Goal: Task Accomplishment & Management: Use online tool/utility

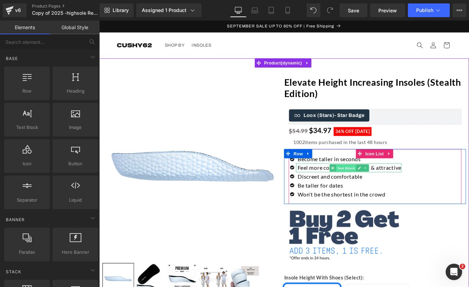
click at [376, 185] on span "Text Block" at bounding box center [376, 186] width 23 height 8
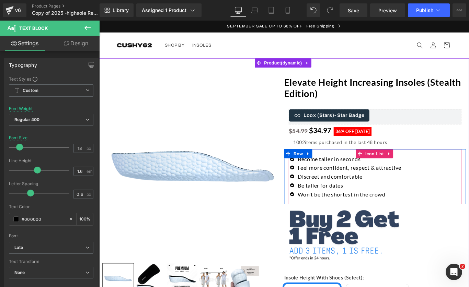
click at [442, 187] on div "Icon Become taller in seconds Text Block Icon Text Block" at bounding box center [409, 197] width 194 height 53
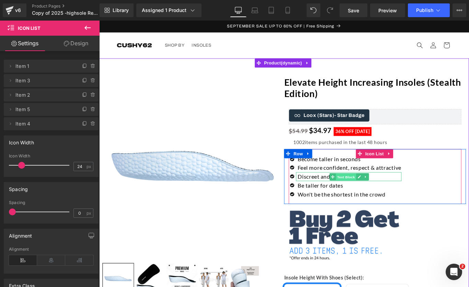
click at [381, 198] on span "Text Block" at bounding box center [376, 196] width 23 height 8
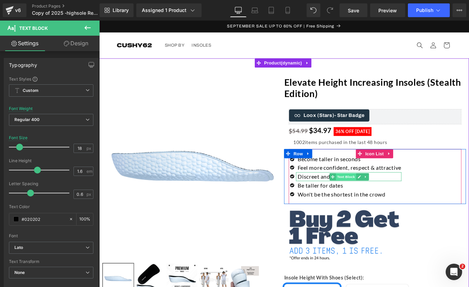
click at [375, 198] on span "Text Block" at bounding box center [376, 196] width 23 height 8
click at [347, 195] on p "Discreet and comfortable" at bounding box center [380, 196] width 117 height 10
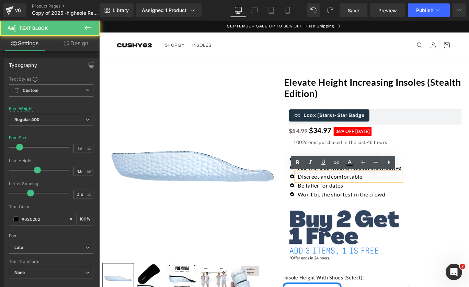
click at [347, 195] on p "Discreet and comfortable" at bounding box center [380, 196] width 117 height 10
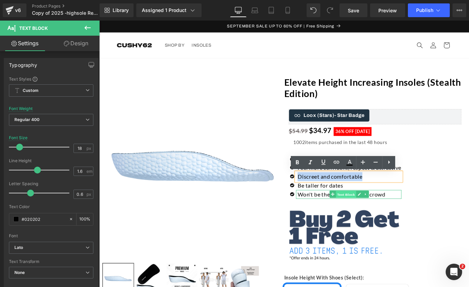
click at [365, 218] on span "Text Block" at bounding box center [376, 216] width 23 height 8
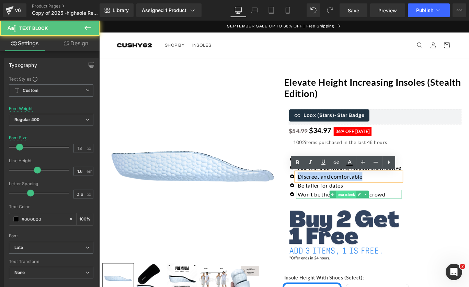
click at [370, 218] on span "Text Block" at bounding box center [376, 216] width 23 height 8
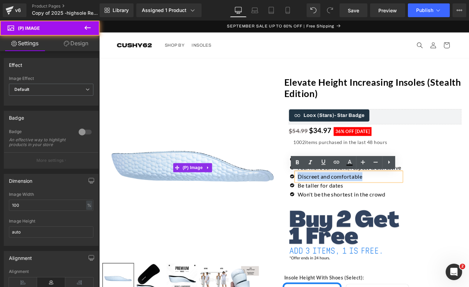
click at [305, 187] on img at bounding box center [205, 186] width 204 height 204
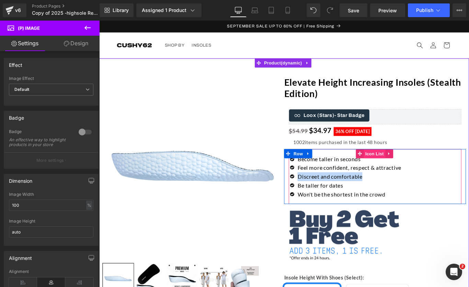
click at [399, 168] on span "Icon List" at bounding box center [408, 170] width 24 height 10
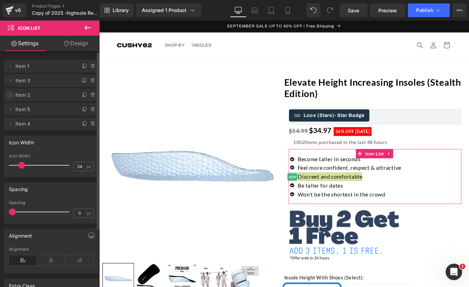
click at [11, 95] on icon at bounding box center [10, 94] width 5 height 5
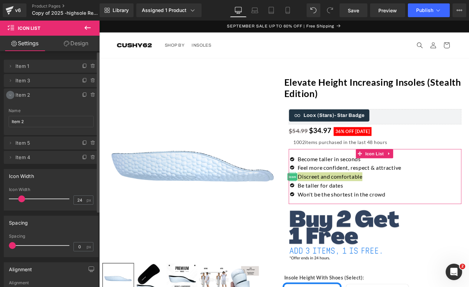
click at [11, 95] on icon at bounding box center [10, 94] width 5 height 5
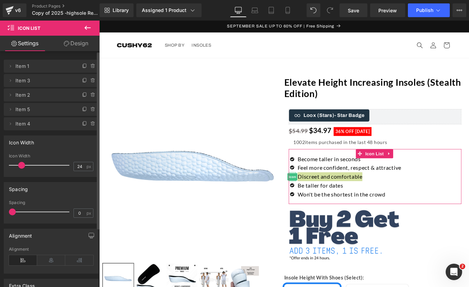
drag, startPoint x: 82, startPoint y: 93, endPoint x: 22, endPoint y: 96, distance: 59.8
click at [22, 96] on li "Delete Cancel Item 2 Item 2 Name Item 2" at bounding box center [51, 94] width 95 height 13
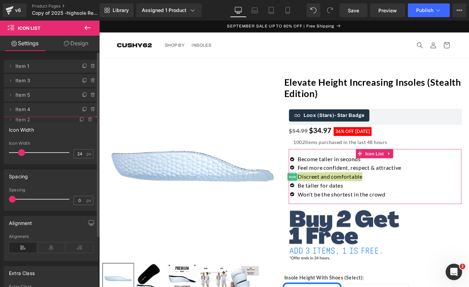
drag, startPoint x: 23, startPoint y: 95, endPoint x: 28, endPoint y: 120, distance: 25.2
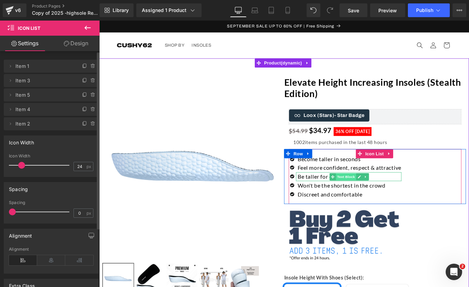
click at [378, 196] on span "Text Block" at bounding box center [376, 196] width 23 height 8
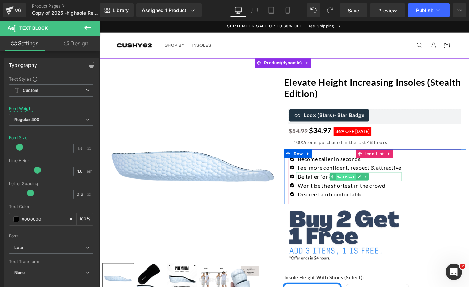
click at [372, 195] on span "Text Block" at bounding box center [376, 196] width 23 height 8
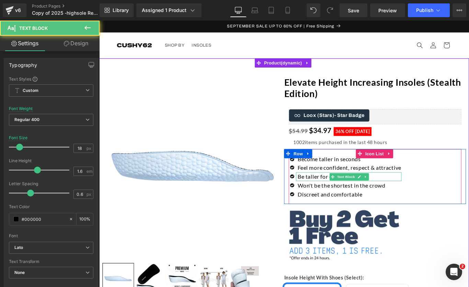
click at [347, 195] on p "Be taller for dates" at bounding box center [380, 196] width 117 height 10
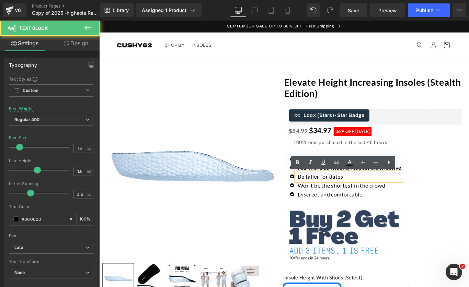
click at [358, 195] on p "Be taller for dates" at bounding box center [380, 196] width 117 height 10
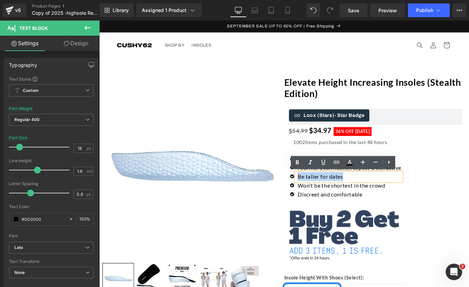
drag, startPoint x: 374, startPoint y: 196, endPoint x: 321, endPoint y: 191, distance: 53.0
click at [322, 191] on p "Be taller for dates" at bounding box center [380, 196] width 117 height 10
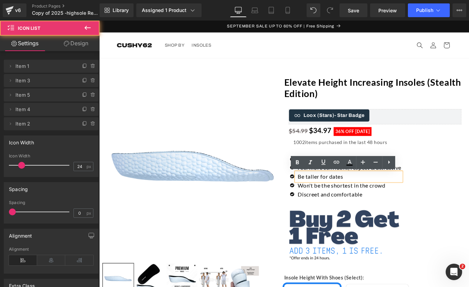
click at [468, 192] on div "Icon Become taller in seconds Text Block Icon Text Block" at bounding box center [409, 197] width 194 height 53
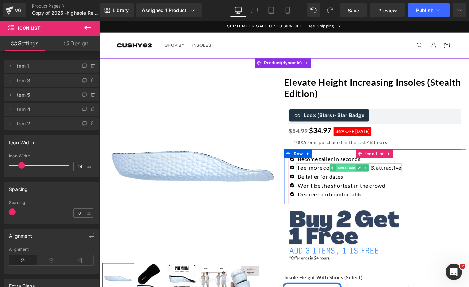
click at [381, 185] on span "Text Block" at bounding box center [376, 186] width 23 height 8
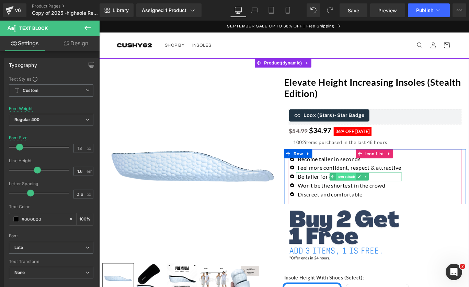
click at [367, 195] on span "Text Block" at bounding box center [376, 196] width 23 height 8
click at [340, 197] on p "Be taller for dates" at bounding box center [380, 196] width 117 height 10
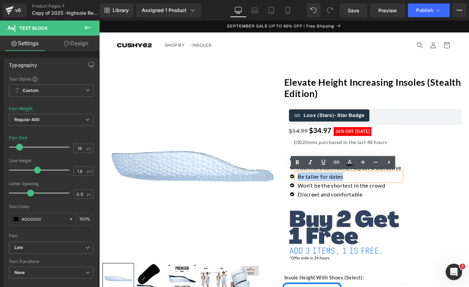
drag, startPoint x: 375, startPoint y: 198, endPoint x: 321, endPoint y: 195, distance: 53.6
click at [322, 195] on p "Be taller for dates" at bounding box center [380, 196] width 117 height 10
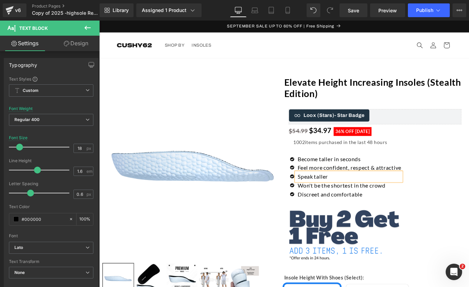
click at [468, 198] on div "Icon Become taller in seconds Text Block Icon Text Block" at bounding box center [409, 197] width 194 height 53
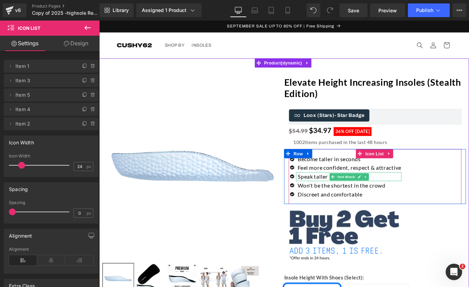
click at [341, 195] on p "Speak taller" at bounding box center [380, 196] width 117 height 10
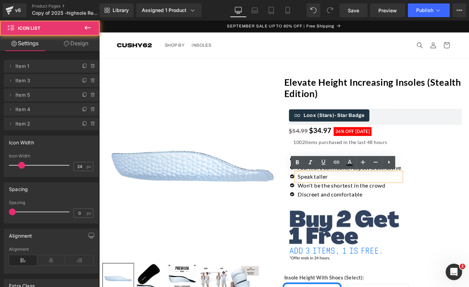
click at [467, 181] on div "Icon Become taller in seconds Text Block Icon Text Block" at bounding box center [409, 197] width 194 height 53
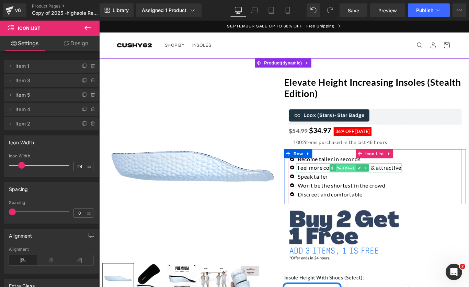
click at [379, 185] on span "Text Block" at bounding box center [376, 186] width 23 height 8
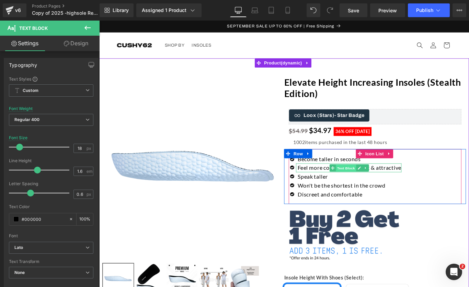
click at [371, 189] on span "Text Block" at bounding box center [376, 186] width 23 height 8
click at [382, 188] on span "Text Block" at bounding box center [376, 186] width 23 height 8
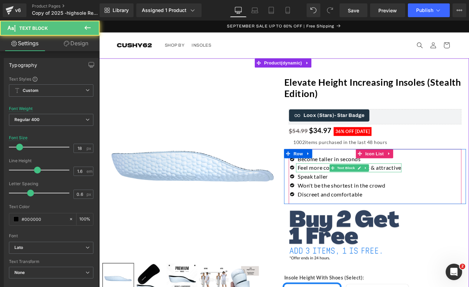
click at [430, 186] on p "Feel more confident, respect & attractive" at bounding box center [380, 186] width 117 height 10
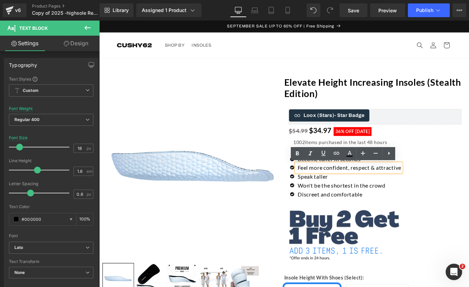
click at [430, 186] on p "Feel more confident, respect & attractive" at bounding box center [380, 186] width 117 height 10
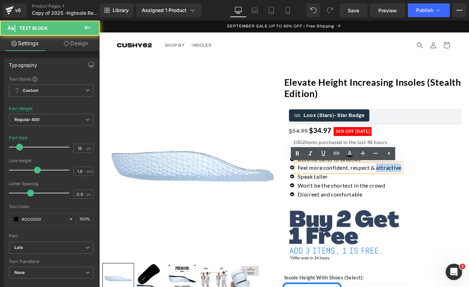
click at [430, 186] on p "Feel more confident, respect & attractive" at bounding box center [380, 186] width 117 height 10
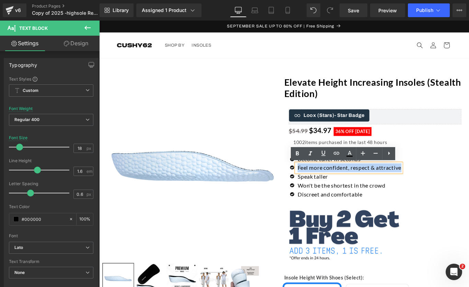
click at [430, 186] on p "Feel more confident, respect & attractive" at bounding box center [380, 186] width 117 height 10
click at [435, 187] on p "Feel more confident, respect & attractive" at bounding box center [380, 186] width 117 height 10
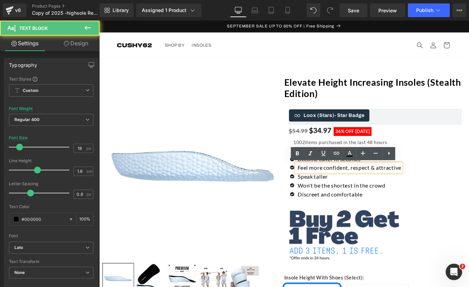
click at [438, 187] on div "Feel more confident, respect & attractive" at bounding box center [379, 186] width 118 height 10
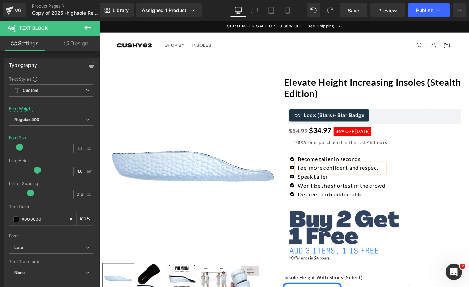
click at [468, 201] on div "Icon Become taller in seconds Text Block Icon Text Block" at bounding box center [409, 197] width 194 height 53
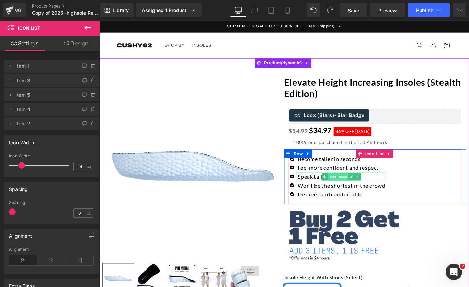
click at [364, 195] on span "Text Block" at bounding box center [367, 196] width 23 height 8
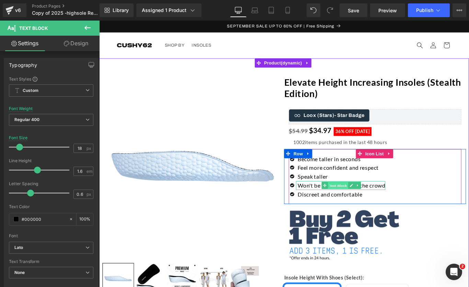
click at [364, 205] on span "Text Block" at bounding box center [367, 206] width 23 height 8
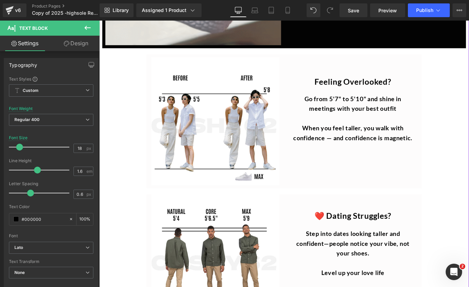
scroll to position [1643, 0]
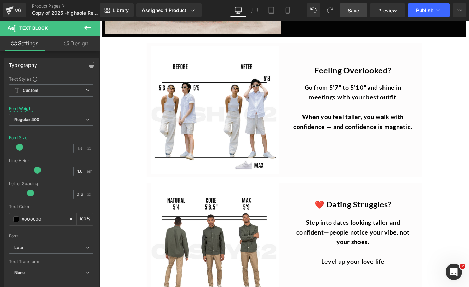
click at [352, 7] on span "Save" at bounding box center [352, 10] width 11 height 7
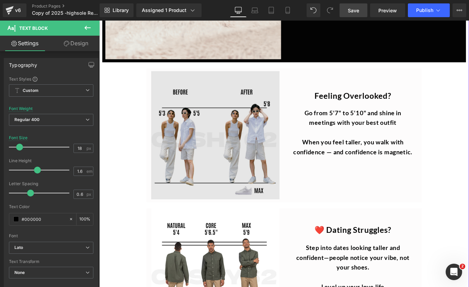
scroll to position [1616, 0]
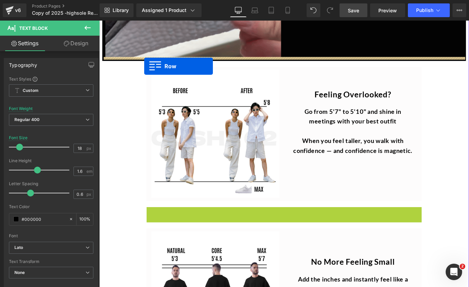
drag, startPoint x: 154, startPoint y: 232, endPoint x: 150, endPoint y: 72, distance: 159.9
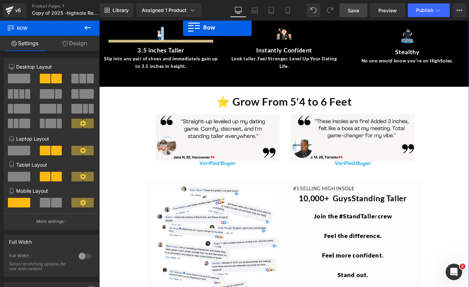
scroll to position [1098, 0]
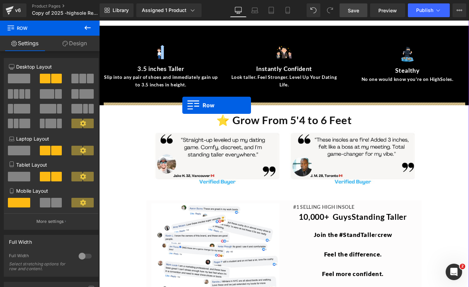
drag, startPoint x: 155, startPoint y: 195, endPoint x: 192, endPoint y: 116, distance: 88.1
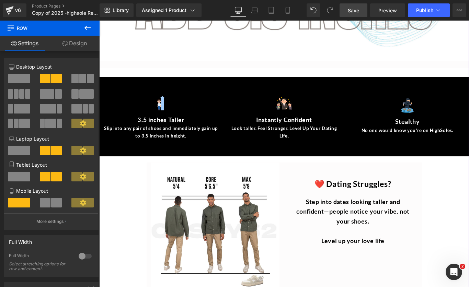
scroll to position [1039, 0]
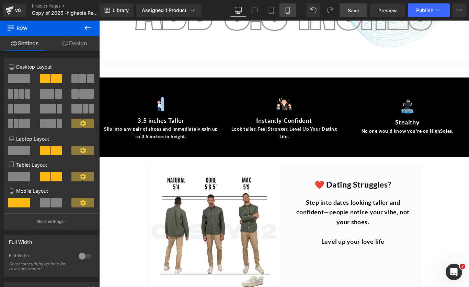
click at [289, 15] on link "Mobile" at bounding box center [287, 10] width 16 height 14
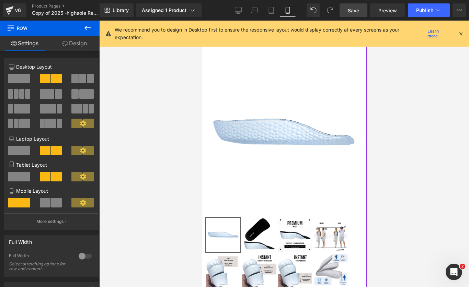
scroll to position [0, 0]
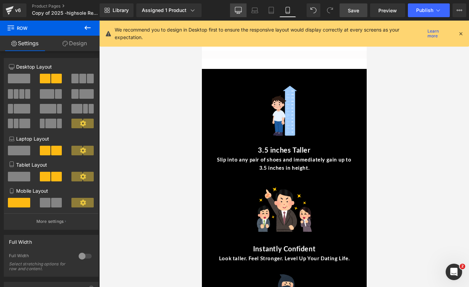
click at [238, 11] on icon at bounding box center [238, 10] width 7 height 7
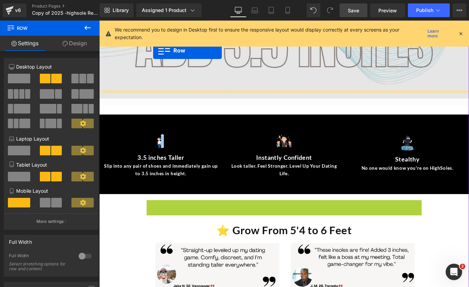
scroll to position [984, 0]
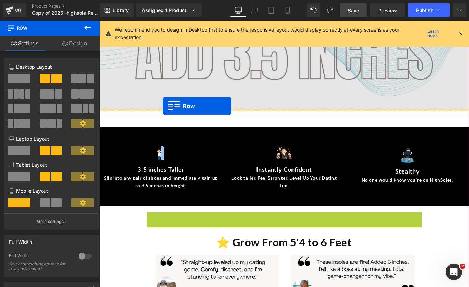
drag, startPoint x: 154, startPoint y: 178, endPoint x: 170, endPoint y: 117, distance: 63.8
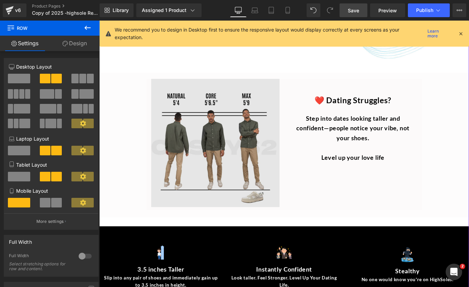
scroll to position [1027, 0]
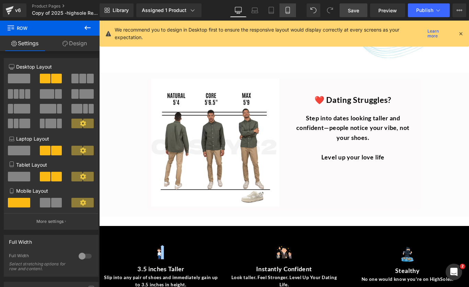
click at [293, 14] on link "Mobile" at bounding box center [287, 10] width 16 height 14
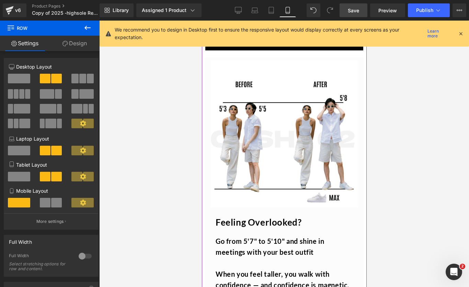
scroll to position [2379, 0]
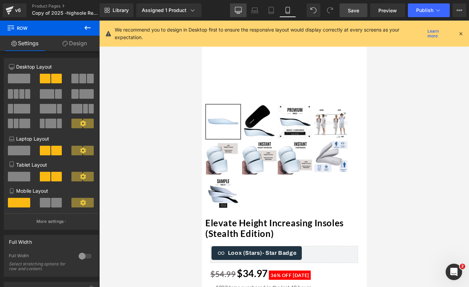
click at [238, 12] on icon at bounding box center [238, 10] width 7 height 7
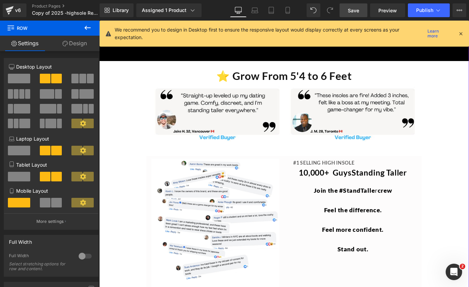
scroll to position [1303, 0]
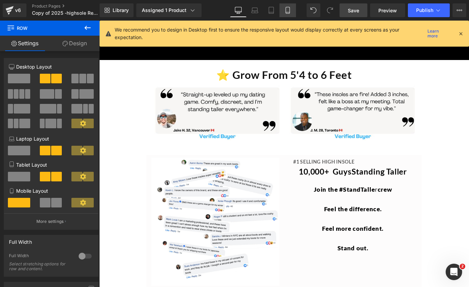
click at [291, 12] on icon at bounding box center [287, 10] width 7 height 7
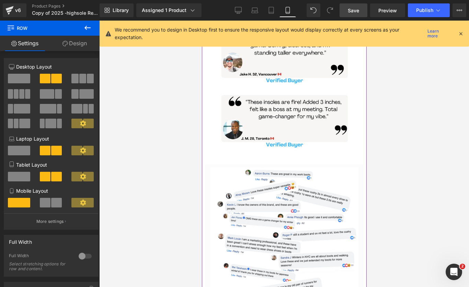
scroll to position [1736, 0]
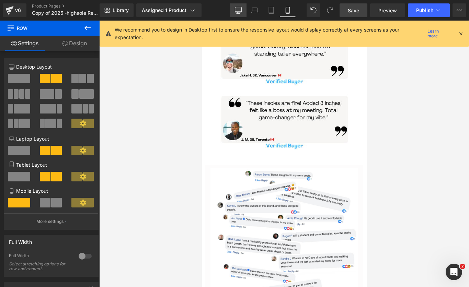
click at [240, 13] on icon at bounding box center [238, 10] width 7 height 7
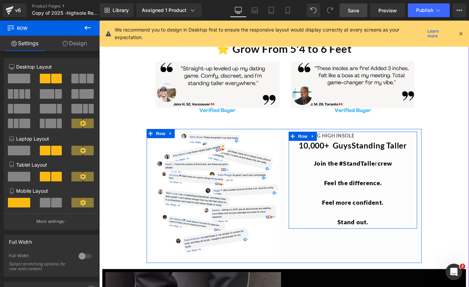
scroll to position [1336, 0]
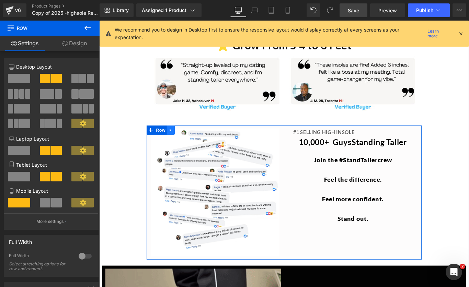
click at [178, 141] on icon at bounding box center [179, 143] width 5 height 5
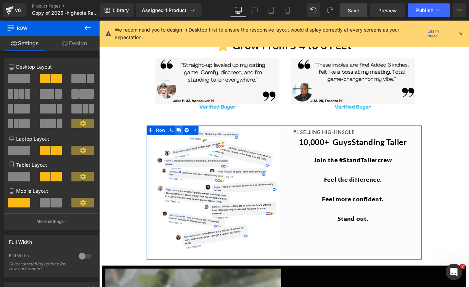
click at [186, 141] on icon at bounding box center [188, 143] width 5 height 5
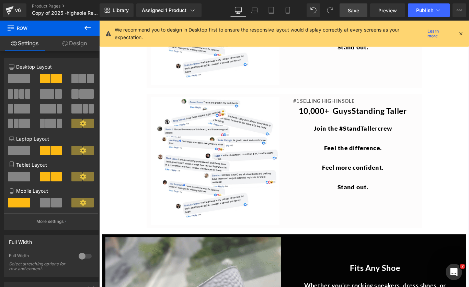
scroll to position [1527, 0]
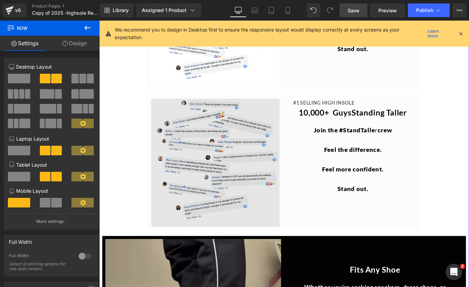
click at [260, 152] on img at bounding box center [229, 180] width 144 height 144
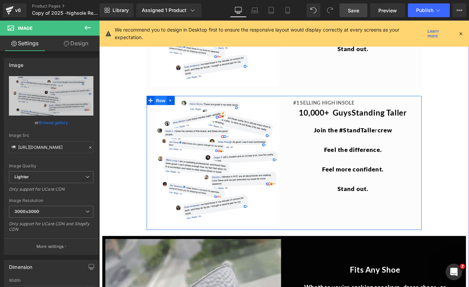
click at [165, 108] on span "Row" at bounding box center [168, 111] width 14 height 10
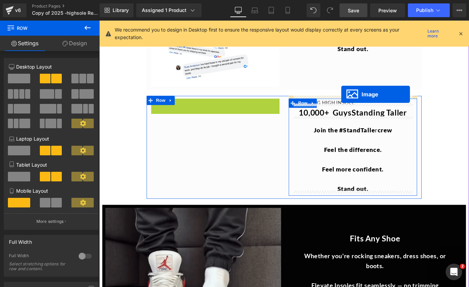
drag, startPoint x: 217, startPoint y: 177, endPoint x: 371, endPoint y: 104, distance: 170.6
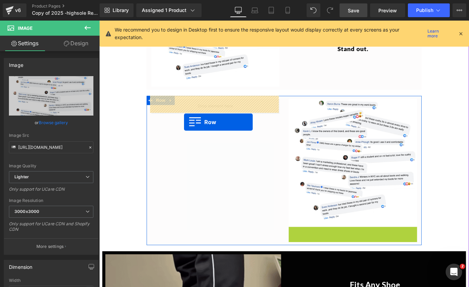
drag, startPoint x: 313, startPoint y: 256, endPoint x: 194, endPoint y: 134, distance: 170.0
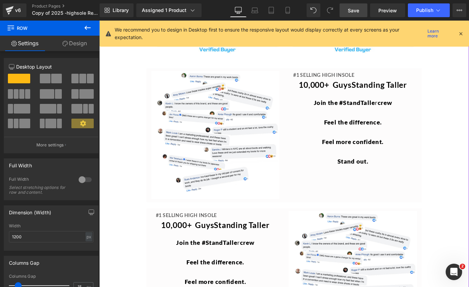
scroll to position [1407, 0]
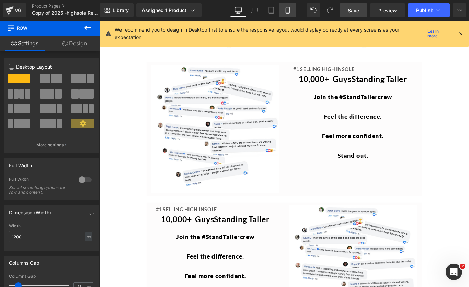
click at [290, 12] on icon at bounding box center [287, 10] width 7 height 7
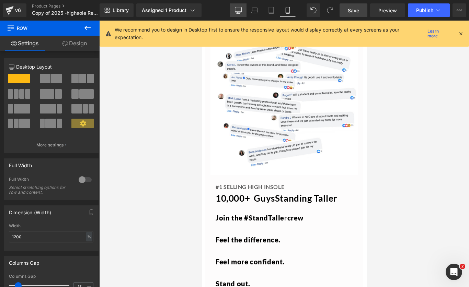
click at [239, 8] on icon at bounding box center [238, 10] width 7 height 7
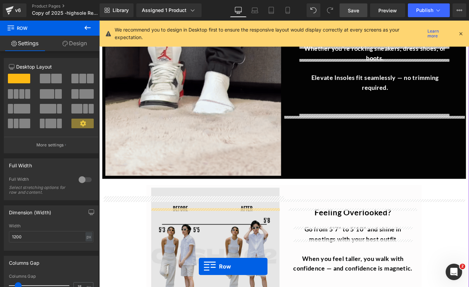
scroll to position [1689, 0]
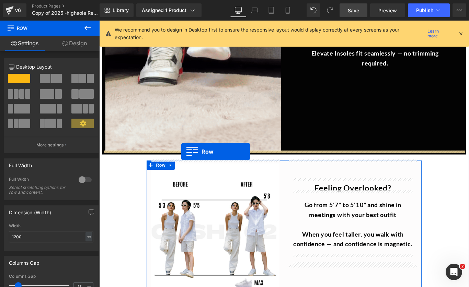
drag, startPoint x: 153, startPoint y: 124, endPoint x: 191, endPoint y: 168, distance: 58.1
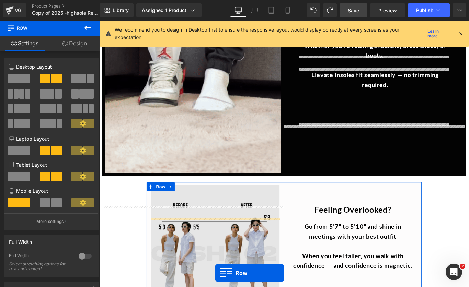
scroll to position [1678, 0]
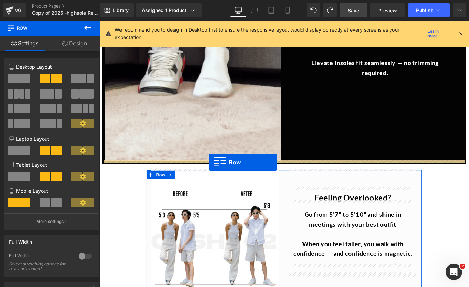
drag, startPoint x: 155, startPoint y: 93, endPoint x: 222, endPoint y: 179, distance: 109.0
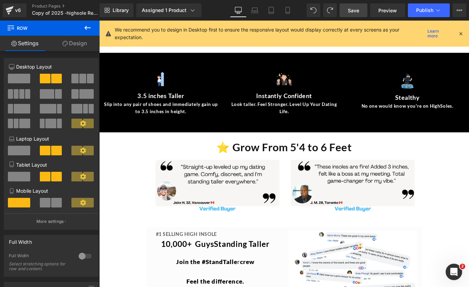
scroll to position [1221, 0]
click at [293, 14] on link "Mobile" at bounding box center [287, 10] width 16 height 14
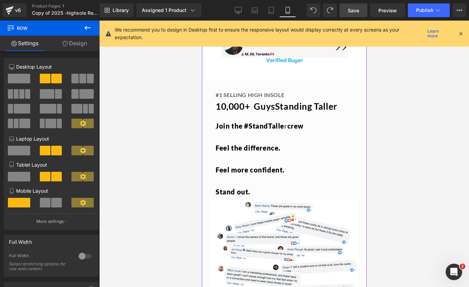
scroll to position [1824, 0]
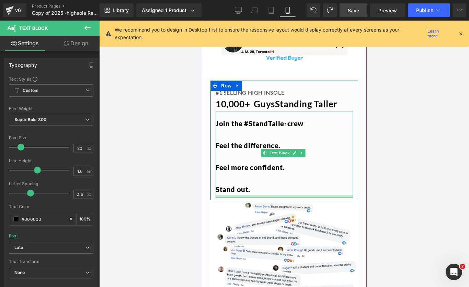
click at [260, 195] on div at bounding box center [283, 196] width 137 height 3
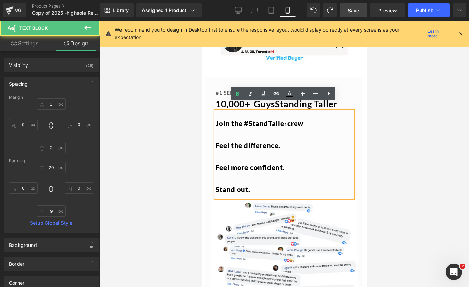
click at [447, 178] on div at bounding box center [283, 154] width 369 height 266
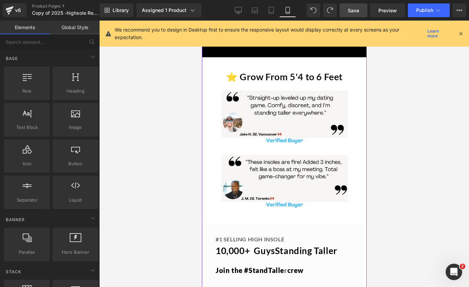
scroll to position [1675, 0]
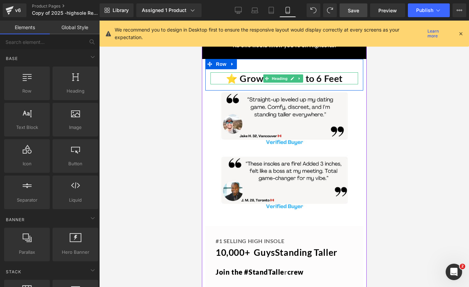
click at [320, 72] on h1 "⭐️ Grow From 5'4 to 6 Feet" at bounding box center [283, 78] width 147 height 12
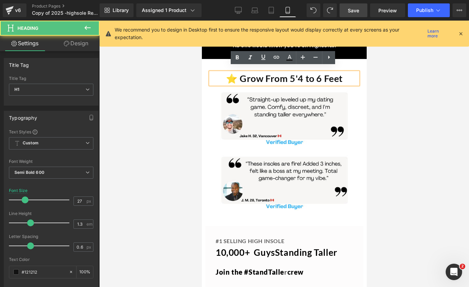
click at [322, 72] on h1 "⭐️ Grow From 5'4 to 6 Feet" at bounding box center [283, 78] width 147 height 12
click at [319, 72] on h1 "⭐️ Grow From 5'4 to 6 Feet" at bounding box center [283, 78] width 147 height 12
click at [302, 72] on h1 "⭐️ Grow From 5'4 to 6 Feet" at bounding box center [283, 78] width 147 height 12
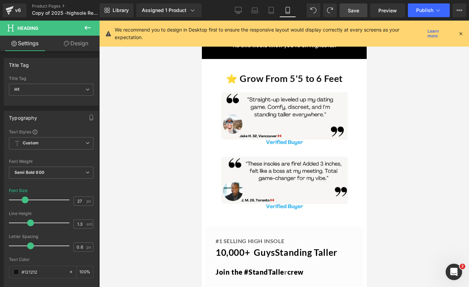
click at [411, 83] on div at bounding box center [283, 154] width 369 height 266
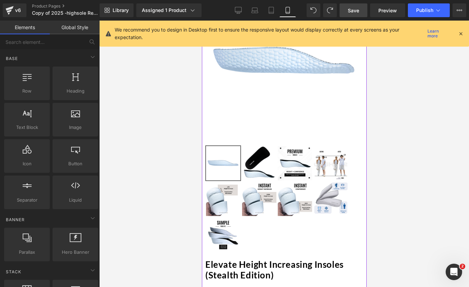
scroll to position [195, 0]
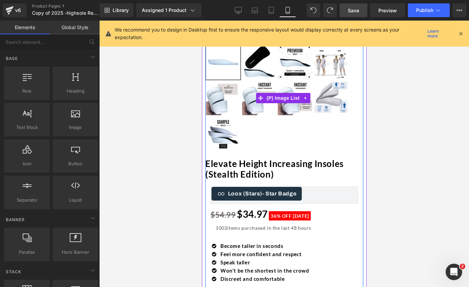
click at [324, 99] on img at bounding box center [330, 98] width 34 height 34
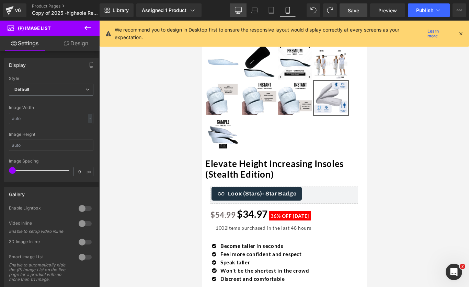
click at [236, 14] on link "Desktop" at bounding box center [238, 10] width 16 height 14
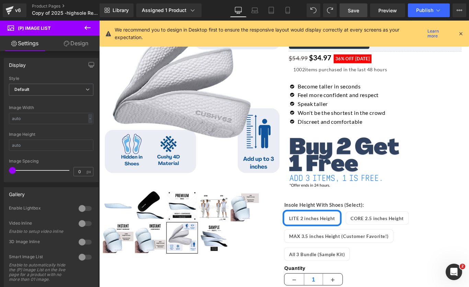
scroll to position [88, 0]
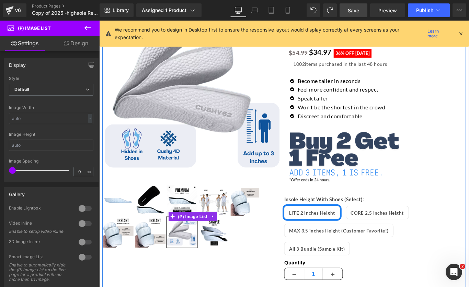
click at [232, 260] on img at bounding box center [228, 258] width 34 height 34
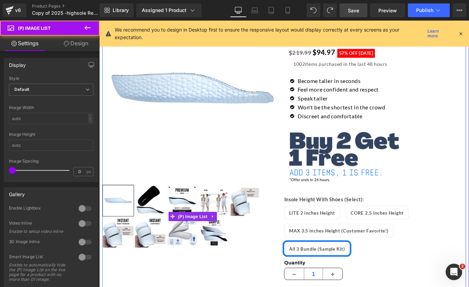
click at [267, 262] on div at bounding box center [205, 240] width 204 height 71
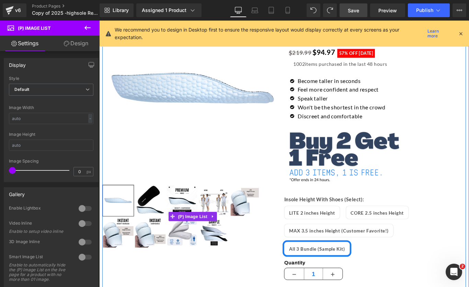
click at [231, 222] on img at bounding box center [228, 223] width 34 height 34
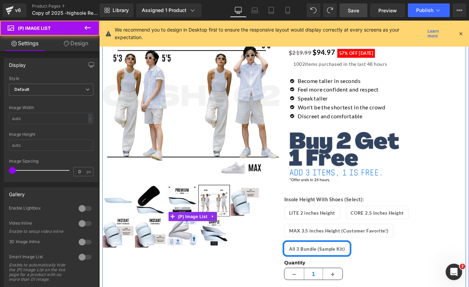
click at [198, 261] on img at bounding box center [192, 258] width 34 height 34
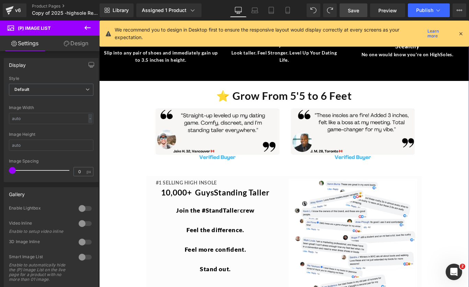
scroll to position [1278, 0]
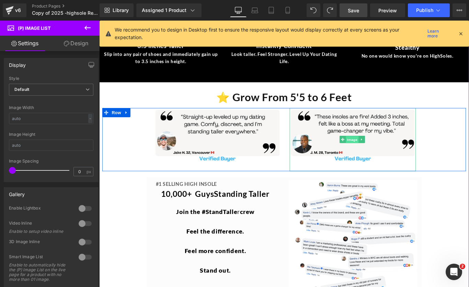
click at [383, 152] on span "Image" at bounding box center [383, 154] width 14 height 8
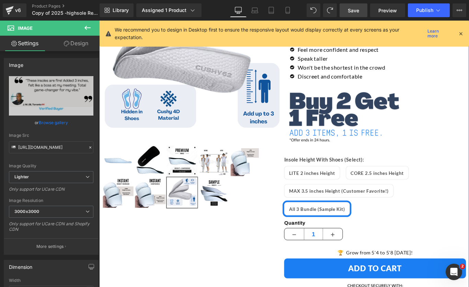
scroll to position [131, 0]
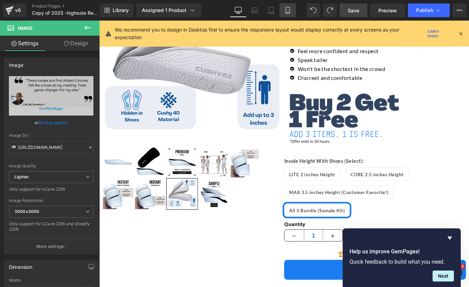
click at [287, 12] on icon at bounding box center [287, 12] width 4 height 0
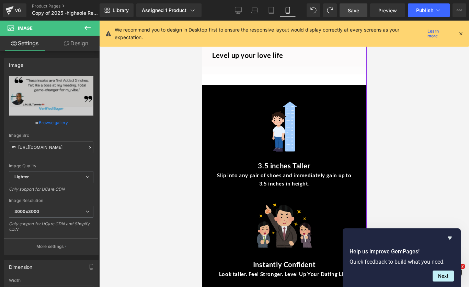
scroll to position [1362, 0]
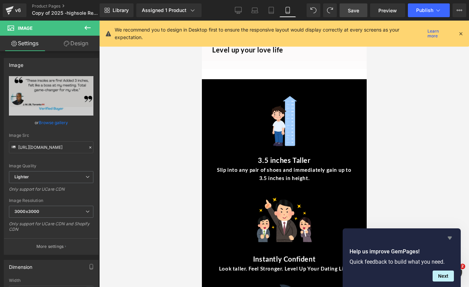
click at [451, 239] on icon "Hide survey" at bounding box center [449, 238] width 8 height 8
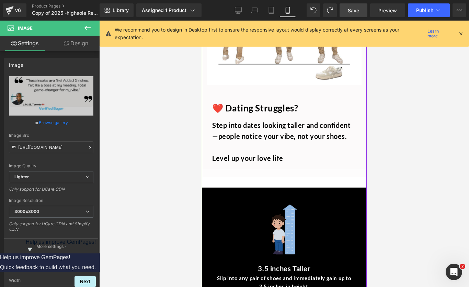
scroll to position [1255, 0]
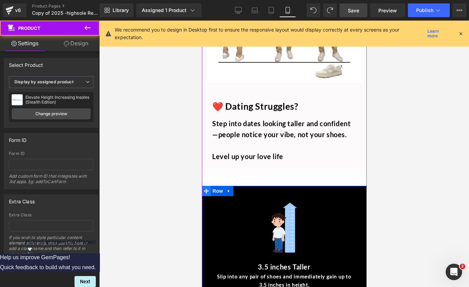
click at [206, 189] on icon at bounding box center [205, 191] width 5 height 5
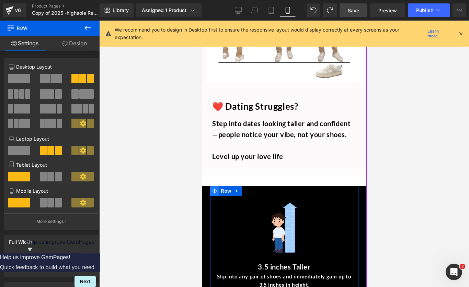
click at [214, 187] on span "Row" at bounding box center [217, 191] width 11 height 8
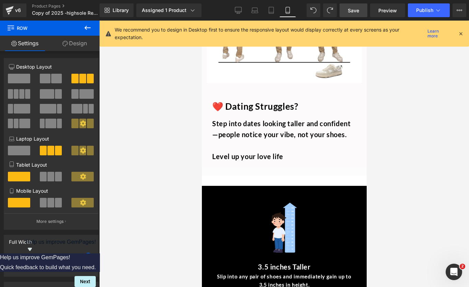
click at [90, 29] on icon at bounding box center [87, 28] width 8 height 8
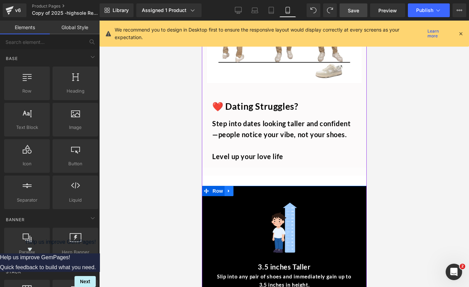
click at [228, 189] on icon at bounding box center [228, 191] width 5 height 5
click at [254, 189] on icon at bounding box center [255, 191] width 5 height 5
click at [217, 187] on span "Row" at bounding box center [217, 191] width 14 height 10
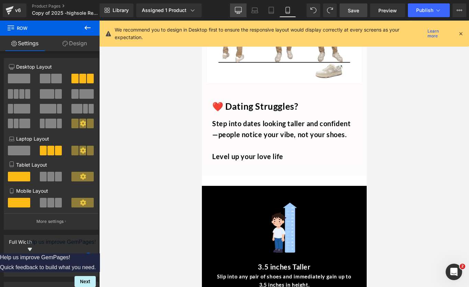
click at [238, 11] on icon at bounding box center [238, 10] width 7 height 7
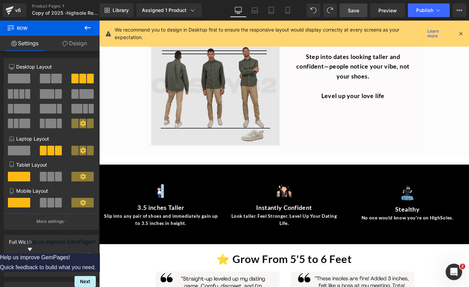
scroll to position [1095, 0]
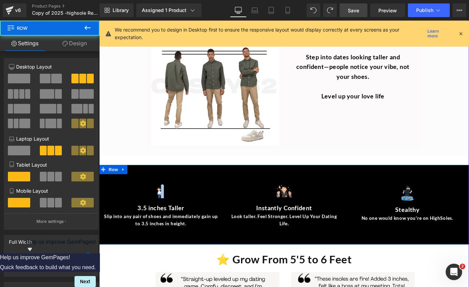
click at [118, 261] on div "Image Row 3.5 inches Taller Text Block Slip into any pair of shoes and immediat…" at bounding box center [306, 227] width 415 height 89
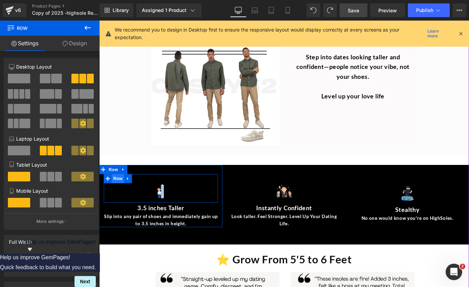
click at [117, 194] on span "Row" at bounding box center [120, 198] width 14 height 10
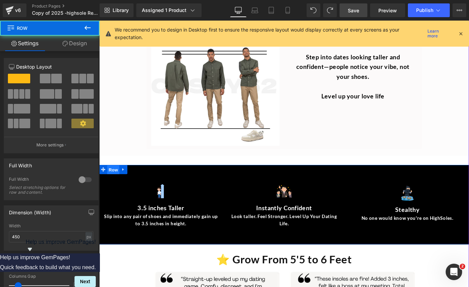
click at [115, 184] on span "Row" at bounding box center [115, 188] width 14 height 10
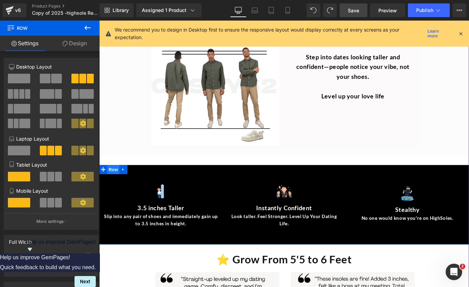
click at [115, 184] on span "Row" at bounding box center [115, 188] width 14 height 10
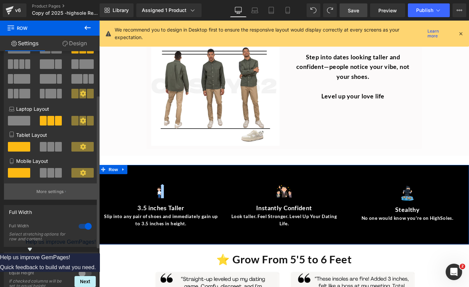
scroll to position [0, 0]
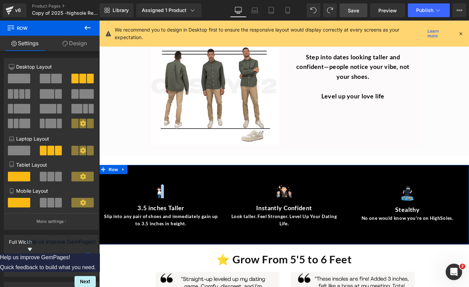
click at [67, 43] on link "Design" at bounding box center [75, 43] width 50 height 15
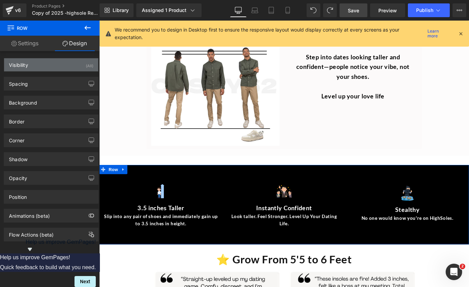
click at [61, 63] on div "Visibility (All)" at bounding box center [51, 64] width 94 height 13
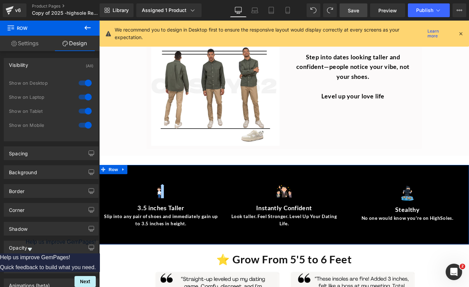
click at [84, 124] on div at bounding box center [85, 125] width 16 height 11
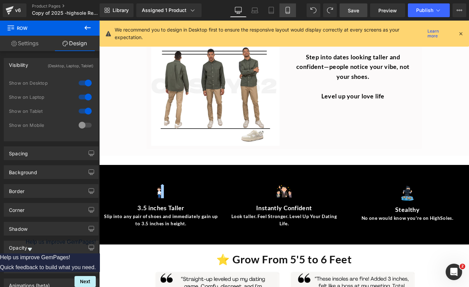
click at [289, 8] on icon at bounding box center [287, 10] width 7 height 7
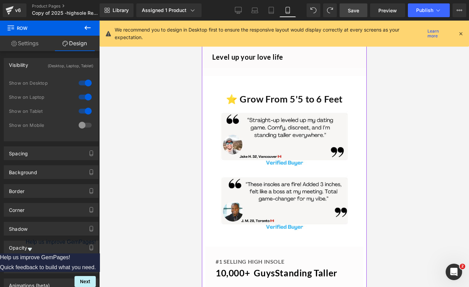
scroll to position [1348, 0]
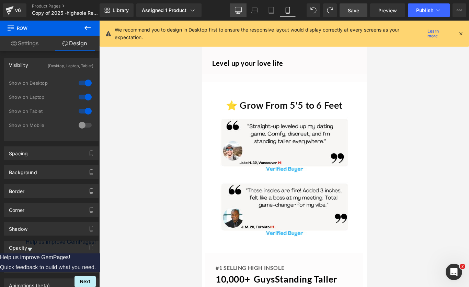
click at [239, 10] on icon at bounding box center [238, 10] width 7 height 7
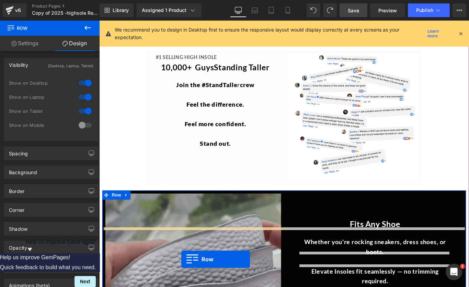
scroll to position [1442, 0]
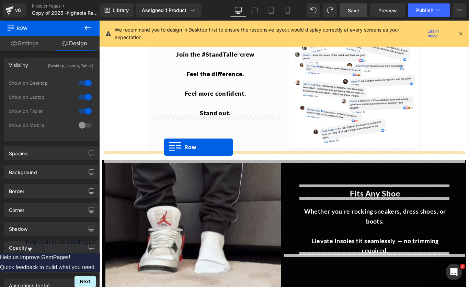
drag, startPoint x: 106, startPoint y: 85, endPoint x: 172, endPoint y: 163, distance: 101.7
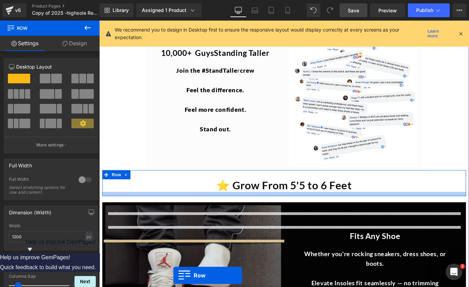
scroll to position [1381, 0]
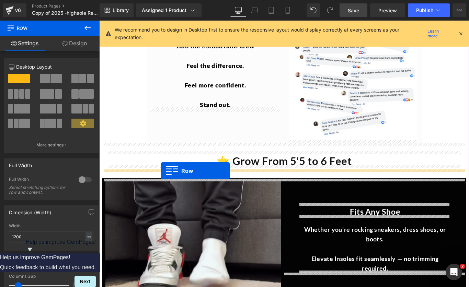
drag, startPoint x: 106, startPoint y: 118, endPoint x: 168, endPoint y: 189, distance: 94.3
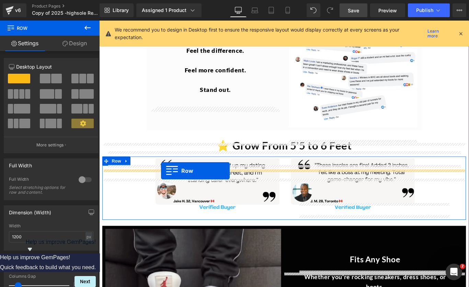
scroll to position [1364, 0]
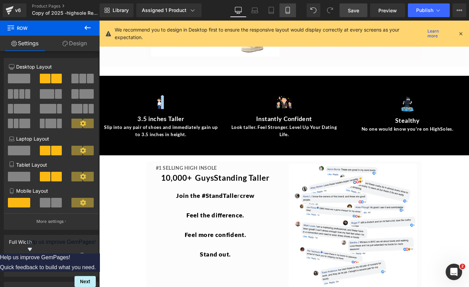
click at [288, 7] on icon at bounding box center [287, 10] width 4 height 7
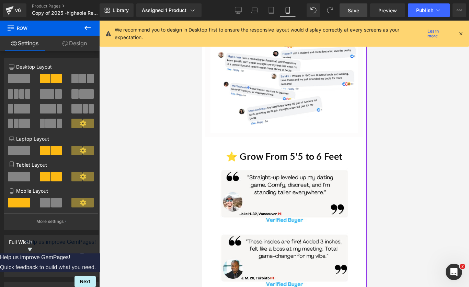
scroll to position [1585, 0]
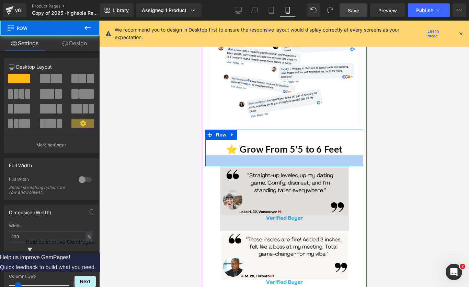
drag, startPoint x: 295, startPoint y: 153, endPoint x: 295, endPoint y: 158, distance: 5.1
click at [295, 158] on div "33px" at bounding box center [284, 160] width 158 height 11
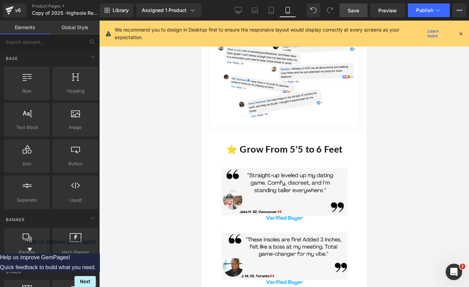
click at [412, 163] on div at bounding box center [283, 154] width 369 height 266
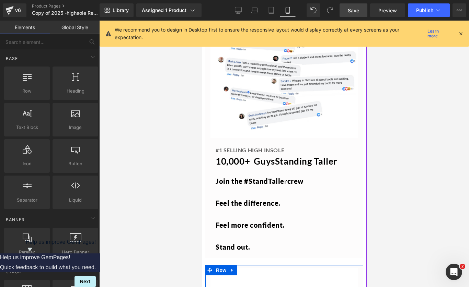
scroll to position [2106, 0]
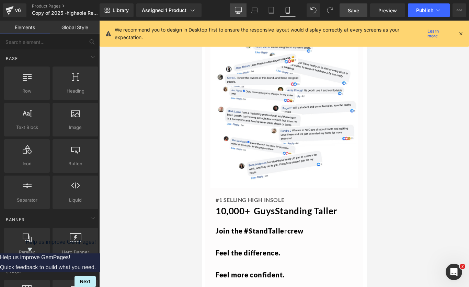
click at [244, 10] on link "Desktop" at bounding box center [238, 10] width 16 height 14
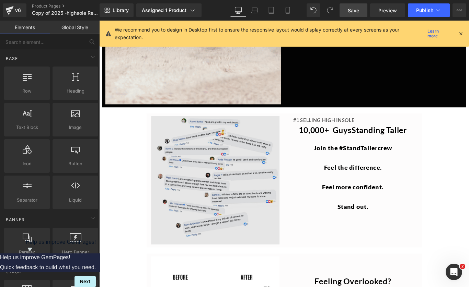
scroll to position [1727, 0]
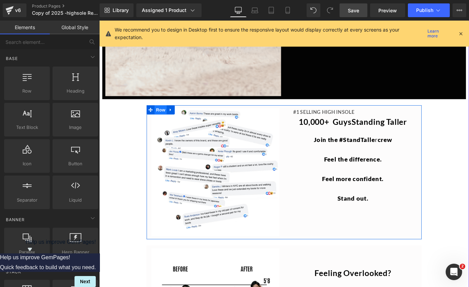
click at [167, 117] on span "Row" at bounding box center [168, 121] width 14 height 10
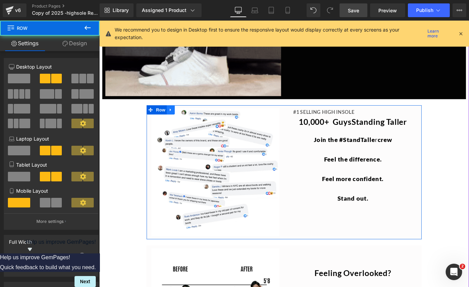
click at [178, 119] on icon at bounding box center [178, 120] width 1 height 3
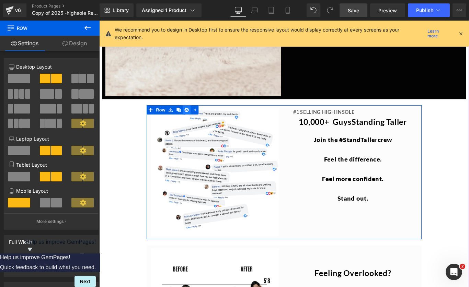
click at [197, 119] on icon at bounding box center [197, 121] width 5 height 5
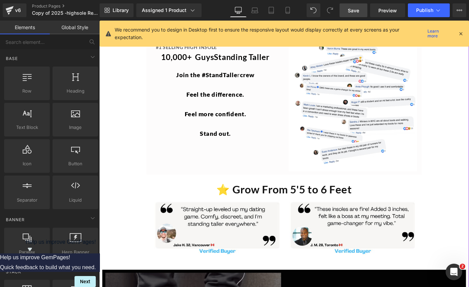
scroll to position [1334, 0]
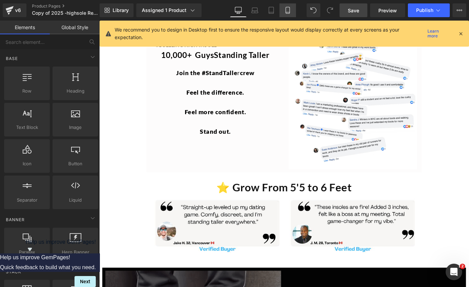
click at [287, 9] on icon at bounding box center [287, 10] width 7 height 7
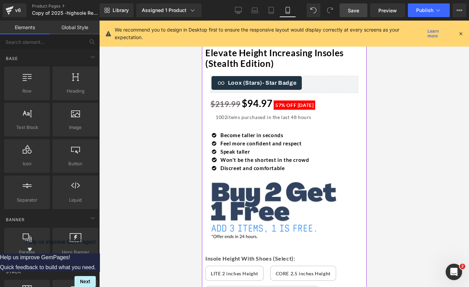
scroll to position [304, 0]
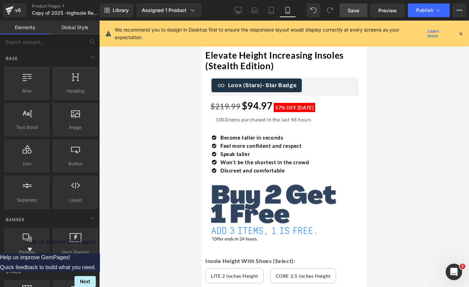
click at [353, 10] on span "Save" at bounding box center [352, 10] width 11 height 7
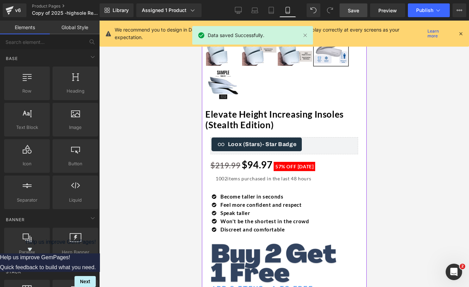
scroll to position [248, 0]
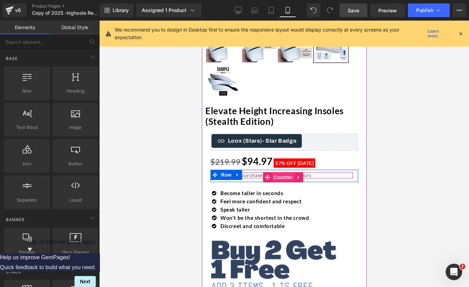
click at [279, 174] on span "Counter" at bounding box center [282, 177] width 23 height 10
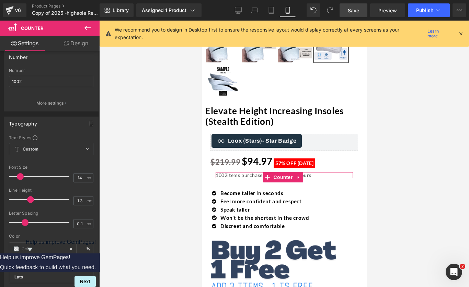
scroll to position [0, 0]
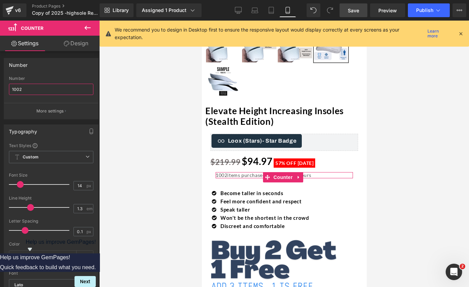
drag, startPoint x: 31, startPoint y: 89, endPoint x: 10, endPoint y: 89, distance: 20.9
click at [10, 89] on input "1002" at bounding box center [51, 89] width 84 height 11
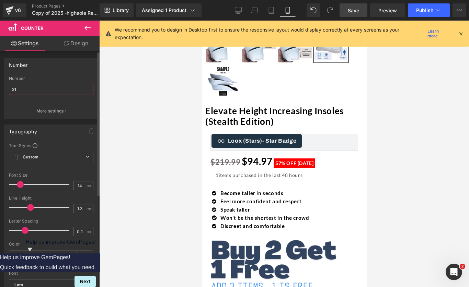
type input "216"
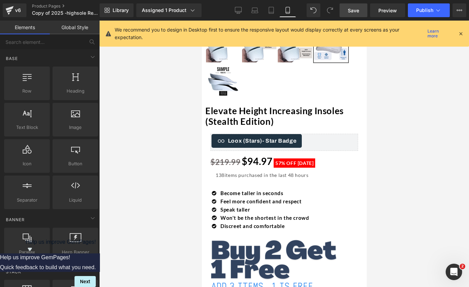
click at [143, 125] on div at bounding box center [283, 154] width 369 height 266
click at [357, 10] on span "Save" at bounding box center [352, 10] width 11 height 7
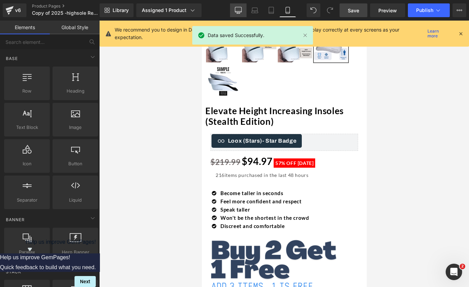
click at [238, 13] on icon at bounding box center [237, 13] width 3 height 0
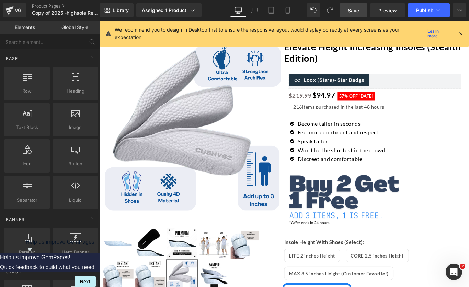
scroll to position [42, 0]
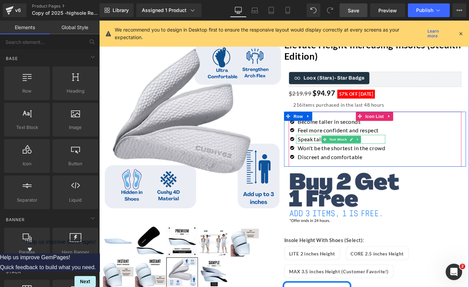
click at [330, 154] on p "Speak taller" at bounding box center [371, 154] width 98 height 10
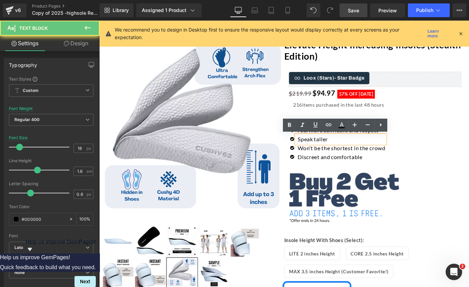
click at [344, 155] on p "Speak taller" at bounding box center [371, 154] width 98 height 10
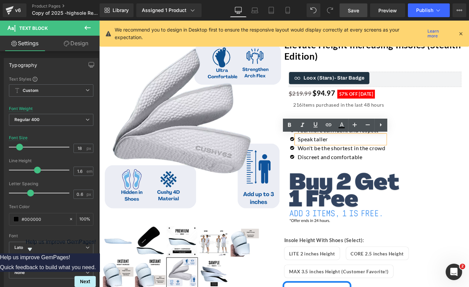
click at [361, 156] on p "Speak taller" at bounding box center [371, 154] width 98 height 10
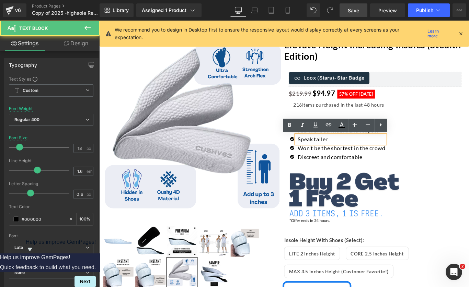
click at [339, 154] on p "Speak taller" at bounding box center [371, 154] width 98 height 10
click at [365, 157] on p "Speak taller" at bounding box center [371, 154] width 98 height 10
click at [466, 173] on div "Icon Become taller in seconds Text Block Icon Text Block" at bounding box center [409, 156] width 194 height 53
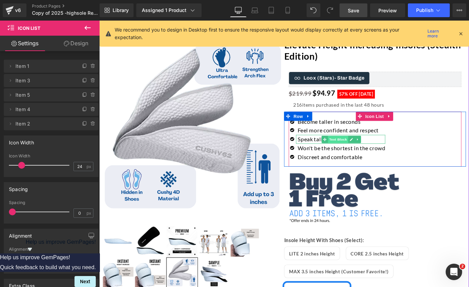
click at [360, 155] on span "Text Block" at bounding box center [367, 154] width 23 height 8
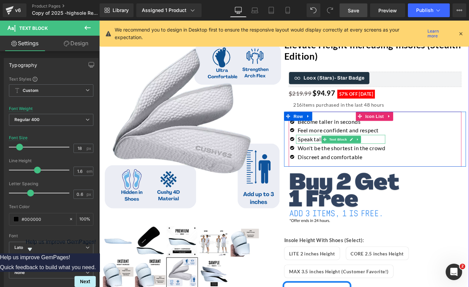
click at [339, 155] on p "Speak taller" at bounding box center [371, 154] width 98 height 10
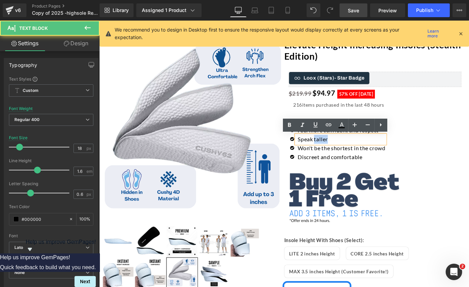
drag, startPoint x: 366, startPoint y: 155, endPoint x: 339, endPoint y: 155, distance: 27.4
click at [339, 155] on p "Speak taller" at bounding box center [371, 154] width 98 height 10
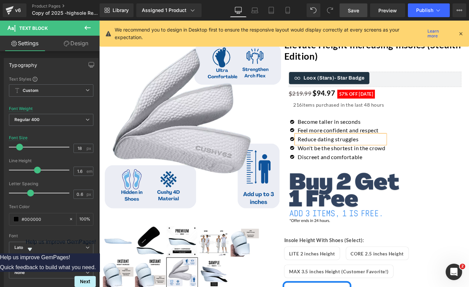
click at [468, 183] on div "Icon Become taller in seconds Text Block Icon Text Block" at bounding box center [409, 154] width 194 height 62
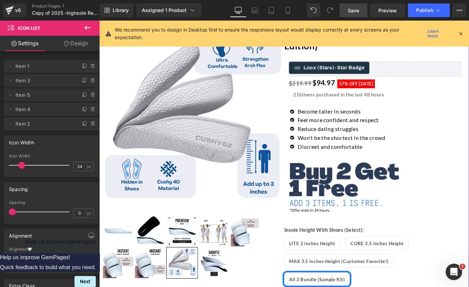
scroll to position [54, 0]
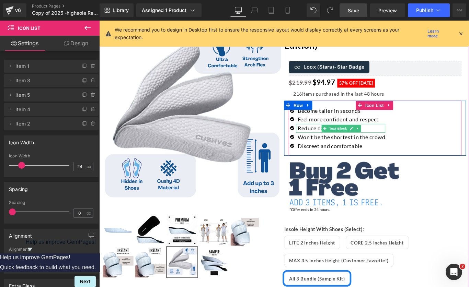
click at [372, 141] on span "Text Block" at bounding box center [367, 142] width 23 height 8
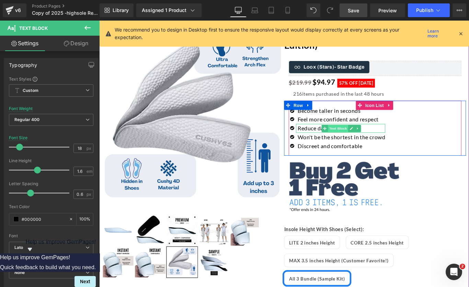
click at [369, 142] on span "Text Block" at bounding box center [367, 142] width 23 height 8
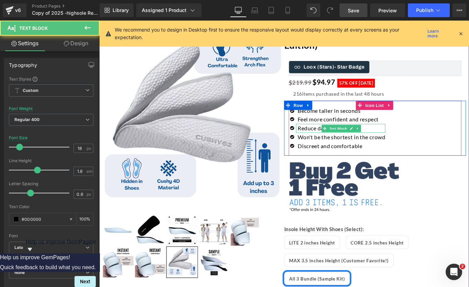
click at [406, 143] on p "Reduce dating struggles" at bounding box center [371, 142] width 98 height 10
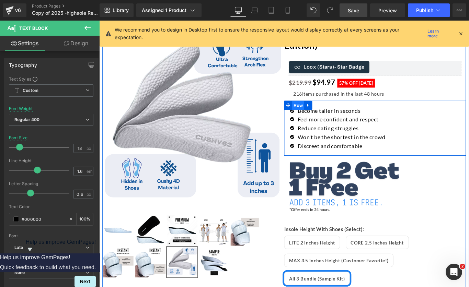
click at [323, 114] on span "Row" at bounding box center [323, 116] width 14 height 10
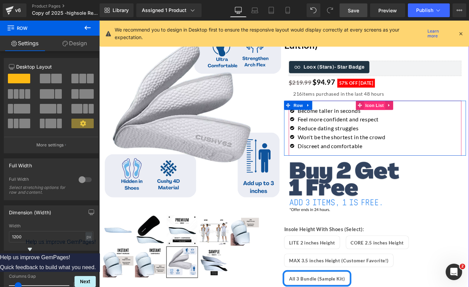
click at [406, 117] on span "Icon List" at bounding box center [408, 116] width 24 height 10
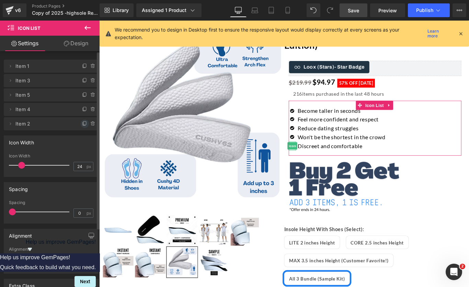
click at [83, 122] on icon at bounding box center [84, 123] width 3 height 3
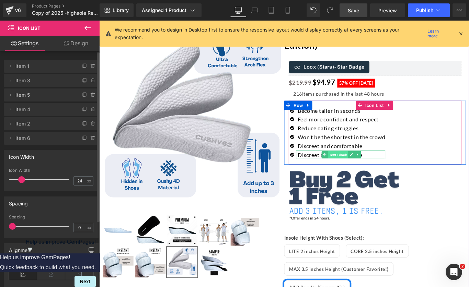
click at [361, 171] on span "Text Block" at bounding box center [367, 171] width 23 height 8
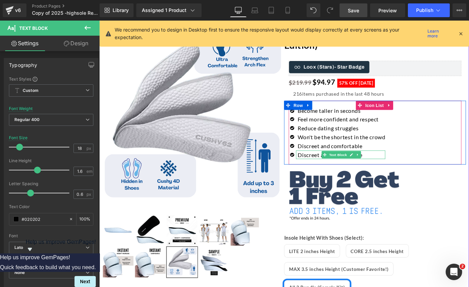
click at [327, 174] on p "Discreet and comfortable" at bounding box center [371, 172] width 98 height 10
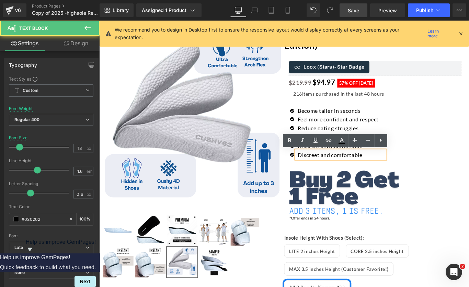
click at [327, 174] on p "Discreet and comfortable" at bounding box center [371, 172] width 98 height 10
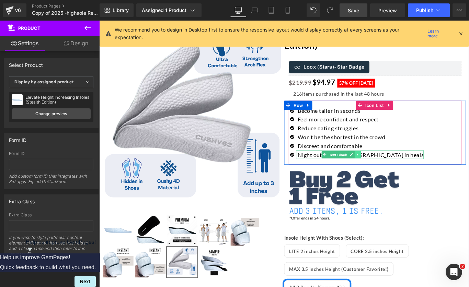
click at [391, 173] on link at bounding box center [389, 171] width 7 height 8
click at [408, 171] on p "Night out of the lady in heals" at bounding box center [393, 172] width 142 height 10
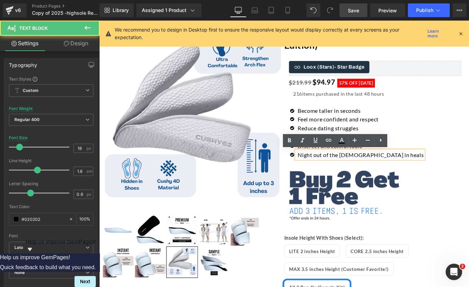
click at [399, 171] on p "Night out of the lady in heals" at bounding box center [393, 172] width 142 height 10
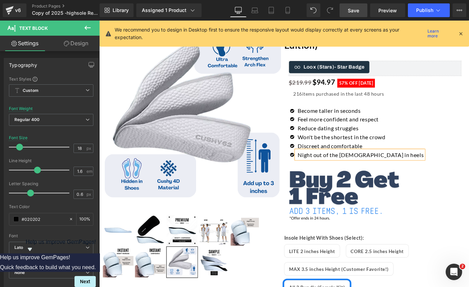
click at [468, 171] on div "Icon Become taller in seconds Text Block Icon" at bounding box center [409, 148] width 194 height 63
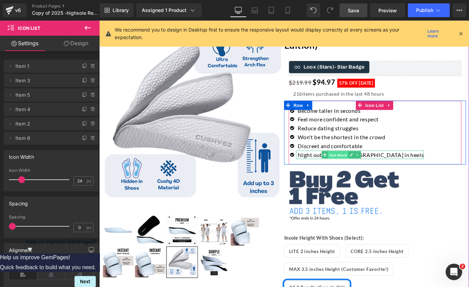
click at [357, 172] on span "Text Block" at bounding box center [367, 172] width 23 height 8
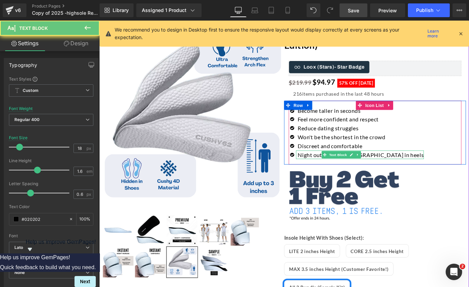
click at [342, 173] on p "Night out of the lady in heels" at bounding box center [393, 172] width 142 height 10
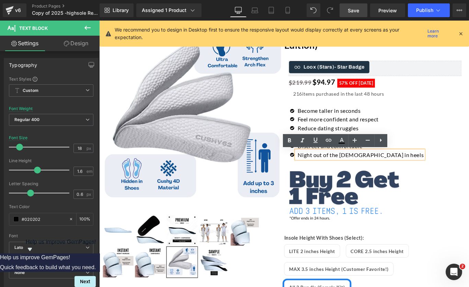
click at [339, 173] on p "Night out of the lady in heels" at bounding box center [393, 172] width 142 height 10
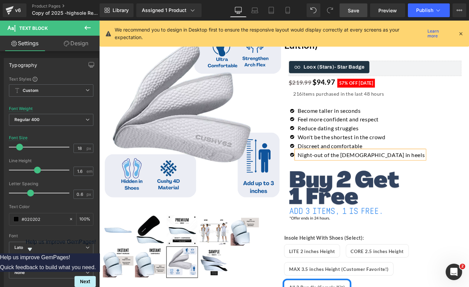
click at [358, 171] on p "Night-out of the lady in heels" at bounding box center [393, 172] width 143 height 10
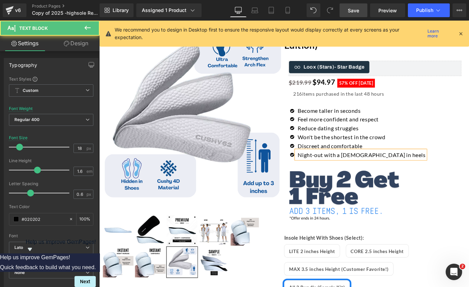
click at [407, 172] on p "Night-out with a lady in heels" at bounding box center [394, 172] width 144 height 10
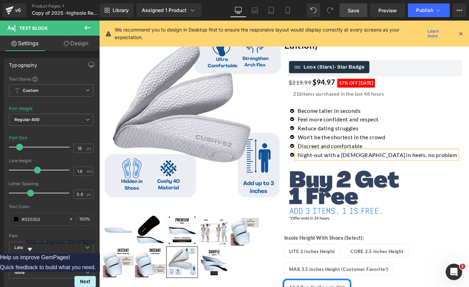
click at [468, 168] on div "Icon Become taller in seconds Text Block Icon" at bounding box center [409, 148] width 194 height 63
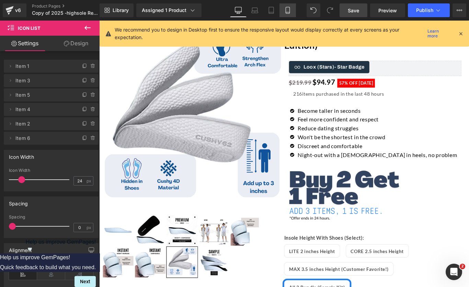
click at [289, 11] on icon at bounding box center [287, 10] width 7 height 7
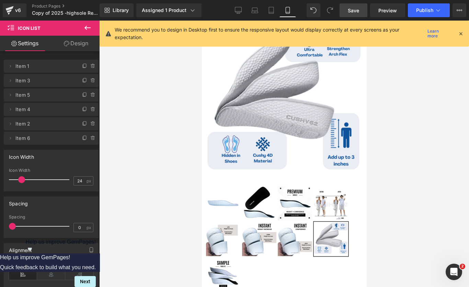
scroll to position [324, 0]
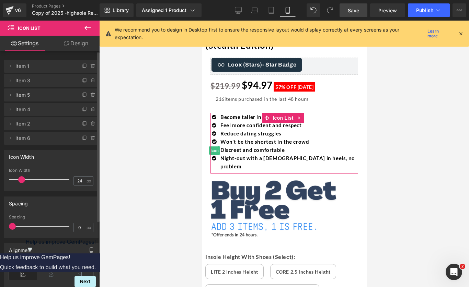
click at [21, 124] on span "Item 2" at bounding box center [44, 123] width 58 height 13
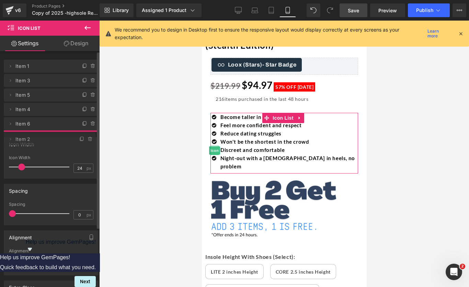
drag, startPoint x: 22, startPoint y: 123, endPoint x: 22, endPoint y: 138, distance: 15.4
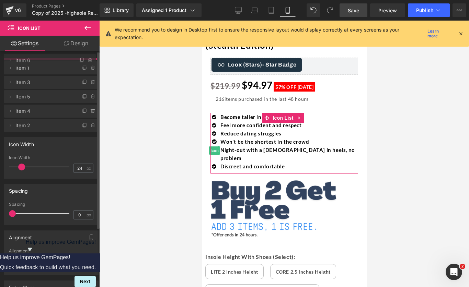
drag, startPoint x: 21, startPoint y: 125, endPoint x: 22, endPoint y: 62, distance: 63.5
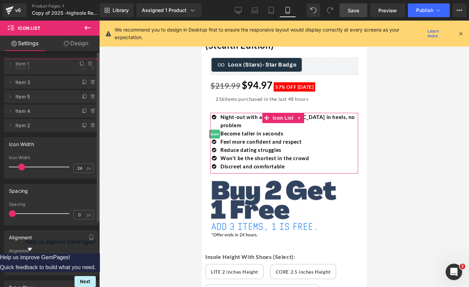
drag, startPoint x: 25, startPoint y: 82, endPoint x: 24, endPoint y: 65, distance: 16.8
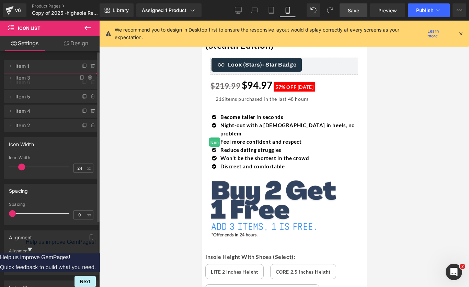
drag, startPoint x: 24, startPoint y: 96, endPoint x: 24, endPoint y: 79, distance: 17.1
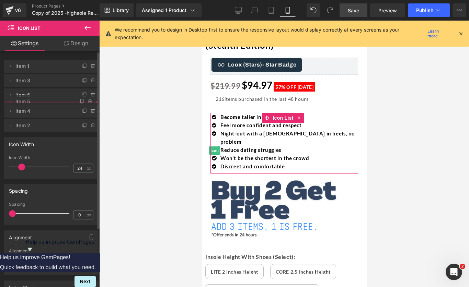
drag, startPoint x: 25, startPoint y: 110, endPoint x: 26, endPoint y: 103, distance: 8.0
drag, startPoint x: 23, startPoint y: 114, endPoint x: 22, endPoint y: 97, distance: 17.2
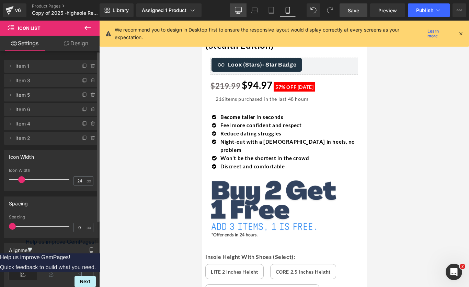
click at [240, 12] on icon at bounding box center [238, 10] width 7 height 7
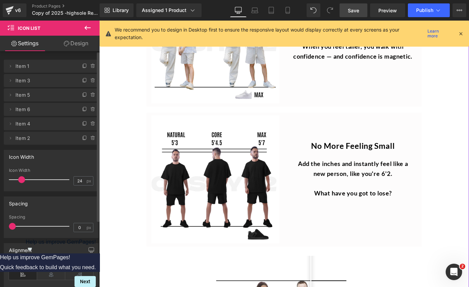
scroll to position [1674, 0]
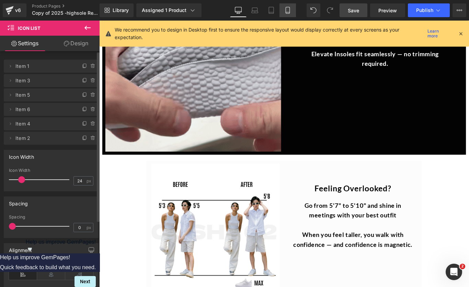
click at [291, 12] on link "Mobile" at bounding box center [287, 10] width 16 height 14
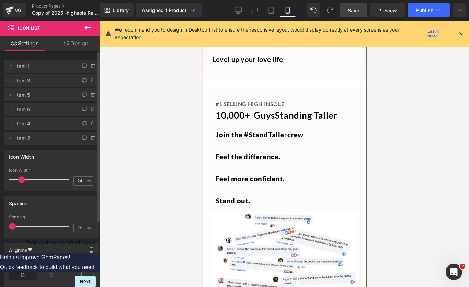
scroll to position [1356, 0]
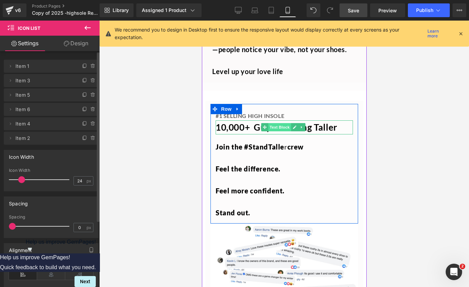
click at [279, 123] on span "Text Block" at bounding box center [279, 127] width 23 height 8
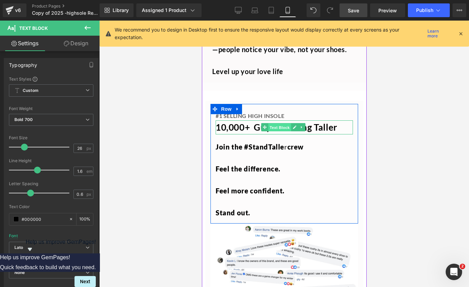
click at [277, 123] on span "Text Block" at bounding box center [279, 127] width 23 height 8
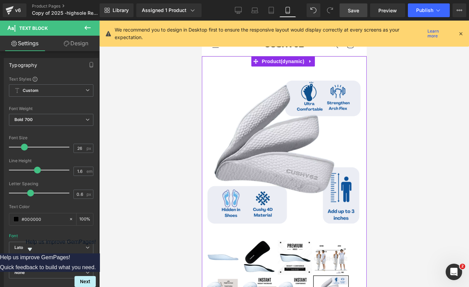
scroll to position [4, 0]
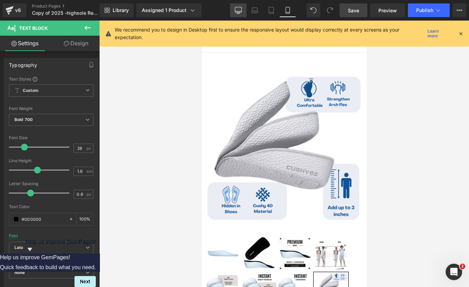
click at [240, 9] on icon at bounding box center [238, 10] width 7 height 7
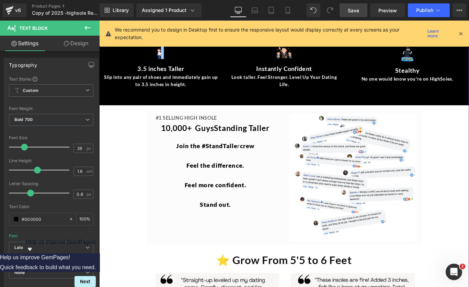
scroll to position [1260, 0]
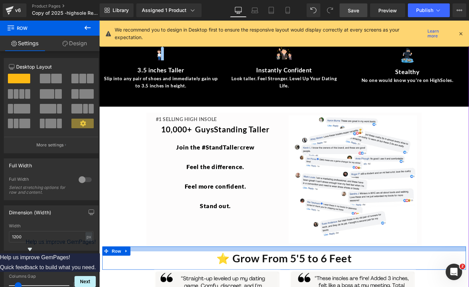
click at [281, 275] on div at bounding box center [307, 276] width 408 height 5
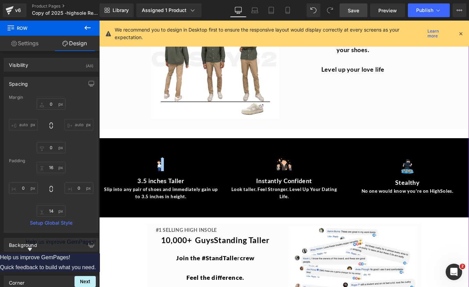
scroll to position [1133, 0]
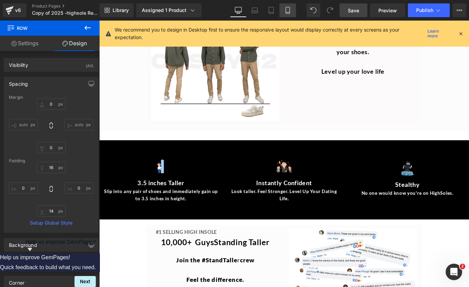
click at [285, 15] on link "Mobile" at bounding box center [287, 10] width 16 height 14
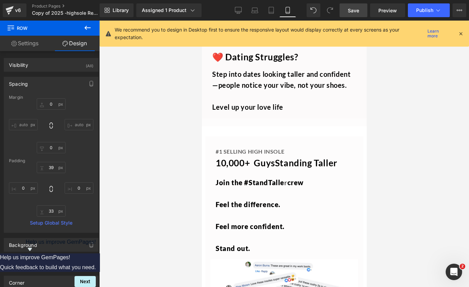
scroll to position [1306, 0]
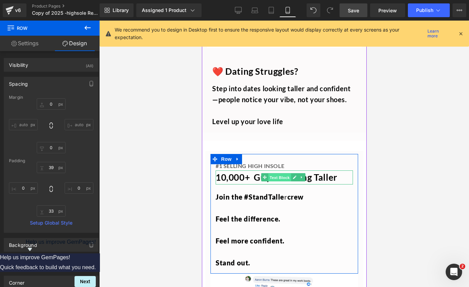
click at [281, 174] on span "Text Block" at bounding box center [279, 178] width 23 height 8
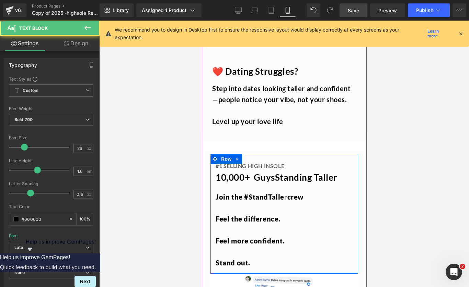
click at [332, 172] on b "Standing Taller" at bounding box center [305, 177] width 62 height 11
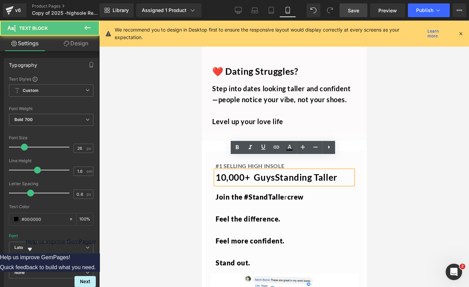
click at [341, 170] on p "10,000+ Guys Standing Taller" at bounding box center [283, 177] width 137 height 14
click at [274, 172] on b "10,000+ Guys" at bounding box center [244, 177] width 59 height 11
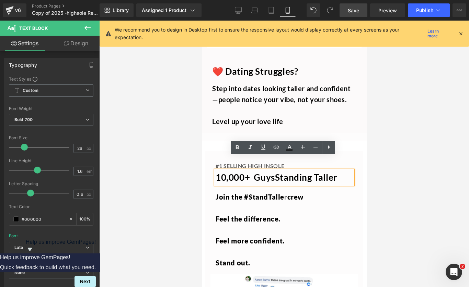
click at [215, 172] on b "10,000+ Guys" at bounding box center [244, 177] width 59 height 11
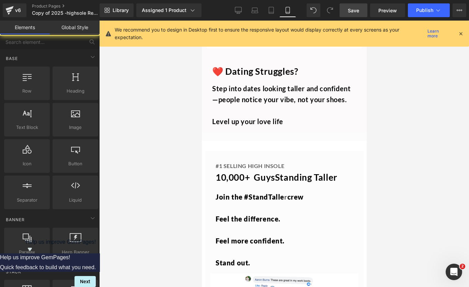
click at [376, 169] on div at bounding box center [283, 154] width 369 height 266
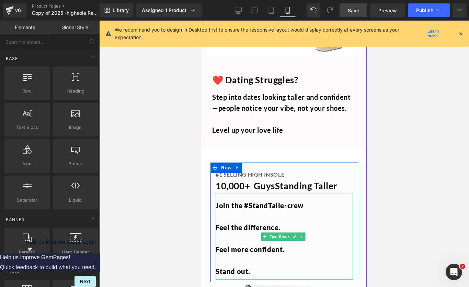
scroll to position [1299, 0]
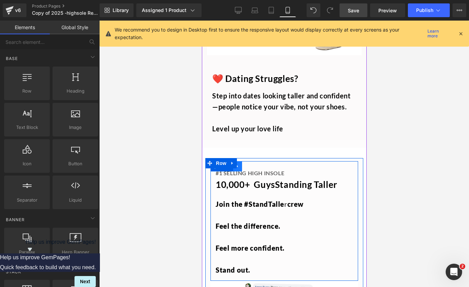
click at [236, 164] on icon at bounding box center [237, 166] width 5 height 5
click at [246, 164] on icon at bounding box center [246, 166] width 5 height 5
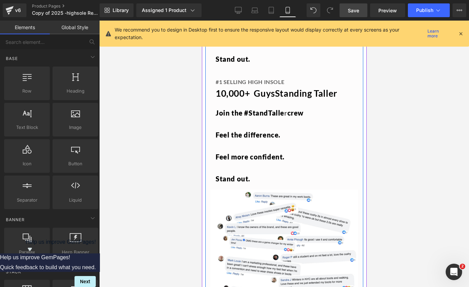
scroll to position [1518, 0]
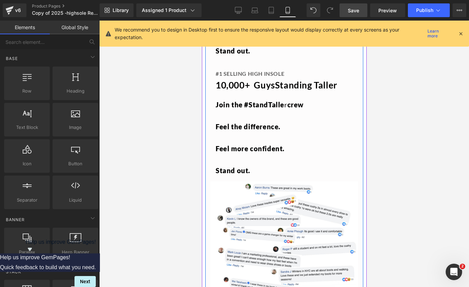
click at [253, 165] on p "Stand out." at bounding box center [283, 170] width 137 height 11
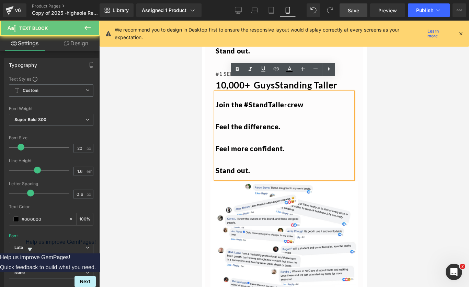
click at [253, 165] on p "Stand out." at bounding box center [283, 170] width 137 height 11
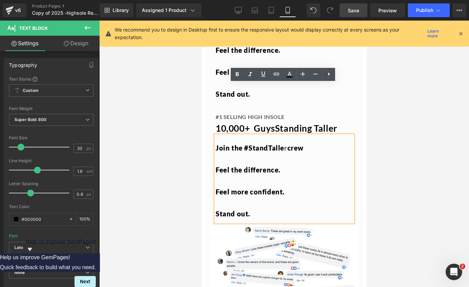
scroll to position [1465, 0]
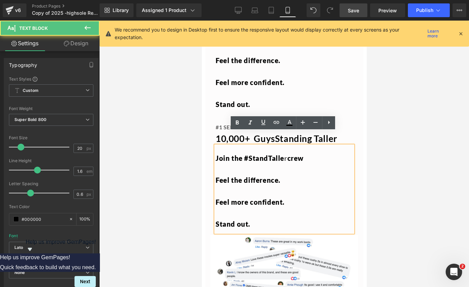
click at [329, 186] on p at bounding box center [283, 191] width 137 height 11
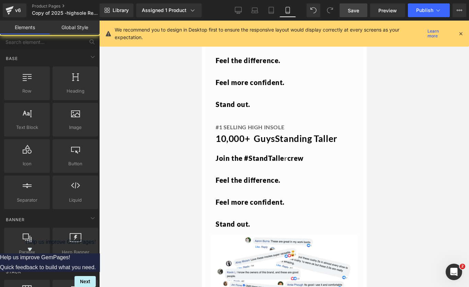
click at [427, 159] on div at bounding box center [283, 154] width 369 height 266
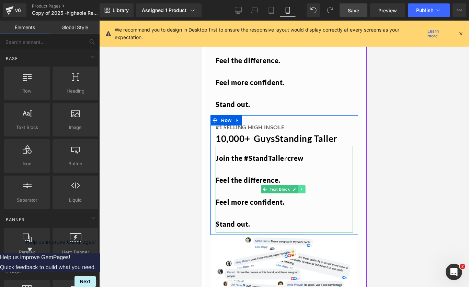
click at [303, 185] on link at bounding box center [300, 189] width 7 height 8
click at [303, 187] on icon at bounding box center [305, 189] width 4 height 4
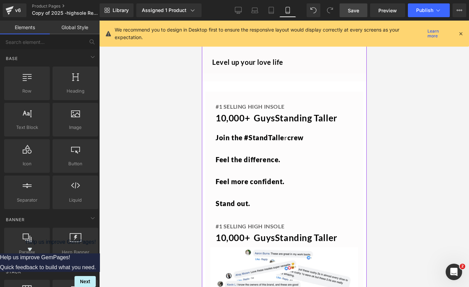
scroll to position [1362, 0]
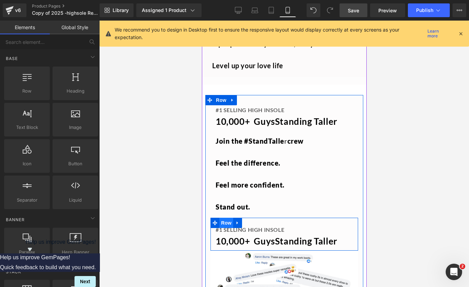
click at [229, 218] on span "Row" at bounding box center [226, 223] width 14 height 10
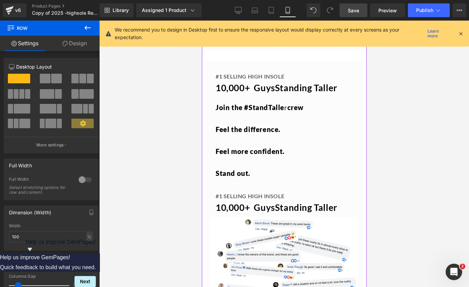
scroll to position [1410, 0]
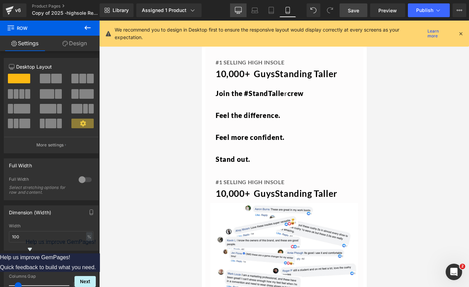
click at [236, 13] on icon at bounding box center [238, 10] width 7 height 7
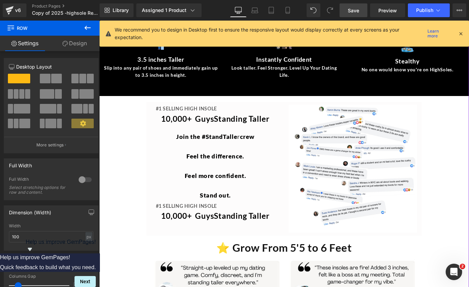
scroll to position [1330, 0]
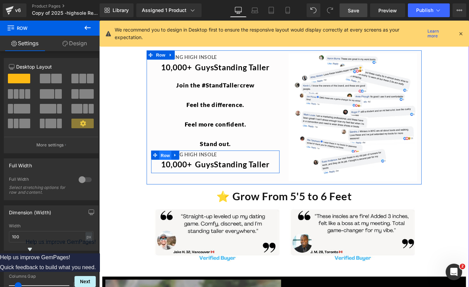
click at [171, 169] on span "Row" at bounding box center [173, 172] width 14 height 10
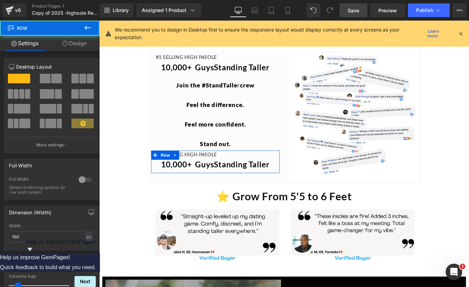
click at [68, 47] on link "Design" at bounding box center [75, 43] width 50 height 15
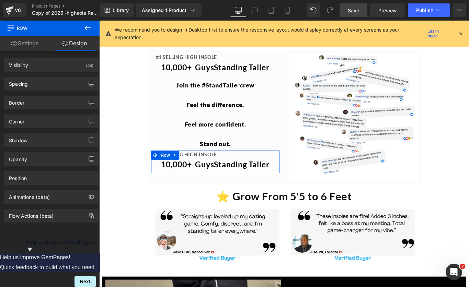
click at [27, 42] on link "Settings" at bounding box center [25, 43] width 50 height 15
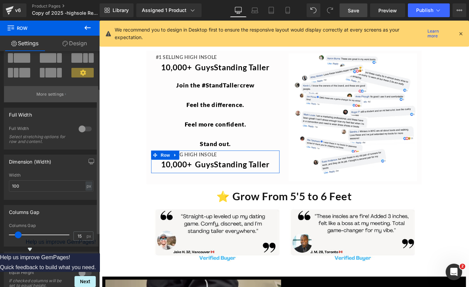
scroll to position [0, 0]
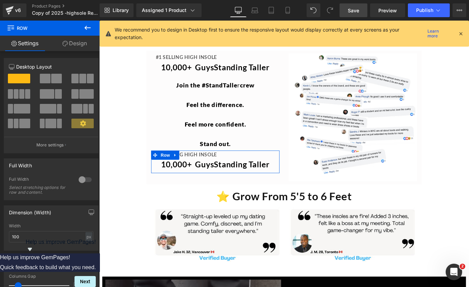
click at [73, 44] on link "Design" at bounding box center [75, 43] width 50 height 15
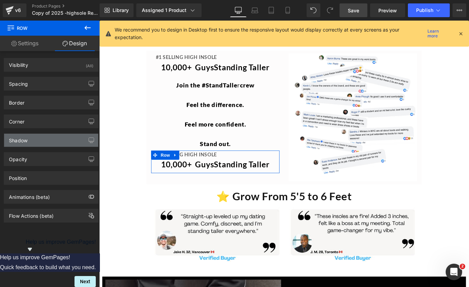
click at [49, 139] on div "Shadow" at bounding box center [51, 140] width 94 height 13
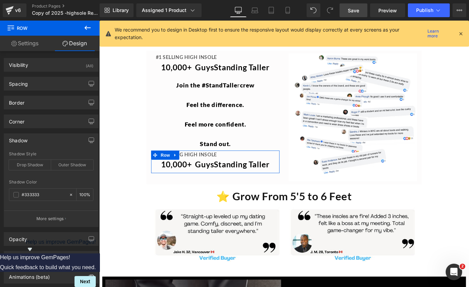
click at [49, 139] on div "Shadow" at bounding box center [51, 140] width 94 height 13
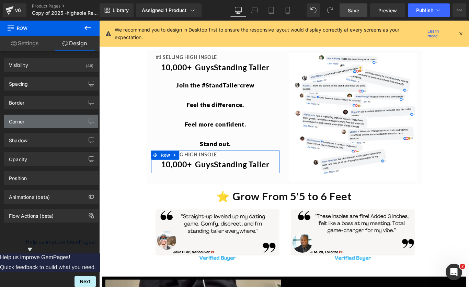
click at [48, 125] on div "Corner" at bounding box center [51, 121] width 94 height 13
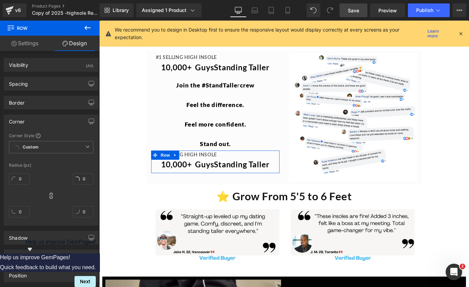
click at [48, 125] on div "Corner" at bounding box center [51, 121] width 94 height 13
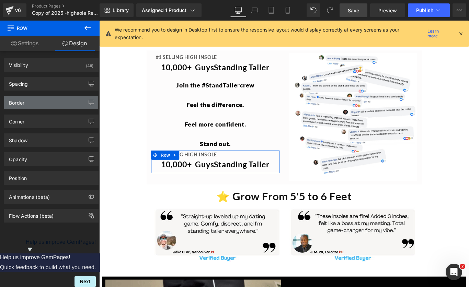
click at [48, 105] on div "Border" at bounding box center [51, 102] width 94 height 13
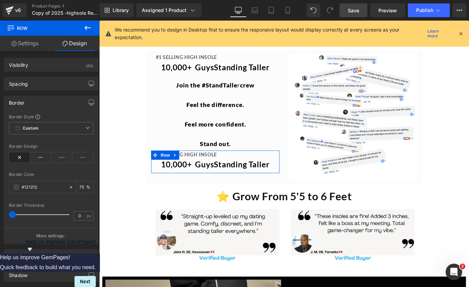
click at [48, 105] on div "Border" at bounding box center [51, 102] width 94 height 13
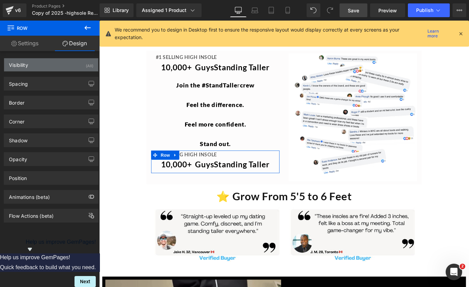
click at [52, 69] on div "Visibility (All)" at bounding box center [51, 64] width 94 height 13
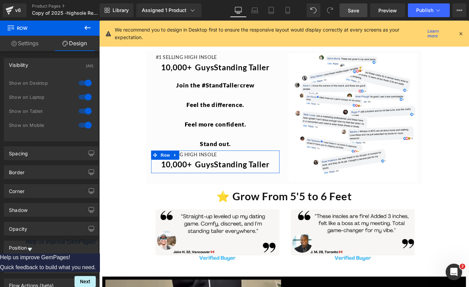
click at [57, 64] on div "Visibility (All)" at bounding box center [51, 64] width 94 height 13
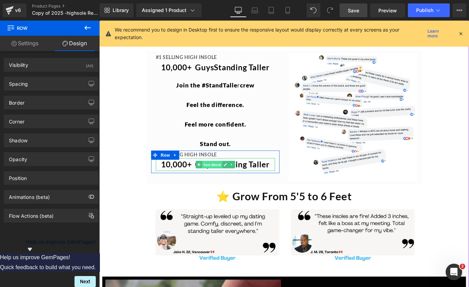
click at [224, 180] on span "Text Block" at bounding box center [225, 182] width 23 height 8
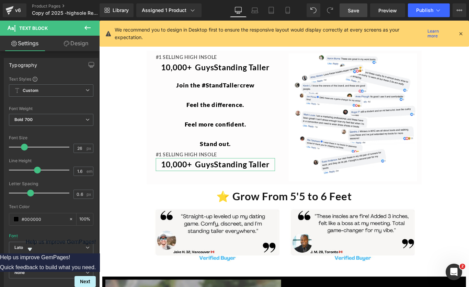
click at [78, 45] on link "Design" at bounding box center [76, 43] width 50 height 15
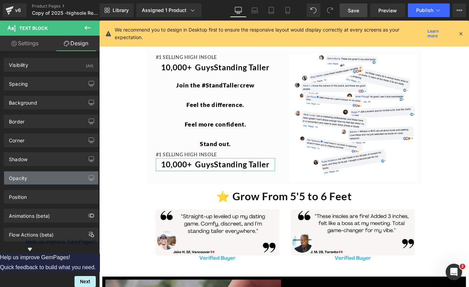
click at [47, 178] on div "Opacity" at bounding box center [51, 177] width 94 height 13
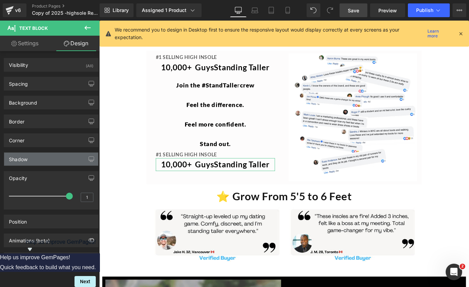
click at [49, 164] on div "Shadow" at bounding box center [51, 159] width 94 height 13
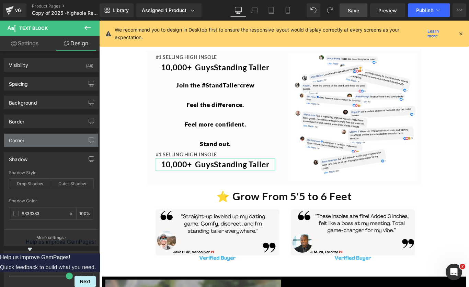
click at [48, 139] on div "Corner" at bounding box center [51, 140] width 94 height 13
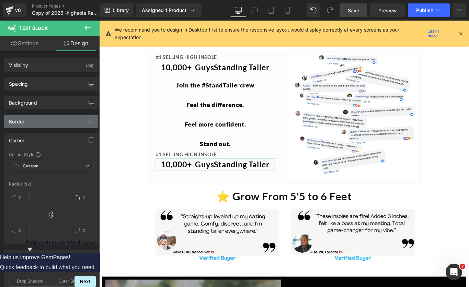
click at [48, 121] on div "Border" at bounding box center [51, 121] width 94 height 13
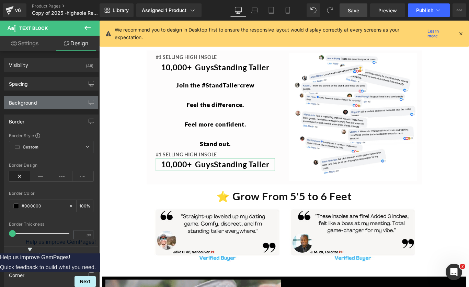
click at [49, 104] on div "Background" at bounding box center [51, 102] width 94 height 13
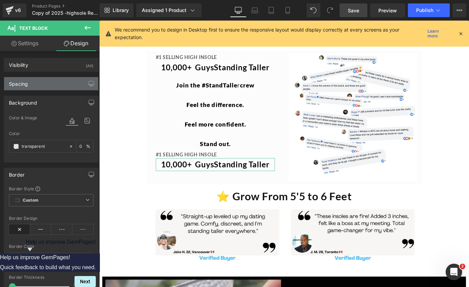
click at [46, 87] on div "Spacing" at bounding box center [51, 83] width 94 height 13
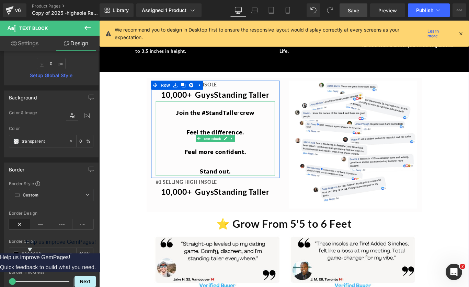
scroll to position [1344, 0]
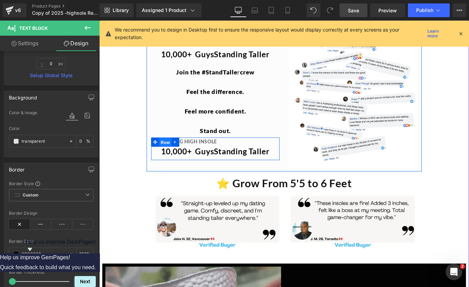
click at [171, 157] on span "Row" at bounding box center [173, 157] width 14 height 10
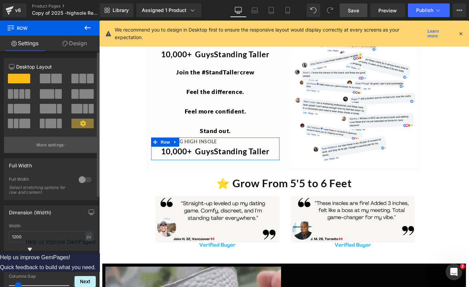
click at [61, 145] on p "More settings" at bounding box center [49, 145] width 27 height 6
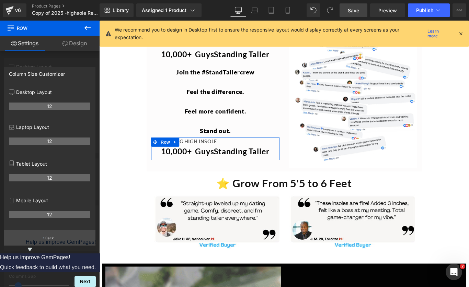
click at [56, 240] on button "Back" at bounding box center [50, 237] width 92 height 15
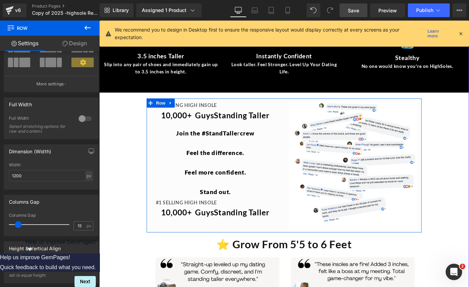
scroll to position [1261, 0]
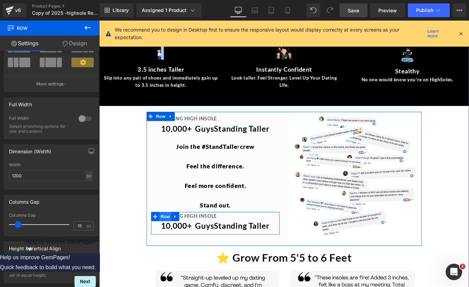
click at [168, 236] on span "Row" at bounding box center [173, 241] width 14 height 10
click at [185, 239] on icon at bounding box center [184, 240] width 5 height 5
click at [173, 238] on span "Row" at bounding box center [173, 241] width 14 height 10
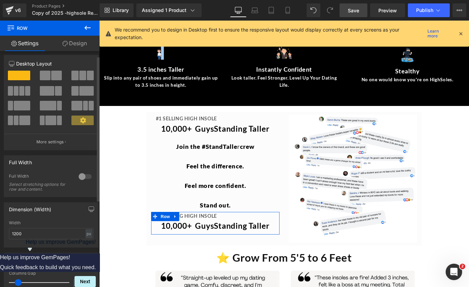
scroll to position [0, 0]
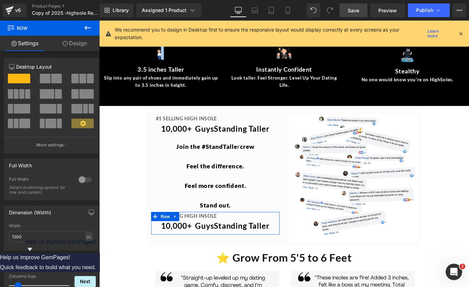
click at [70, 40] on link "Design" at bounding box center [75, 43] width 50 height 15
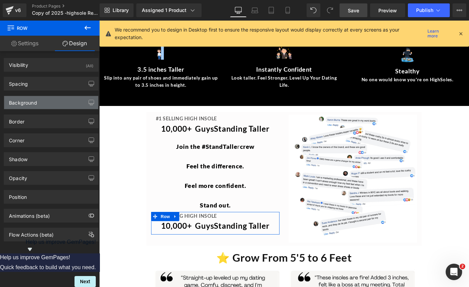
click at [46, 101] on div "Background" at bounding box center [51, 102] width 94 height 13
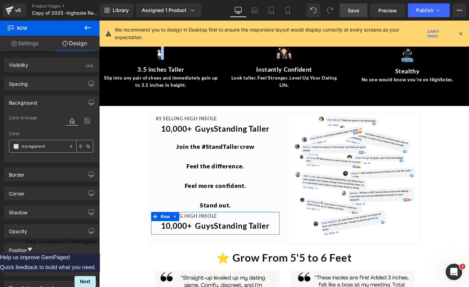
click at [15, 146] on span at bounding box center [15, 146] width 5 height 5
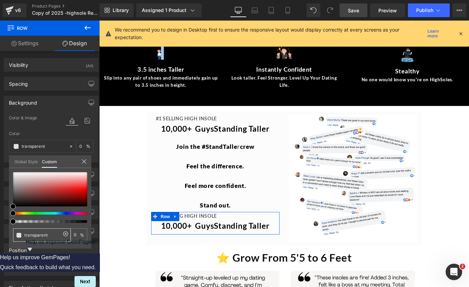
click at [17, 234] on span at bounding box center [18, 235] width 5 height 5
click at [79, 237] on input "0" at bounding box center [77, 235] width 6 height 5
type input "100"
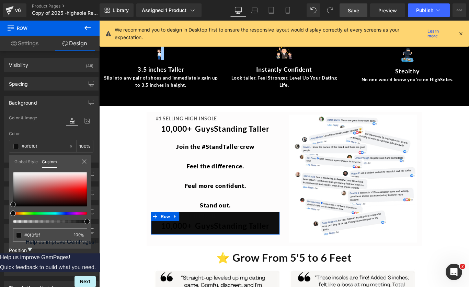
click at [13, 204] on span at bounding box center [12, 204] width 5 height 5
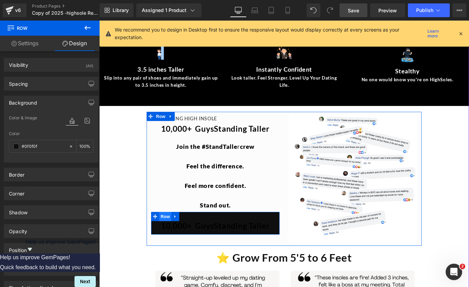
click at [174, 236] on span "Row" at bounding box center [173, 241] width 14 height 10
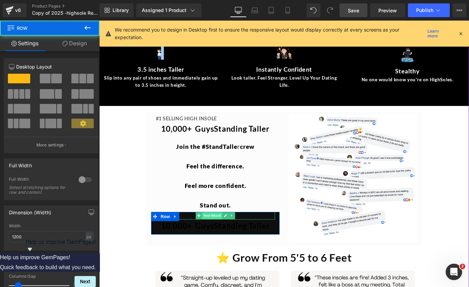
click at [217, 236] on span "Text Block" at bounding box center [225, 240] width 23 height 8
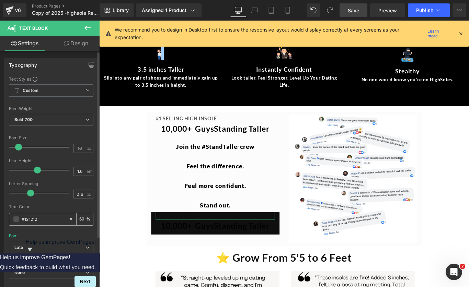
click at [16, 221] on span at bounding box center [15, 218] width 5 height 5
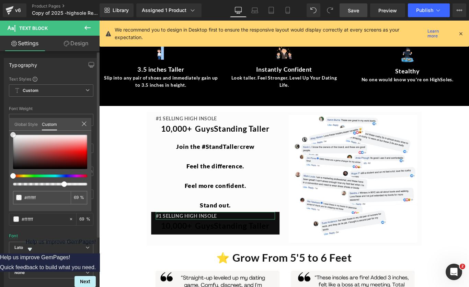
drag, startPoint x: 12, startPoint y: 166, endPoint x: 9, endPoint y: 116, distance: 49.8
click at [9, 116] on div "Typography Text Styles Custom Custom Setup Global Style Custom Setup Global Sty…" at bounding box center [51, 171] width 103 height 236
drag, startPoint x: 163, startPoint y: 206, endPoint x: 103, endPoint y: 203, distance: 60.8
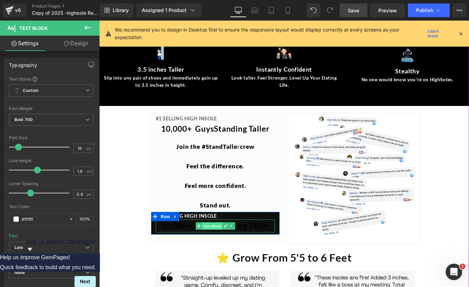
click at [222, 248] on span "Text Block" at bounding box center [225, 252] width 23 height 8
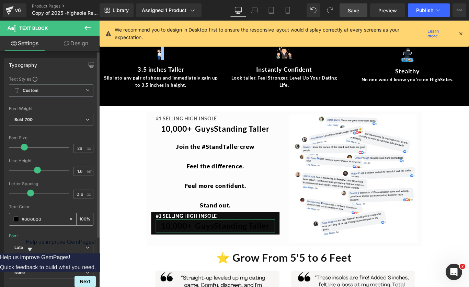
click at [15, 221] on span at bounding box center [15, 218] width 5 height 5
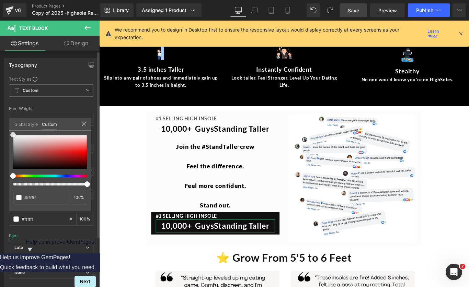
drag, startPoint x: 15, startPoint y: 170, endPoint x: 15, endPoint y: 126, distance: 44.2
click at [15, 126] on div "Global Style Custom Setup Global Style #000000 100 %" at bounding box center [50, 128] width 82 height 21
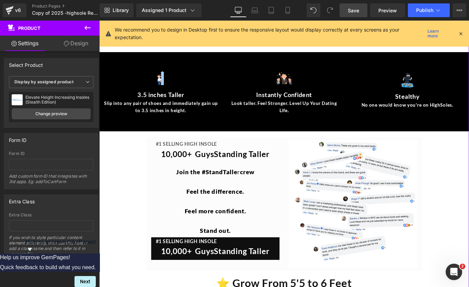
scroll to position [1231, 0]
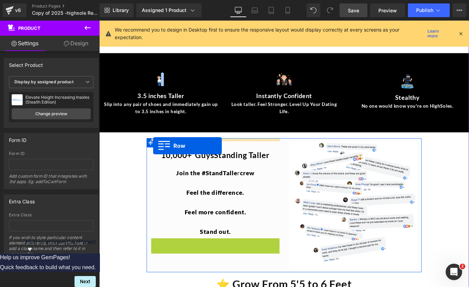
drag, startPoint x: 159, startPoint y: 267, endPoint x: 159, endPoint y: 161, distance: 106.3
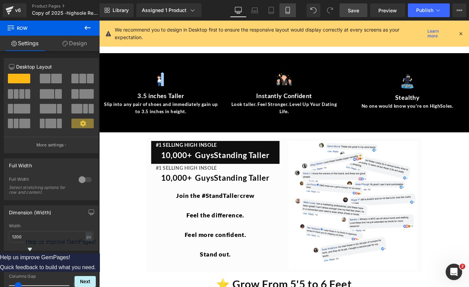
click at [290, 7] on icon at bounding box center [287, 10] width 7 height 7
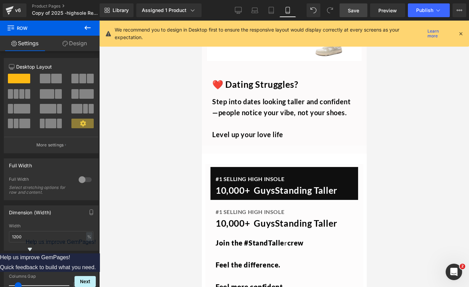
scroll to position [1293, 0]
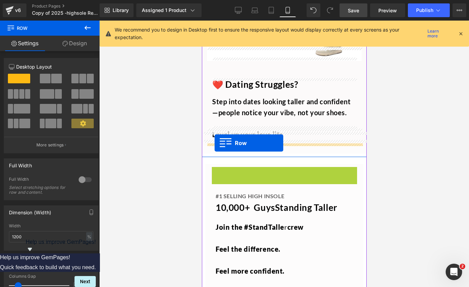
drag, startPoint x: 215, startPoint y: 162, endPoint x: 214, endPoint y: 143, distance: 19.2
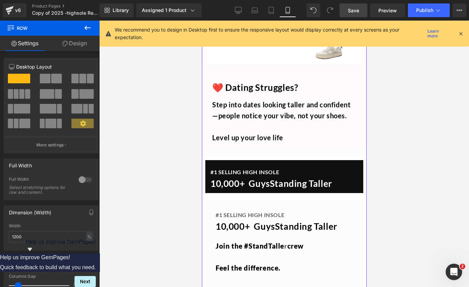
scroll to position [1290, 0]
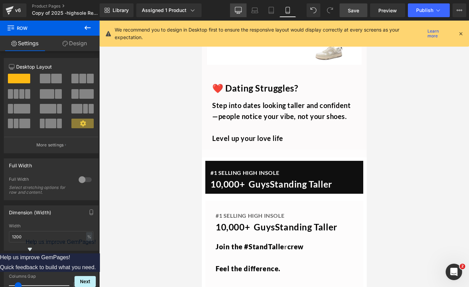
click at [237, 10] on icon at bounding box center [238, 10] width 7 height 7
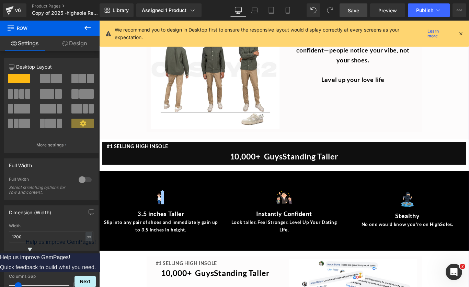
scroll to position [1126, 0]
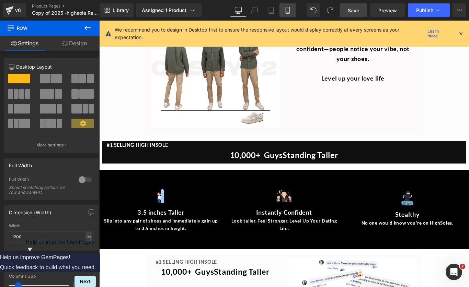
click at [287, 12] on icon at bounding box center [287, 12] width 4 height 0
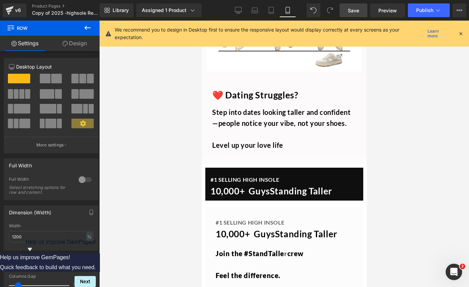
scroll to position [1283, 0]
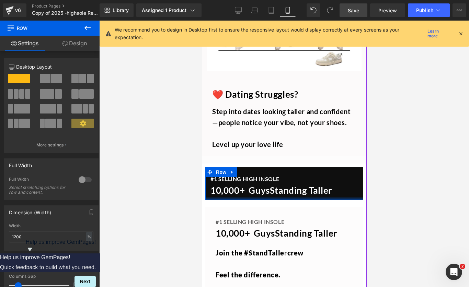
click at [297, 198] on div at bounding box center [284, 199] width 158 height 2
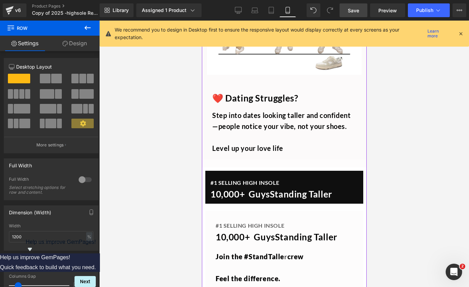
scroll to position [1276, 0]
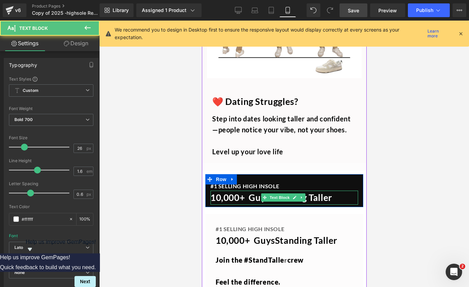
click at [244, 192] on b "10,000+ Guys" at bounding box center [239, 197] width 59 height 11
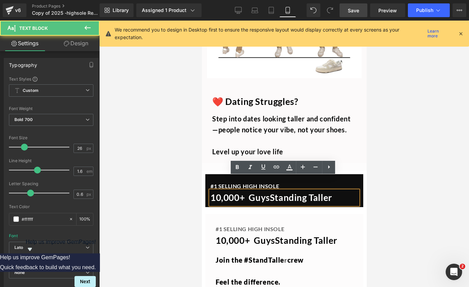
click at [340, 191] on p "10,000+ Guys Standing Taller" at bounding box center [283, 198] width 147 height 14
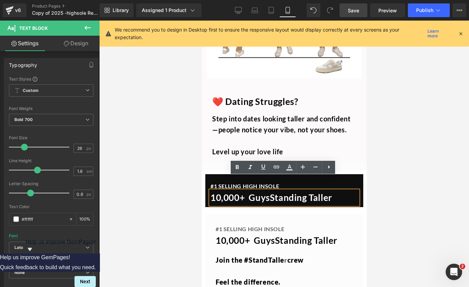
click at [248, 192] on b "10,000+ Guys" at bounding box center [239, 197] width 59 height 11
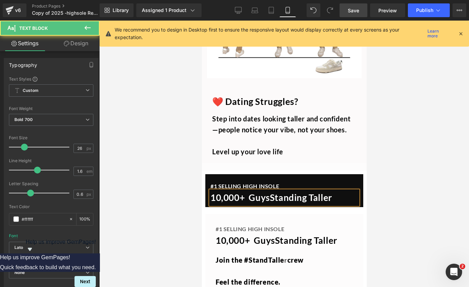
click at [344, 191] on p "10,000+ Guys Standing Taller" at bounding box center [283, 198] width 147 height 14
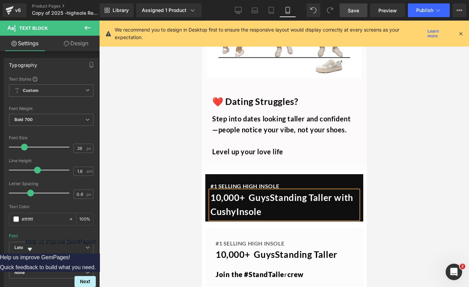
click at [459, 200] on div at bounding box center [283, 154] width 369 height 266
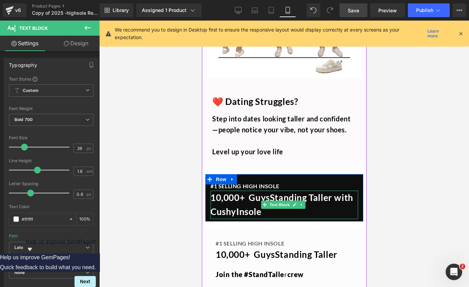
click at [252, 192] on b "10,000+ Guys" at bounding box center [239, 197] width 59 height 11
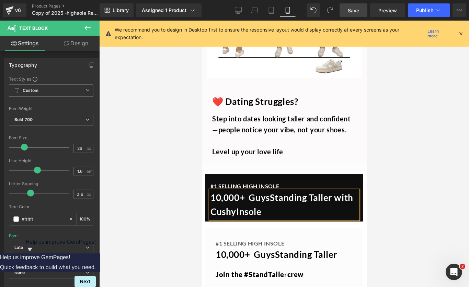
click at [457, 171] on div at bounding box center [283, 154] width 369 height 266
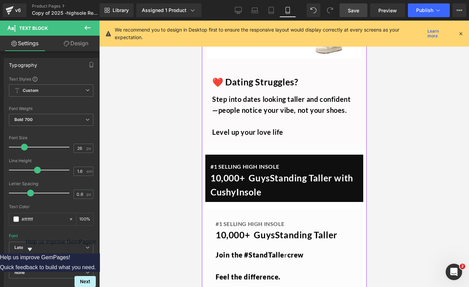
scroll to position [1298, 0]
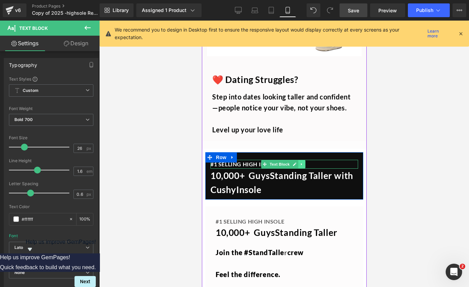
click at [298, 160] on link at bounding box center [300, 164] width 7 height 8
click at [217, 152] on span "Row" at bounding box center [221, 157] width 14 height 10
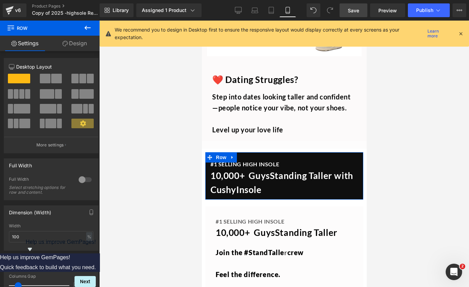
click at [77, 45] on link "Design" at bounding box center [75, 43] width 50 height 15
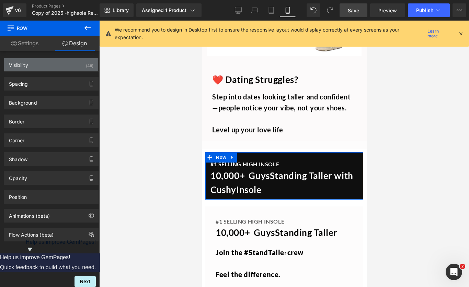
click at [55, 63] on div "Visibility (All)" at bounding box center [51, 64] width 94 height 13
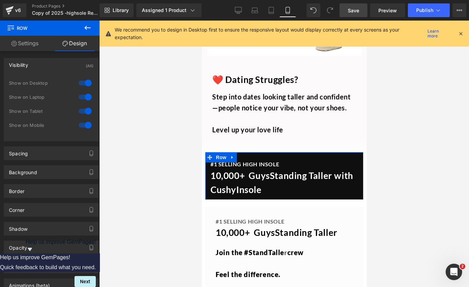
click at [85, 84] on div at bounding box center [85, 83] width 16 height 11
click at [85, 96] on div at bounding box center [85, 97] width 16 height 11
click at [86, 106] on div at bounding box center [85, 111] width 16 height 11
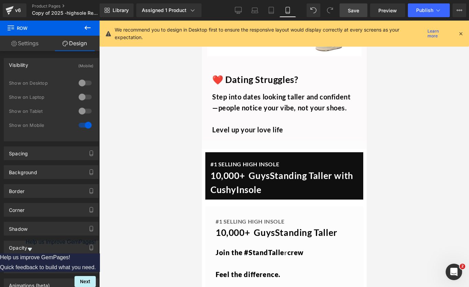
click at [154, 117] on div at bounding box center [283, 154] width 369 height 266
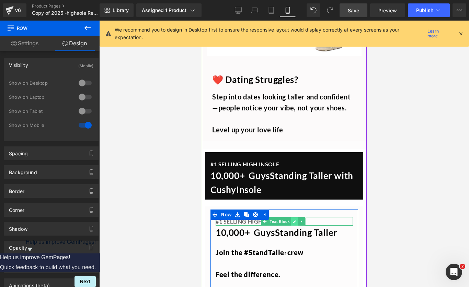
click at [296, 217] on link at bounding box center [293, 221] width 7 height 8
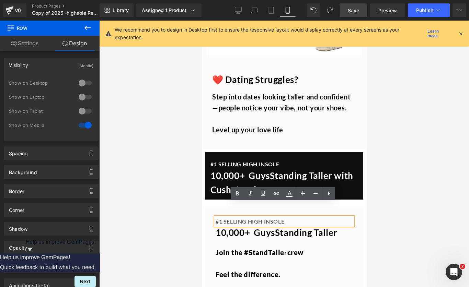
click at [309, 217] on p "#1 SELLING HIGH INSOLE" at bounding box center [283, 221] width 137 height 9
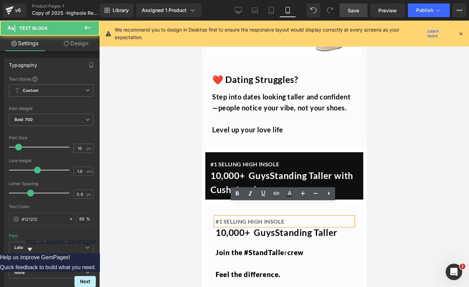
click at [417, 208] on div at bounding box center [283, 154] width 369 height 266
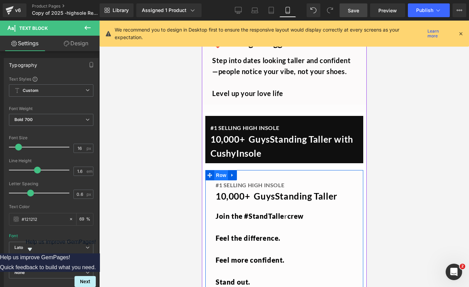
scroll to position [1341, 0]
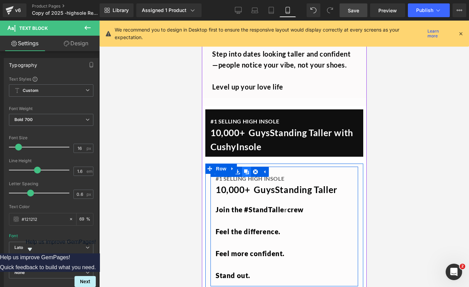
click at [247, 169] on icon at bounding box center [246, 171] width 5 height 5
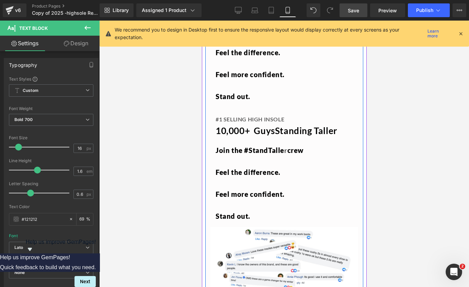
scroll to position [1566, 0]
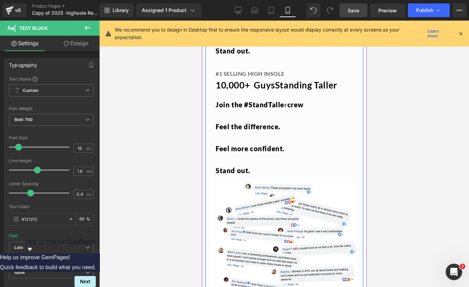
click at [250, 165] on p "Stand out." at bounding box center [283, 170] width 137 height 11
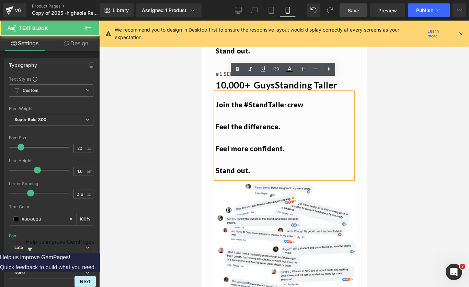
click at [250, 165] on p "Stand out." at bounding box center [283, 170] width 137 height 11
click at [249, 165] on p "Stand out." at bounding box center [283, 170] width 137 height 11
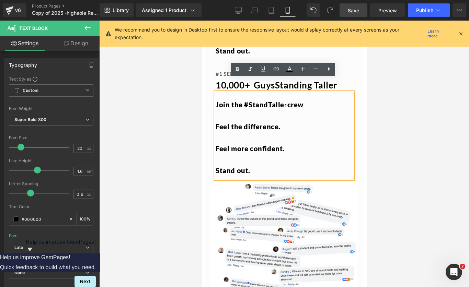
click at [295, 143] on p "Feel more confident." at bounding box center [283, 148] width 137 height 11
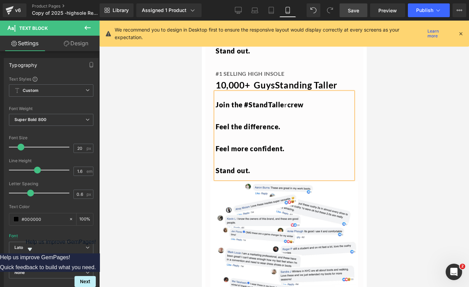
click at [452, 115] on div at bounding box center [283, 154] width 369 height 266
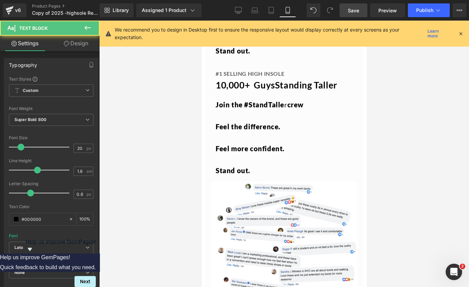
click at [345, 132] on p at bounding box center [283, 137] width 137 height 11
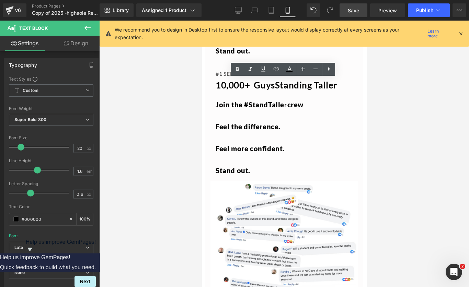
click at [465, 126] on div at bounding box center [283, 154] width 369 height 266
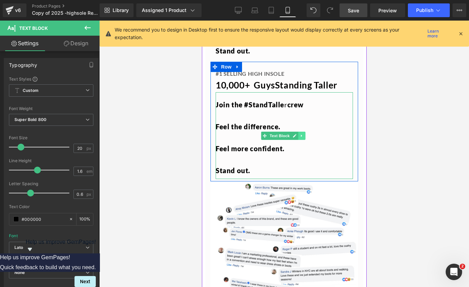
click at [301, 134] on icon at bounding box center [301, 136] width 4 height 4
click at [305, 134] on icon at bounding box center [305, 136] width 4 height 4
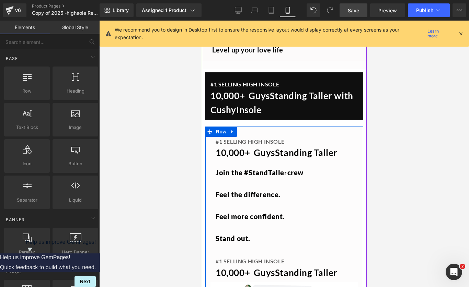
scroll to position [1382, 0]
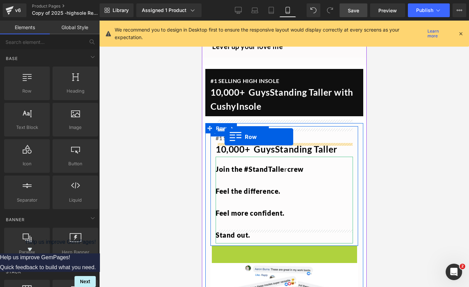
drag, startPoint x: 224, startPoint y: 239, endPoint x: 224, endPoint y: 137, distance: 101.9
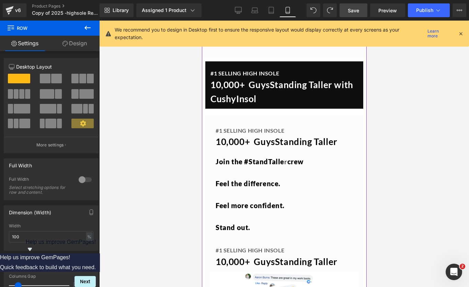
scroll to position [1390, 0]
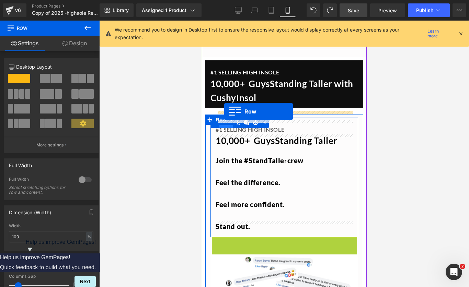
drag, startPoint x: 222, startPoint y: 229, endPoint x: 224, endPoint y: 111, distance: 117.3
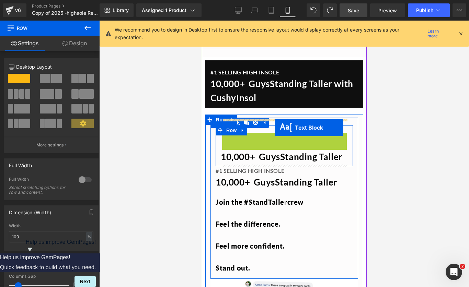
drag, startPoint x: 275, startPoint y: 122, endPoint x: 274, endPoint y: 128, distance: 5.7
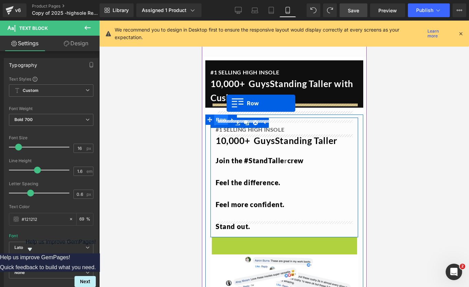
drag, startPoint x: 213, startPoint y: 230, endPoint x: 226, endPoint y: 103, distance: 127.2
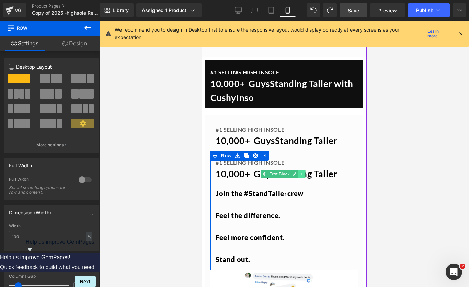
click at [300, 173] on icon at bounding box center [300, 174] width 1 height 2
click at [306, 172] on icon at bounding box center [305, 174] width 4 height 4
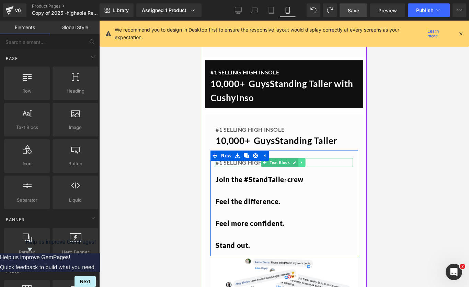
click at [301, 161] on icon at bounding box center [300, 162] width 1 height 2
click at [304, 161] on icon at bounding box center [305, 163] width 4 height 4
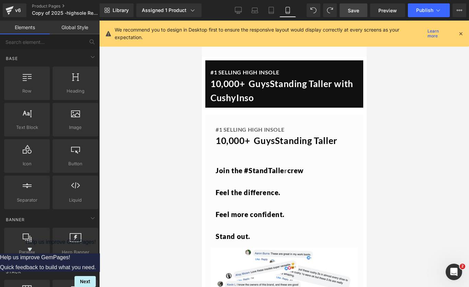
click at [409, 161] on div at bounding box center [283, 154] width 369 height 266
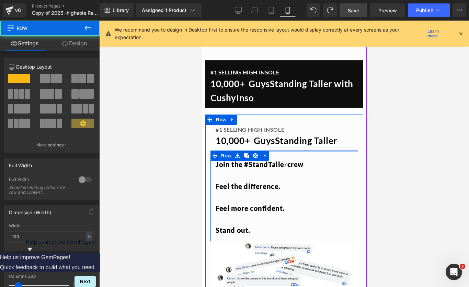
drag, startPoint x: 313, startPoint y: 143, endPoint x: 313, endPoint y: 137, distance: 6.2
click at [313, 151] on div at bounding box center [283, 151] width 147 height 1
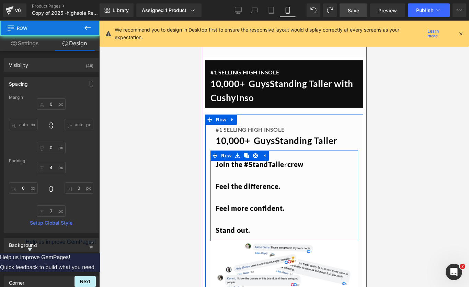
click at [415, 139] on div at bounding box center [283, 154] width 369 height 266
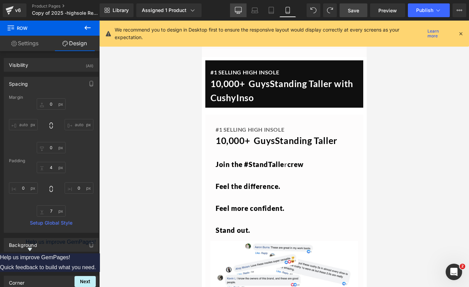
click at [239, 6] on link "Desktop" at bounding box center [238, 10] width 16 height 14
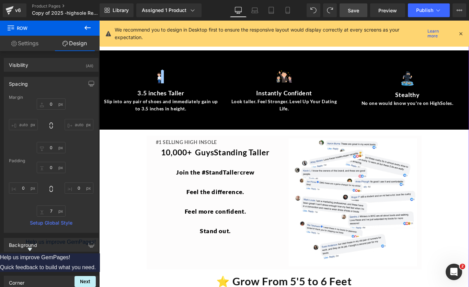
scroll to position [1236, 0]
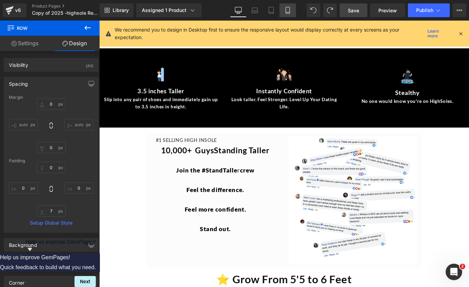
click at [285, 7] on icon at bounding box center [287, 10] width 7 height 7
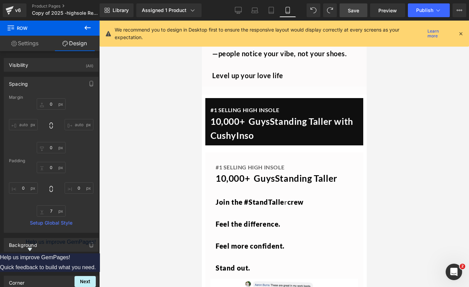
scroll to position [1353, 0]
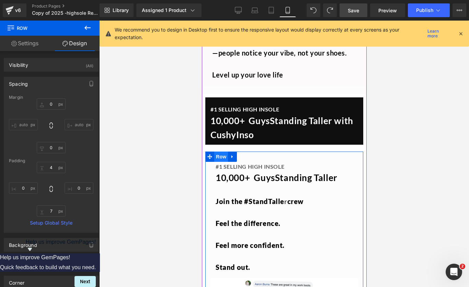
click at [225, 152] on span "Row" at bounding box center [221, 157] width 14 height 10
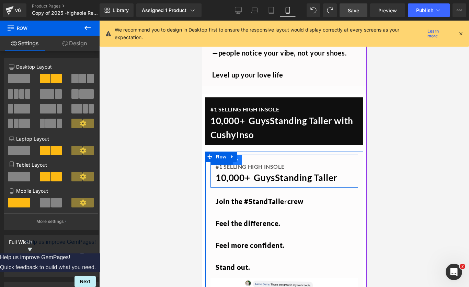
click at [240, 155] on link at bounding box center [237, 160] width 9 height 10
click at [225, 155] on span "Row" at bounding box center [226, 160] width 14 height 10
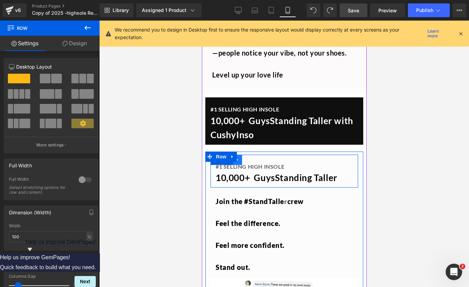
click at [239, 155] on link at bounding box center [237, 160] width 9 height 10
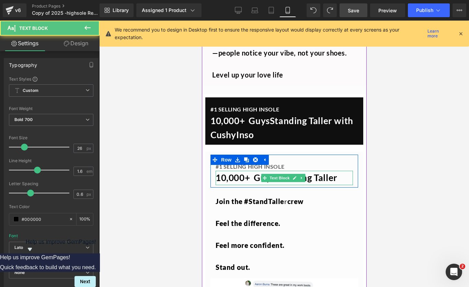
click at [240, 172] on b "10,000+ Guys" at bounding box center [244, 177] width 59 height 11
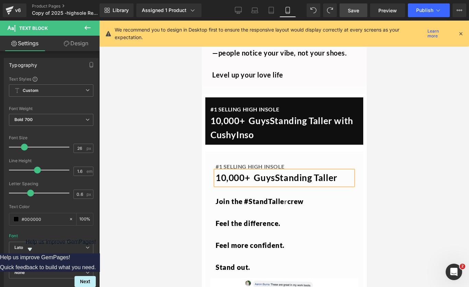
click at [180, 165] on div at bounding box center [283, 154] width 369 height 266
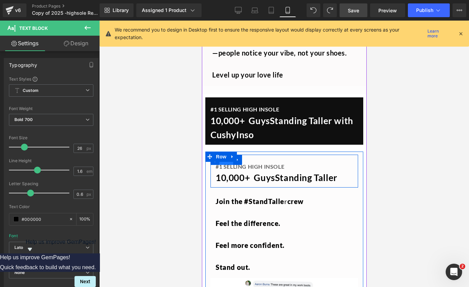
click at [230, 155] on span "Row" at bounding box center [226, 160] width 14 height 10
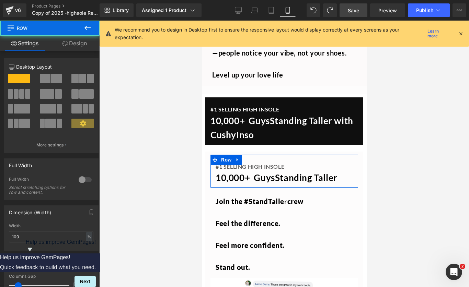
click at [80, 43] on link "Design" at bounding box center [75, 43] width 50 height 15
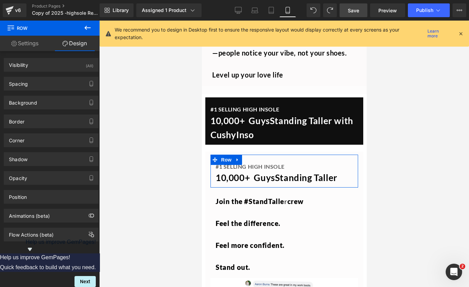
click at [37, 72] on div "Spacing Margin 0 auto 0 auto Padding 22 0 7 0 Setup Global Style" at bounding box center [51, 81] width 103 height 19
click at [45, 65] on div "Visibility (All)" at bounding box center [51, 64] width 94 height 13
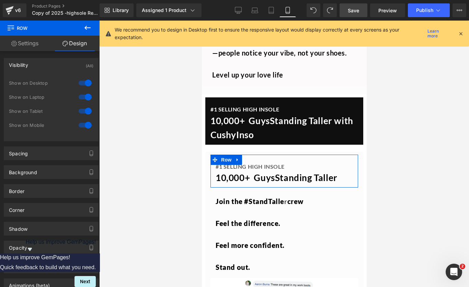
click at [82, 81] on div at bounding box center [85, 83] width 16 height 11
click at [80, 80] on div at bounding box center [85, 83] width 16 height 11
click at [84, 123] on div at bounding box center [85, 125] width 16 height 11
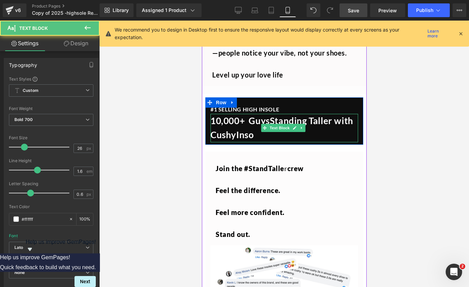
click at [285, 123] on p "10,000+ Guys Standing Taller with CushyInso" at bounding box center [283, 128] width 147 height 28
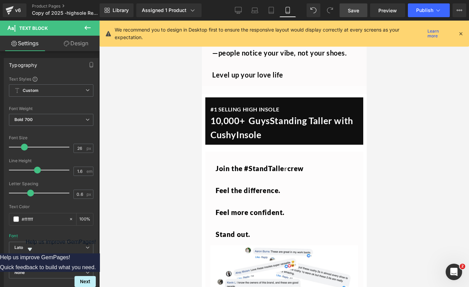
click at [430, 155] on div at bounding box center [283, 154] width 369 height 266
click at [429, 139] on div at bounding box center [283, 154] width 369 height 266
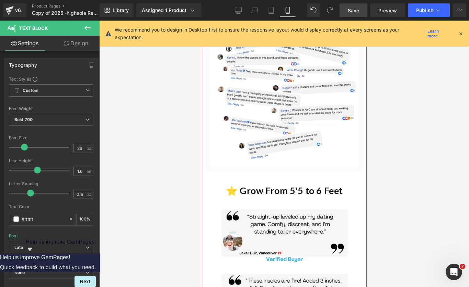
scroll to position [1579, 0]
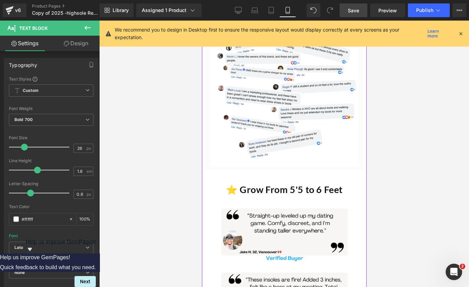
click at [229, 183] on h1 "⭐️ Grow From 5'5 to 6 Feet" at bounding box center [283, 189] width 147 height 12
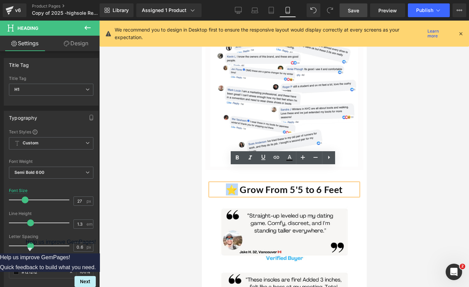
drag, startPoint x: 235, startPoint y: 174, endPoint x: 226, endPoint y: 174, distance: 8.9
click at [226, 183] on h1 "⭐️ Grow From 5'5 to 6 Feet" at bounding box center [283, 189] width 147 height 12
copy h1 "⭐️"
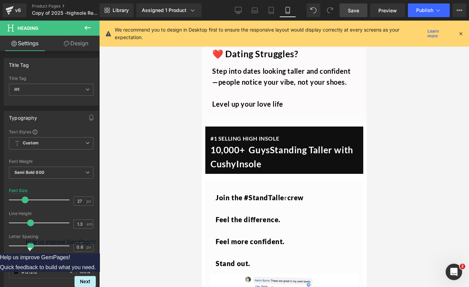
scroll to position [1317, 0]
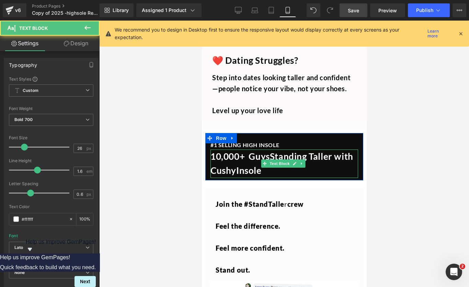
click at [246, 151] on b "10,000+ Guys" at bounding box center [239, 156] width 59 height 11
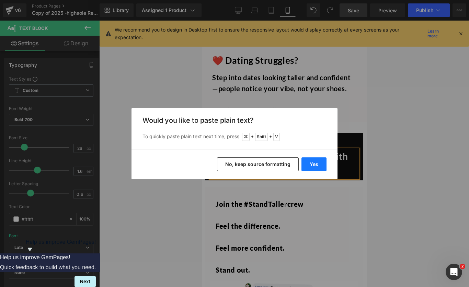
click at [313, 167] on button "Yes" at bounding box center [313, 164] width 25 height 14
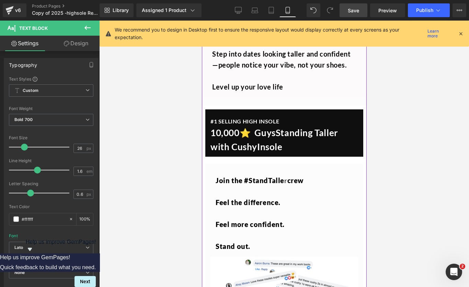
scroll to position [1337, 0]
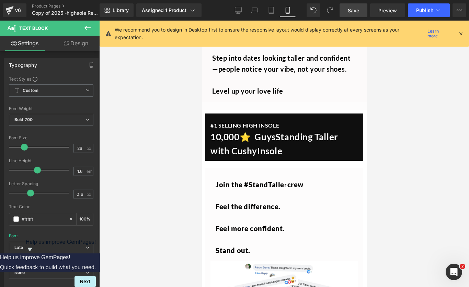
click at [240, 18] on div "Library Assigned 1 Product Product Preview Elevate Height Increasing Insoles (S…" at bounding box center [283, 10] width 369 height 21
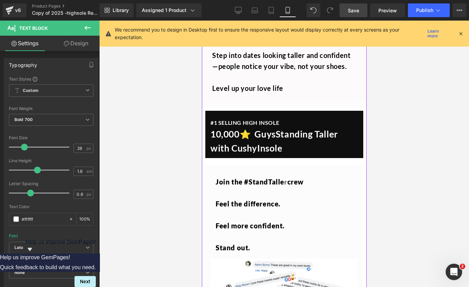
scroll to position [1338, 0]
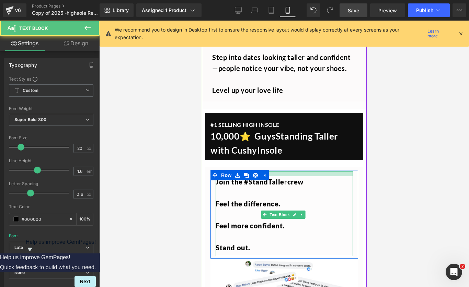
drag, startPoint x: 278, startPoint y: 158, endPoint x: 277, endPoint y: 152, distance: 6.9
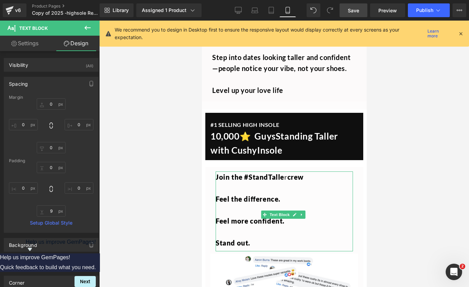
click at [410, 159] on div at bounding box center [283, 154] width 369 height 266
click at [238, 10] on icon at bounding box center [238, 10] width 7 height 7
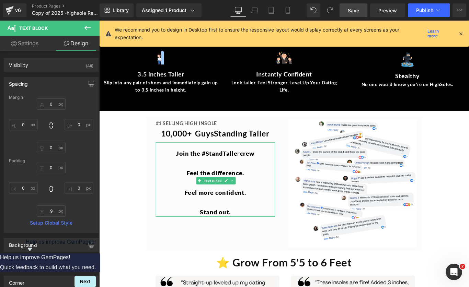
scroll to position [1253, 0]
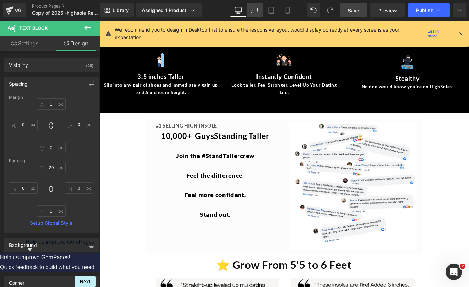
click at [257, 11] on icon at bounding box center [254, 12] width 7 height 2
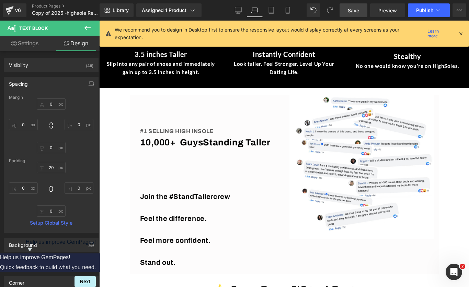
scroll to position [1247, 0]
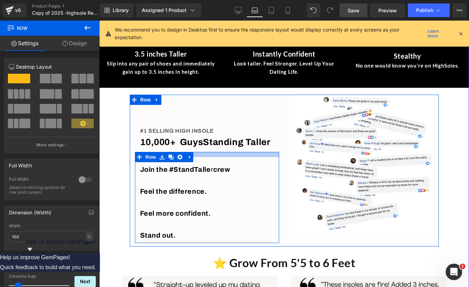
drag, startPoint x: 247, startPoint y: 165, endPoint x: 248, endPoint y: 139, distance: 26.8
click at [248, 139] on div "#1 SELLING HIGH INSOLE Text Block 10,000+ Guys Standing Taller Text Block Row J…" at bounding box center [207, 169] width 154 height 149
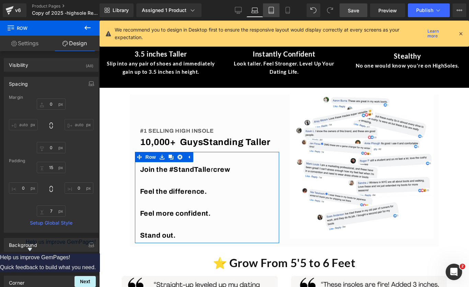
click at [272, 14] on link "Tablet" at bounding box center [271, 10] width 16 height 14
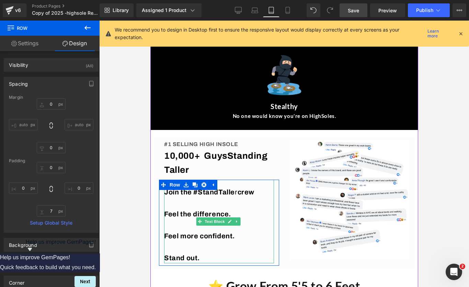
scroll to position [1309, 0]
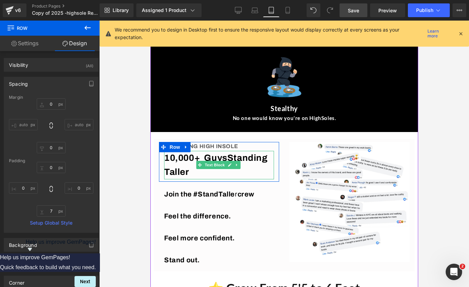
click at [203, 153] on b "10,000+ Guys" at bounding box center [195, 158] width 63 height 10
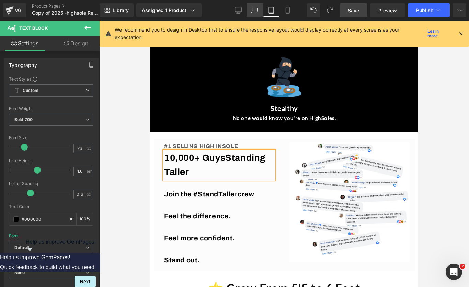
click at [253, 8] on icon at bounding box center [254, 10] width 7 height 7
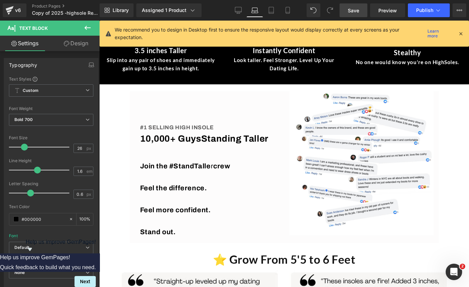
scroll to position [1250, 0]
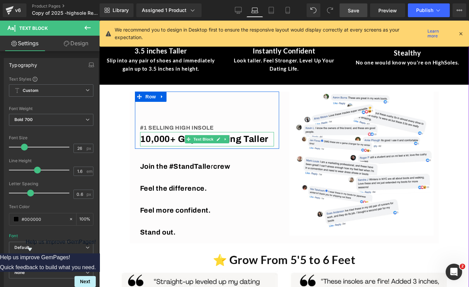
click at [175, 138] on b "10,000+ Guys" at bounding box center [170, 139] width 61 height 10
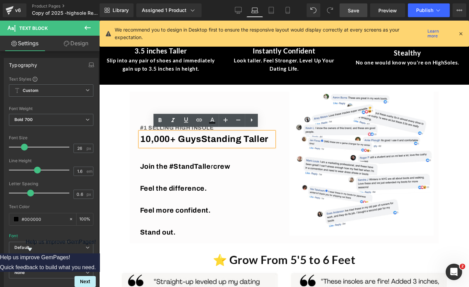
click at [172, 140] on b "10,000+ Guys" at bounding box center [170, 139] width 61 height 10
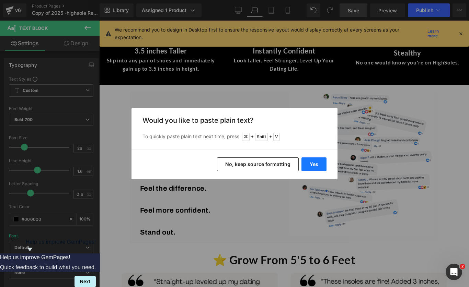
click at [316, 163] on button "Yes" at bounding box center [313, 164] width 25 height 14
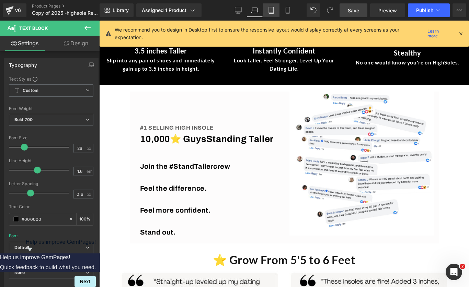
click at [270, 10] on icon at bounding box center [271, 10] width 7 height 7
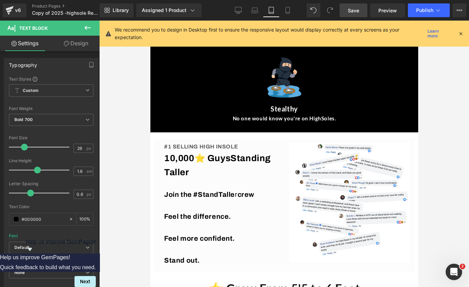
scroll to position [1309, 0]
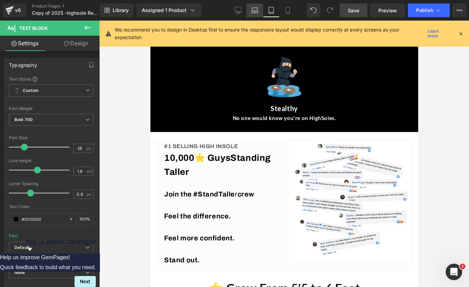
click at [259, 10] on link "Laptop" at bounding box center [254, 10] width 16 height 14
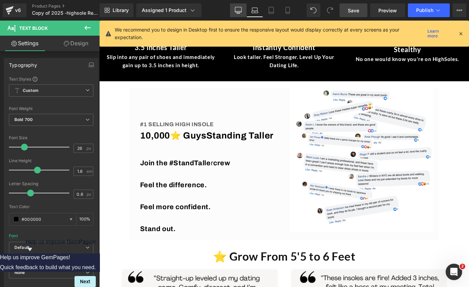
click at [238, 9] on icon at bounding box center [238, 10] width 7 height 7
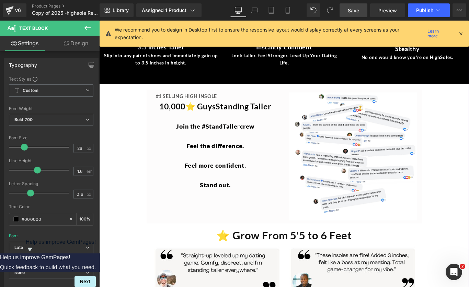
scroll to position [1285, 0]
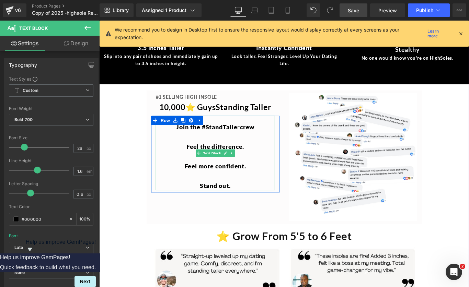
click at [186, 138] on span "Join the #StandTalle r crew" at bounding box center [230, 140] width 88 height 8
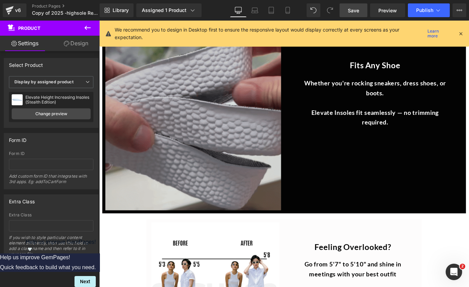
scroll to position [1588, 0]
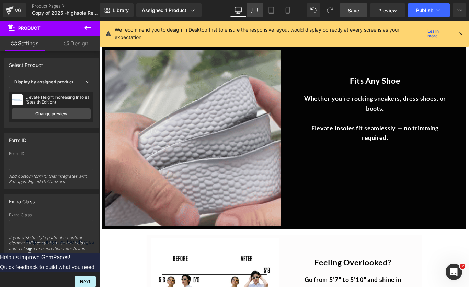
click at [252, 7] on icon at bounding box center [254, 10] width 7 height 7
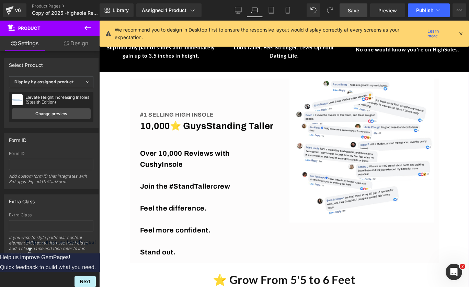
scroll to position [1265, 0]
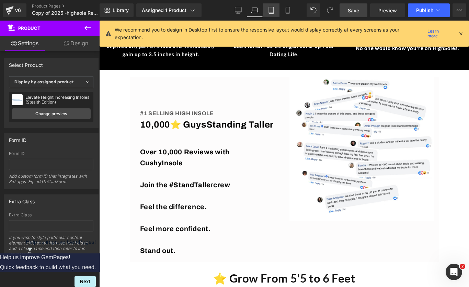
click at [272, 10] on icon at bounding box center [271, 10] width 7 height 7
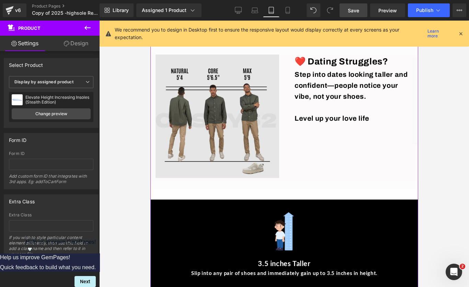
scroll to position [973, 0]
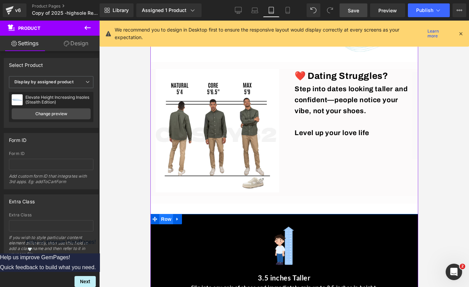
click at [163, 214] on span "Row" at bounding box center [166, 219] width 14 height 10
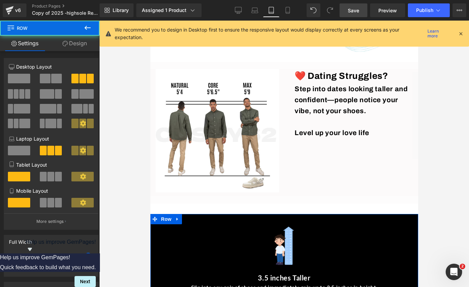
click at [79, 42] on link "Design" at bounding box center [75, 43] width 50 height 15
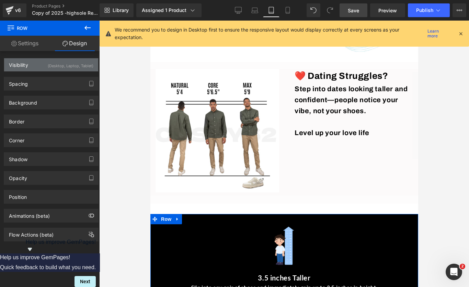
click at [71, 68] on div "(Desktop, Laptop, Tablet)" at bounding box center [71, 63] width 46 height 11
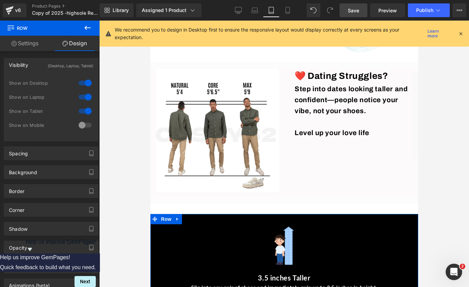
click at [86, 109] on div at bounding box center [85, 111] width 16 height 11
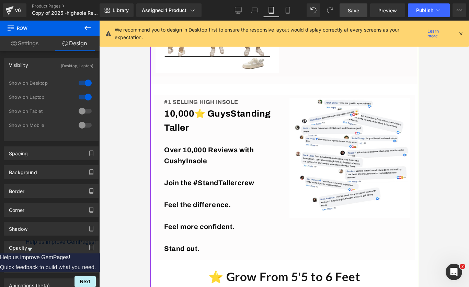
scroll to position [1094, 0]
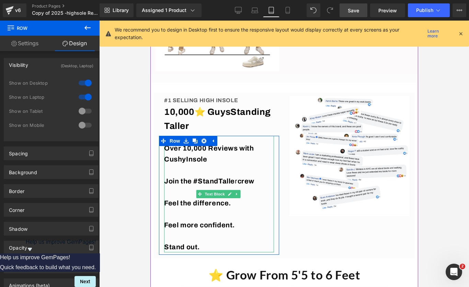
click at [209, 143] on p "Over 10,000 Reviews with CushyInsole" at bounding box center [219, 154] width 110 height 22
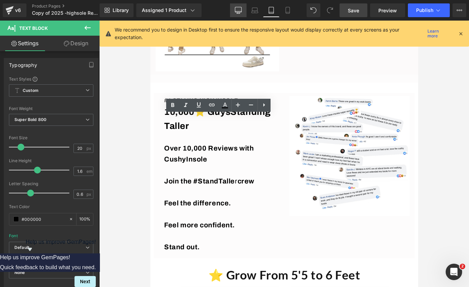
click at [240, 14] on link "Desktop" at bounding box center [238, 10] width 16 height 14
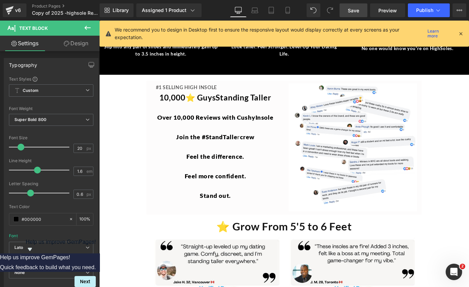
scroll to position [1295, 0]
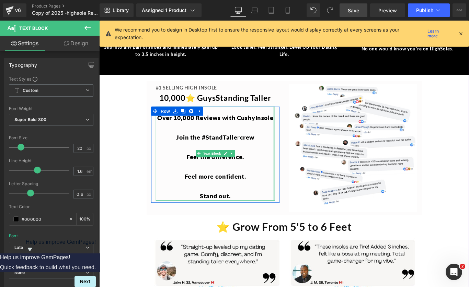
click at [294, 129] on div "Over 10,000 Reviews with CushyInsole Join the #StandTalle r crew Feel the diffe…" at bounding box center [230, 170] width 134 height 106
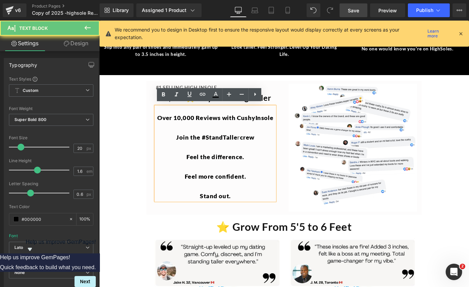
click at [292, 126] on span "Over 10,000 Reviews with CushyInsole" at bounding box center [229, 130] width 131 height 8
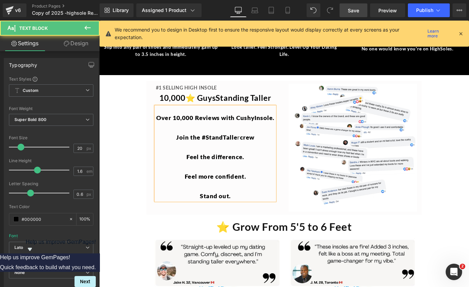
click at [270, 149] on span "Join the #StandTalle r crew" at bounding box center [230, 151] width 88 height 8
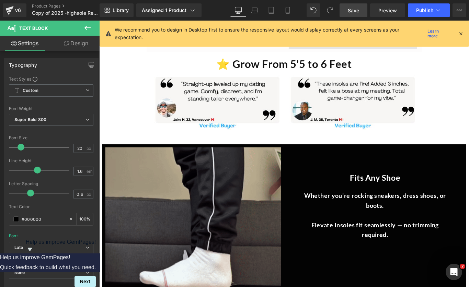
scroll to position [1316, 0]
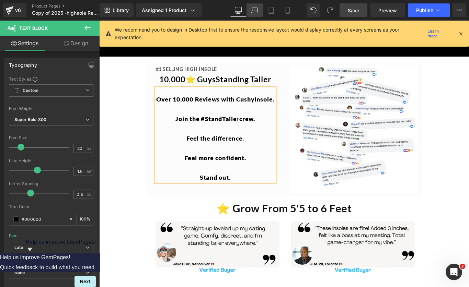
click at [257, 13] on icon at bounding box center [254, 10] width 7 height 7
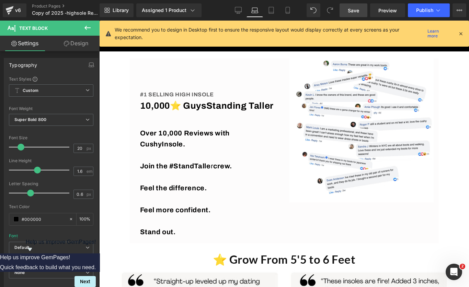
scroll to position [1284, 0]
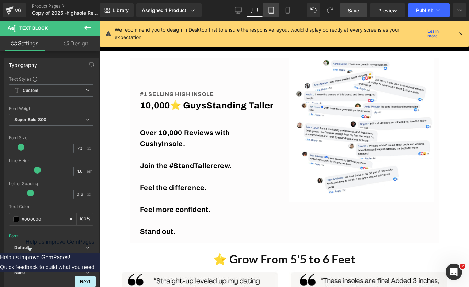
click at [270, 11] on icon at bounding box center [271, 10] width 7 height 7
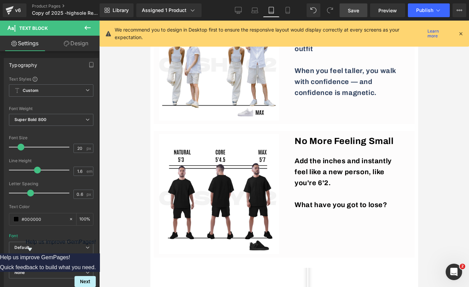
scroll to position [1588, 0]
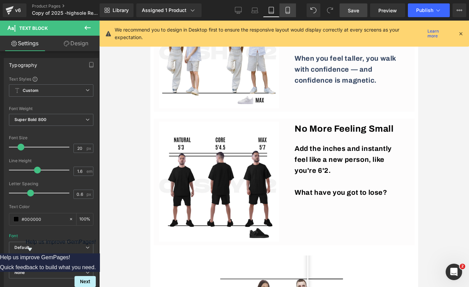
click at [288, 13] on icon at bounding box center [287, 10] width 7 height 7
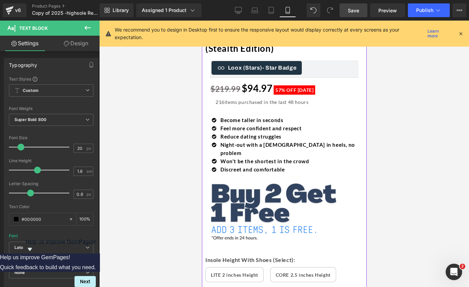
scroll to position [322, 0]
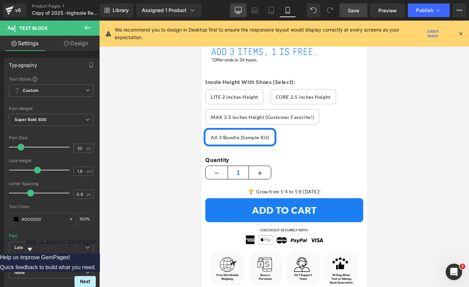
click at [239, 8] on icon at bounding box center [238, 10] width 7 height 7
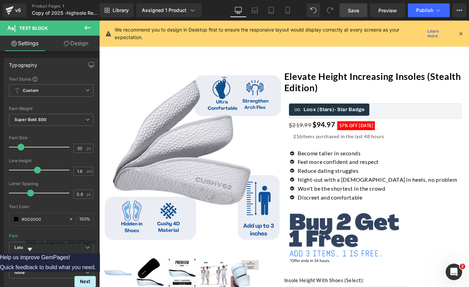
scroll to position [8, 0]
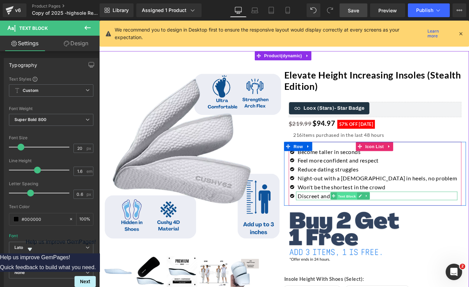
click at [373, 218] on span "Text Block" at bounding box center [377, 218] width 23 height 8
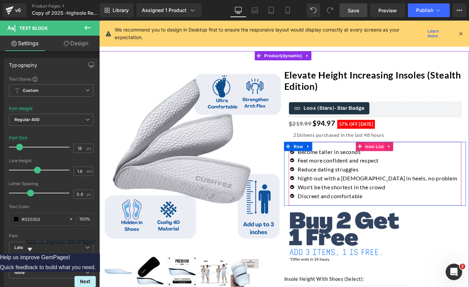
click at [403, 162] on span "Icon List" at bounding box center [408, 162] width 24 height 10
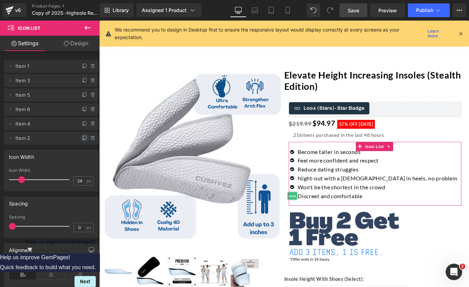
click at [82, 138] on icon at bounding box center [84, 137] width 5 height 5
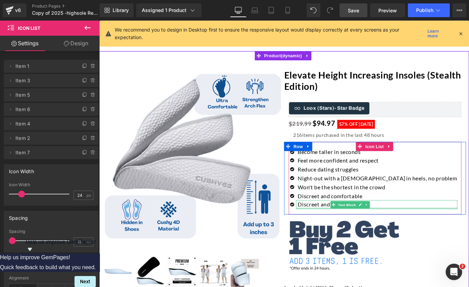
click at [345, 231] on div at bounding box center [410, 231] width 181 height 2
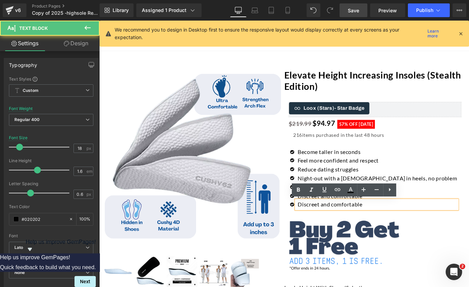
click at [345, 230] on p "Discreet and comfortable" at bounding box center [411, 227] width 179 height 10
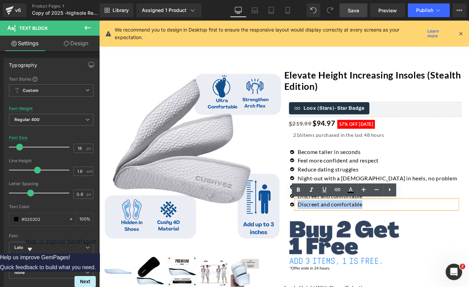
drag, startPoint x: 397, startPoint y: 227, endPoint x: 322, endPoint y: 225, distance: 75.2
click at [322, 225] on p "Discreet and comfortable" at bounding box center [411, 227] width 179 height 10
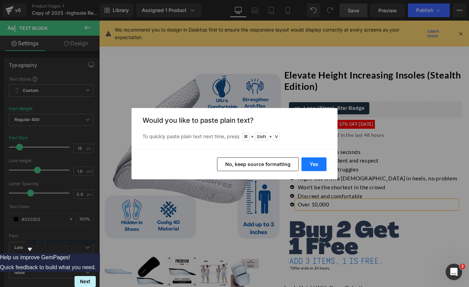
click at [319, 161] on button "Yes" at bounding box center [313, 164] width 25 height 14
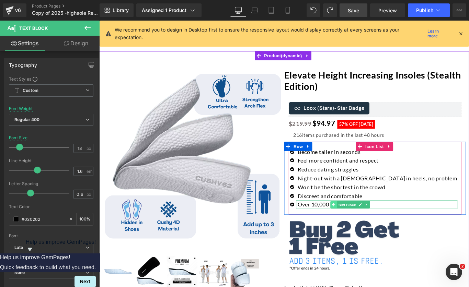
click at [361, 226] on icon at bounding box center [362, 227] width 4 height 4
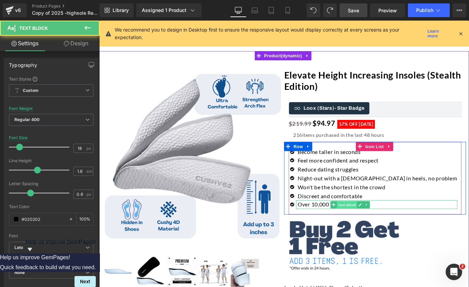
click at [376, 229] on span "Text Block" at bounding box center [377, 228] width 23 height 8
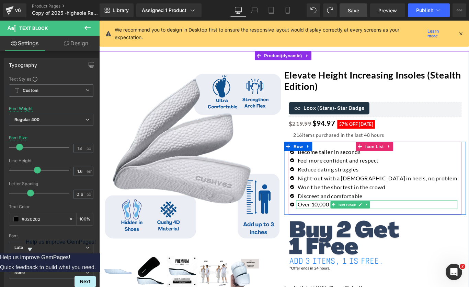
click at [414, 227] on p "Over 10,000" at bounding box center [411, 227] width 179 height 10
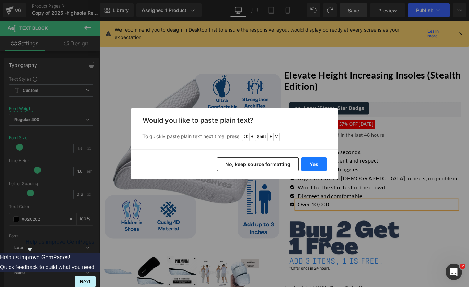
click at [317, 164] on button "Yes" at bounding box center [313, 164] width 25 height 14
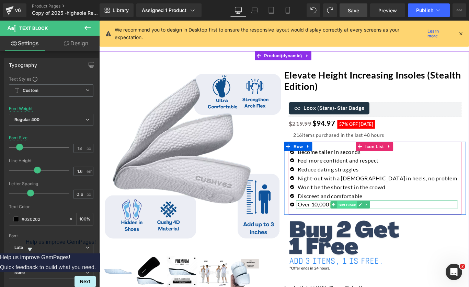
click at [377, 225] on span "Text Block" at bounding box center [377, 227] width 23 height 8
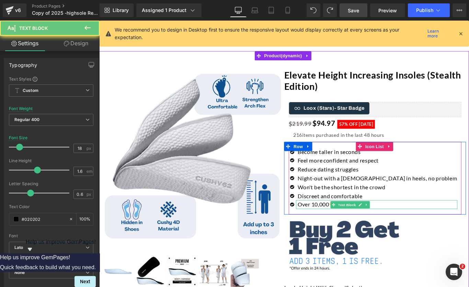
click at [415, 226] on p "Over 10,000⭐️" at bounding box center [411, 227] width 179 height 10
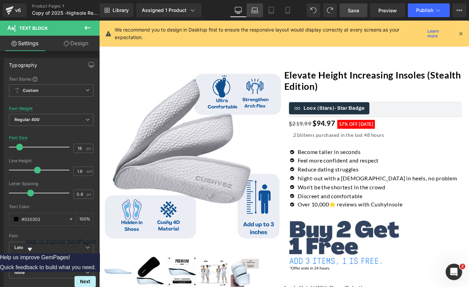
click at [257, 8] on icon at bounding box center [254, 10] width 7 height 7
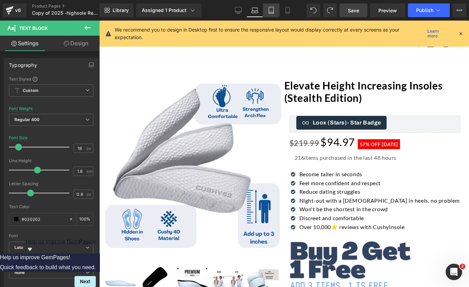
click at [271, 9] on icon at bounding box center [271, 10] width 7 height 7
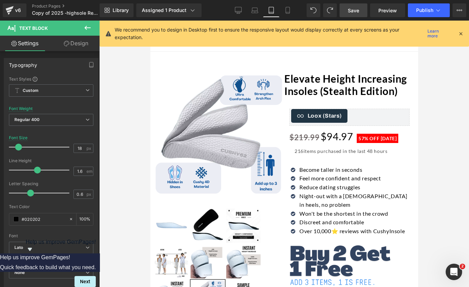
scroll to position [0, 0]
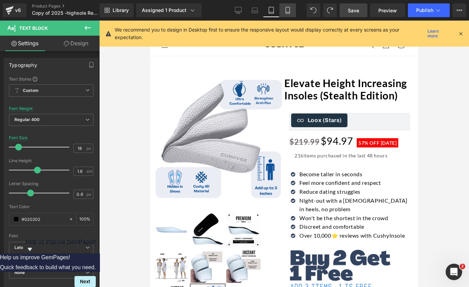
click at [287, 10] on icon at bounding box center [287, 10] width 7 height 7
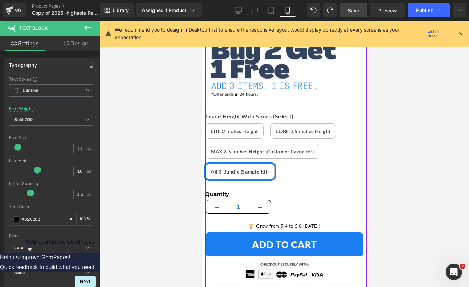
scroll to position [475, 0]
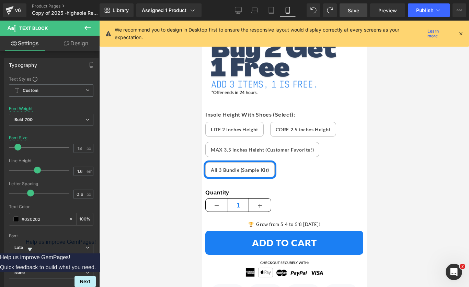
click at [355, 8] on span "Save" at bounding box center [352, 10] width 11 height 7
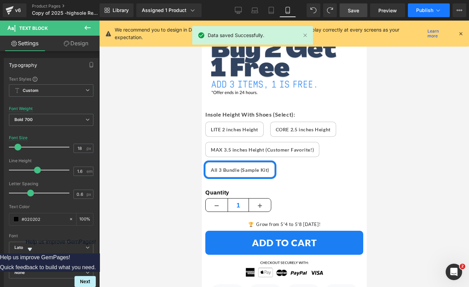
click at [431, 14] on button "Publish" at bounding box center [428, 10] width 42 height 14
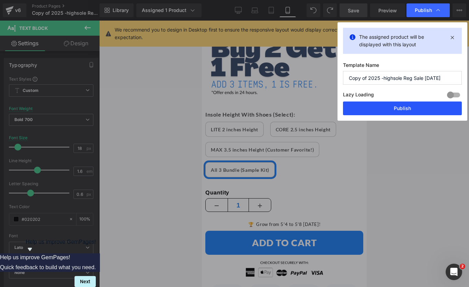
click at [411, 110] on button "Publish" at bounding box center [402, 109] width 119 height 14
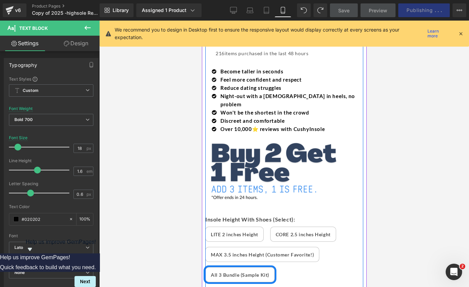
scroll to position [370, 0]
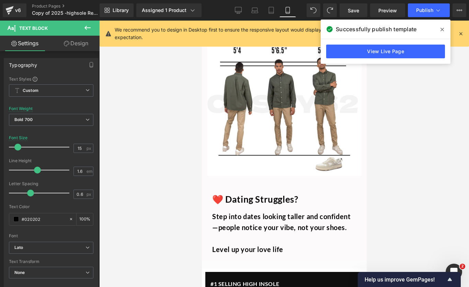
scroll to position [1152, 0]
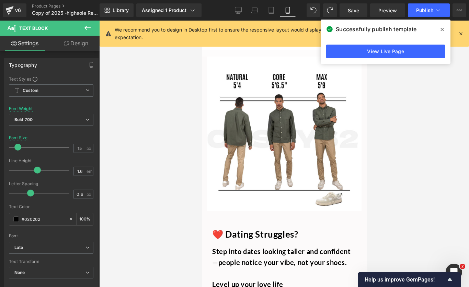
click at [441, 30] on icon at bounding box center [441, 29] width 3 height 5
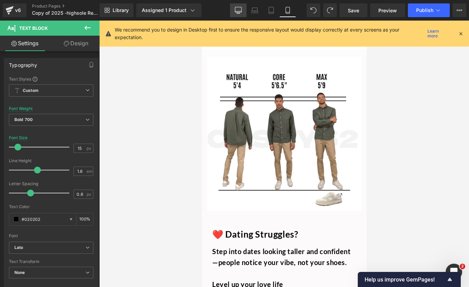
click at [238, 13] on icon at bounding box center [237, 13] width 3 height 0
type input "18"
type input "100"
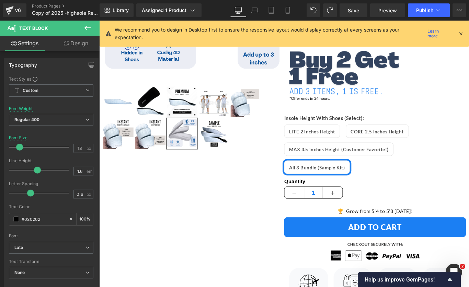
scroll to position [200, 0]
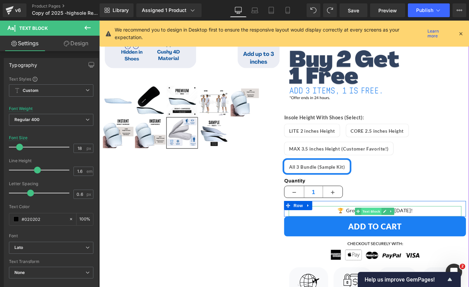
click at [404, 235] on span "Text Block" at bounding box center [404, 235] width 23 height 8
click at [428, 232] on link at bounding box center [426, 235] width 7 height 8
click at [424, 233] on link at bounding box center [422, 235] width 7 height 8
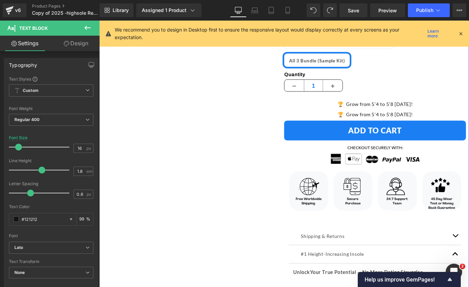
scroll to position [315, 0]
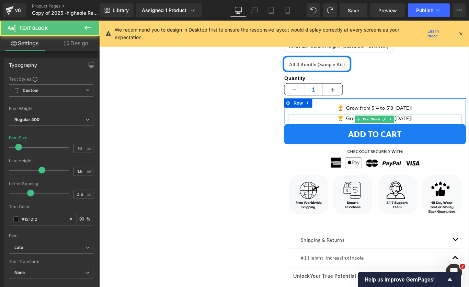
click at [452, 130] on p "🏆 Grow from 5'4 to 5'8 [DATE]!" at bounding box center [409, 131] width 194 height 10
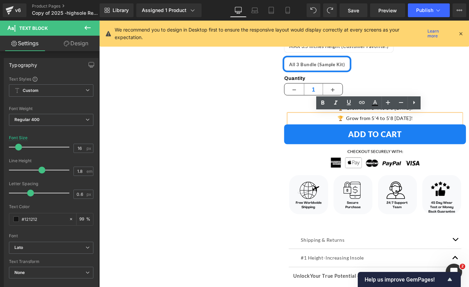
click at [452, 130] on p "🏆 Grow from 5'4 to 5'8 [DATE]!" at bounding box center [409, 131] width 194 height 10
click at [373, 128] on p "🏆 Grow from 5'4 to 5'8 [DATE]!" at bounding box center [409, 131] width 194 height 10
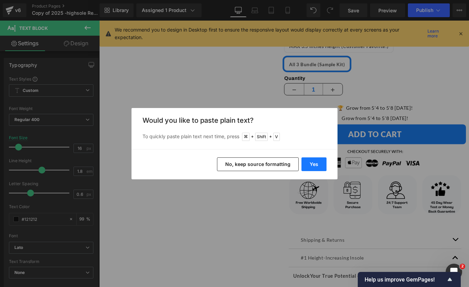
click at [318, 162] on button "Yes" at bounding box center [313, 164] width 25 height 14
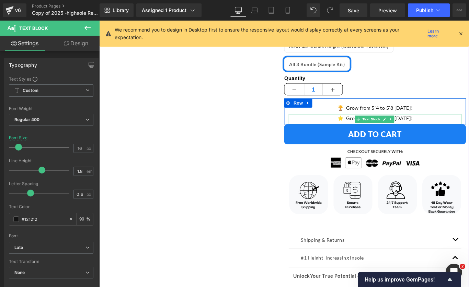
click at [374, 128] on p "⭐️ Grow from 5'4 to 5'8 today!" at bounding box center [409, 131] width 194 height 10
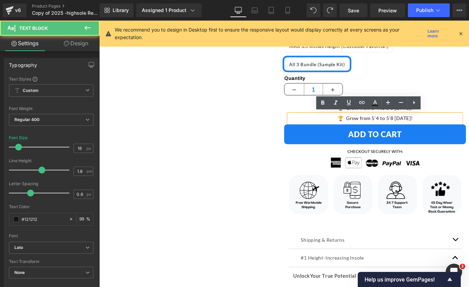
click at [372, 131] on p "🏆 Grow from 5'4 to 5'8 [DATE]!" at bounding box center [409, 131] width 194 height 10
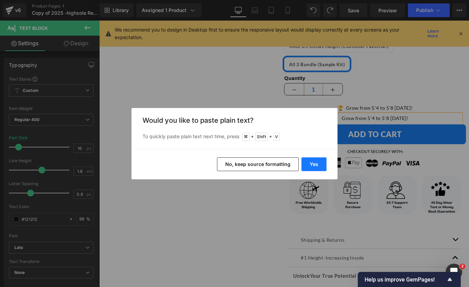
click at [310, 165] on button "Yes" at bounding box center [313, 164] width 25 height 14
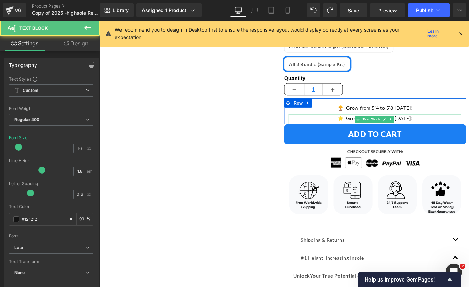
click at [373, 130] on p "⭐️ Grow from 5'4 to 5'8 today!" at bounding box center [409, 131] width 194 height 10
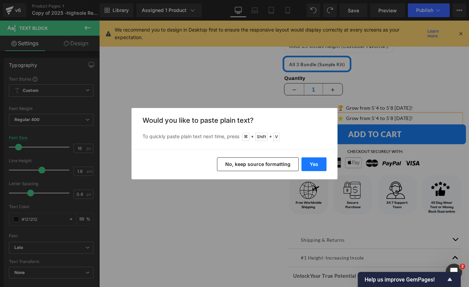
click at [311, 167] on button "Yes" at bounding box center [313, 164] width 25 height 14
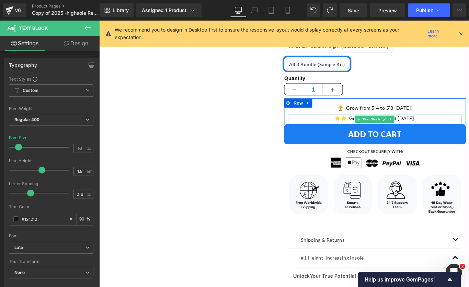
click at [376, 129] on p "⭐️⭐️ Grow from 5'4 to 5'8 today!" at bounding box center [409, 131] width 194 height 10
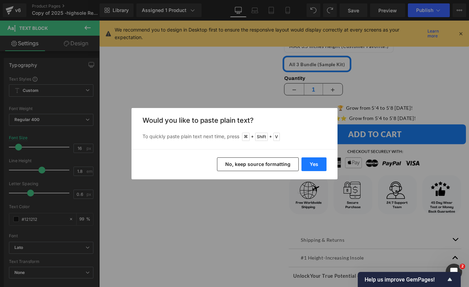
click at [314, 162] on button "Yes" at bounding box center [313, 164] width 25 height 14
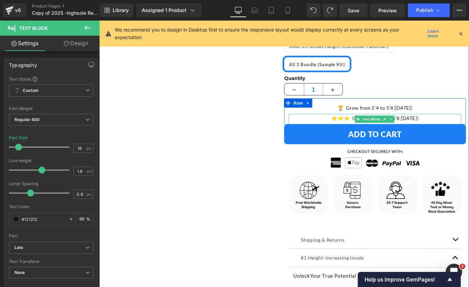
click at [377, 130] on p "⭐️⭐️⭐️ Grow from 5'4 to 5'8 today!" at bounding box center [409, 131] width 194 height 10
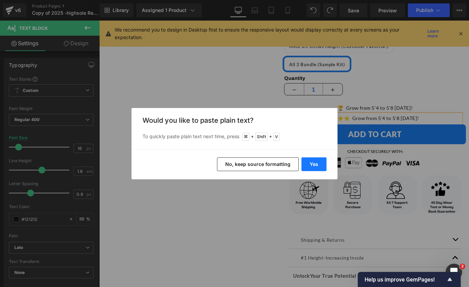
click at [316, 169] on button "Yes" at bounding box center [313, 164] width 25 height 14
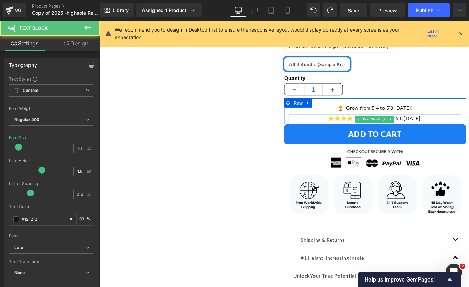
click at [381, 130] on p "⭐️⭐️⭐️⭐️ Grow from 5'4 to 5'8 today!" at bounding box center [409, 131] width 194 height 10
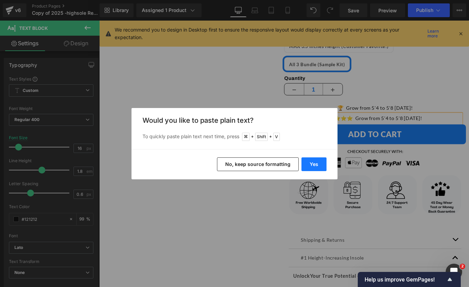
drag, startPoint x: 317, startPoint y: 165, endPoint x: 245, endPoint y: 162, distance: 72.4
click at [317, 165] on button "Yes" at bounding box center [313, 164] width 25 height 14
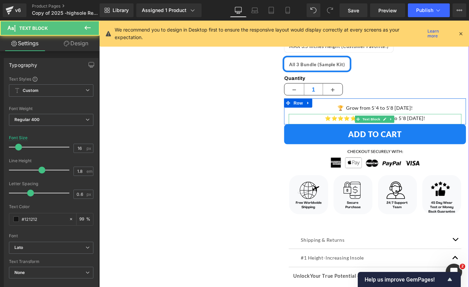
click at [442, 129] on p "⭐️⭐️⭐️⭐️⭐️ Grow from 5'4 to 5'8 today!" at bounding box center [409, 131] width 194 height 10
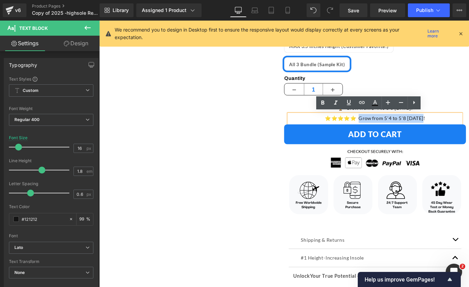
drag, startPoint x: 461, startPoint y: 129, endPoint x: 388, endPoint y: 128, distance: 73.8
click at [388, 128] on p "⭐️⭐️⭐️⭐️⭐️ Grow from 5'4 to 5'8 today!" at bounding box center [409, 131] width 194 height 10
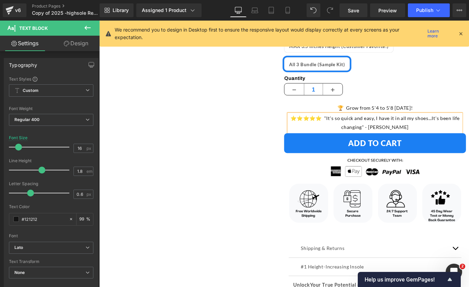
click at [401, 140] on p "⭐️⭐️⭐️⭐️⭐️ "It's so quick and easy, I have it in all my shoes...It's been life …" at bounding box center [409, 136] width 194 height 20
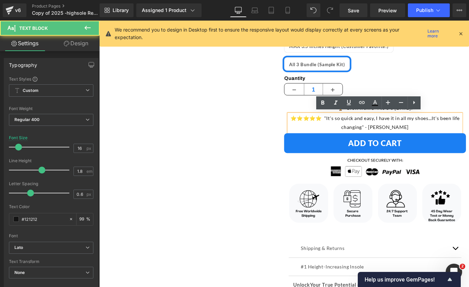
click at [206, 199] on div "SALE (P) Image" at bounding box center [307, 117] width 408 height 716
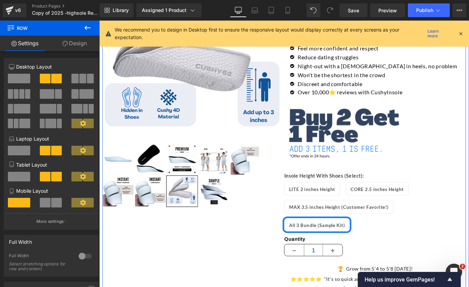
scroll to position [140, 0]
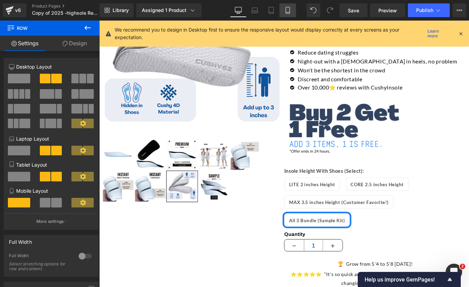
click at [287, 11] on icon at bounding box center [287, 10] width 7 height 7
type input "100"
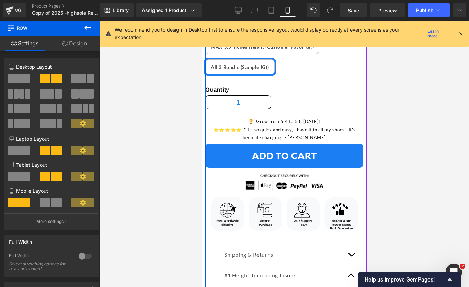
scroll to position [579, 0]
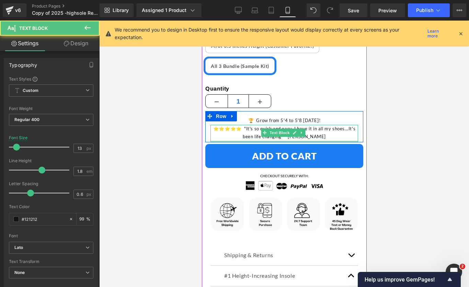
click at [327, 141] on div at bounding box center [283, 141] width 147 height 1
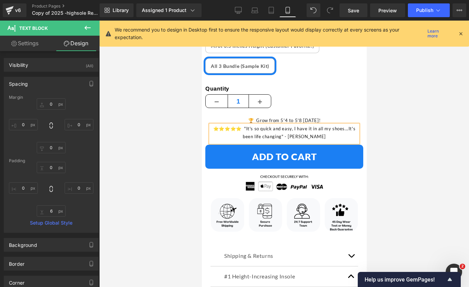
click at [397, 128] on div at bounding box center [283, 154] width 369 height 266
click at [242, 9] on link "Desktop" at bounding box center [238, 10] width 16 height 14
type input "0"
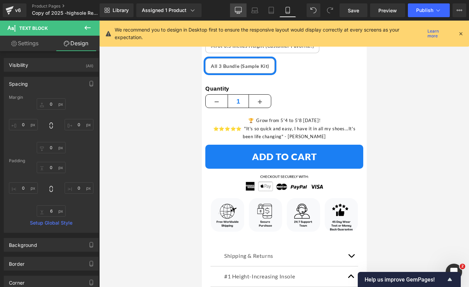
type input "0"
type input "5"
type input "0"
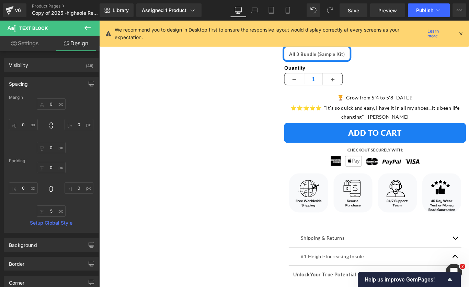
scroll to position [327, 0]
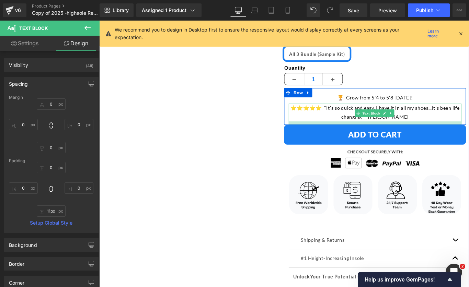
type input "12px"
click at [435, 134] on div at bounding box center [409, 136] width 194 height 4
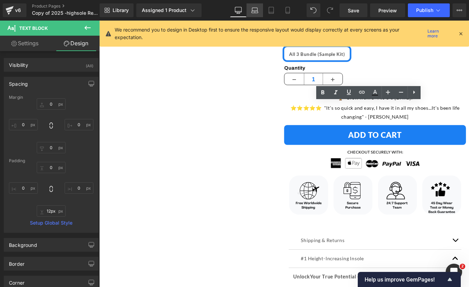
click at [253, 12] on icon at bounding box center [254, 12] width 7 height 2
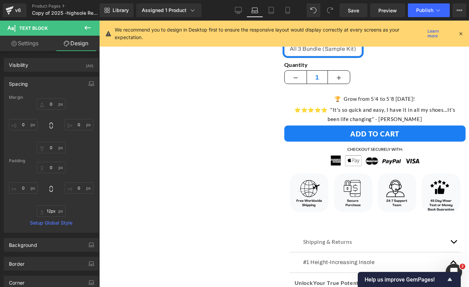
type input "0"
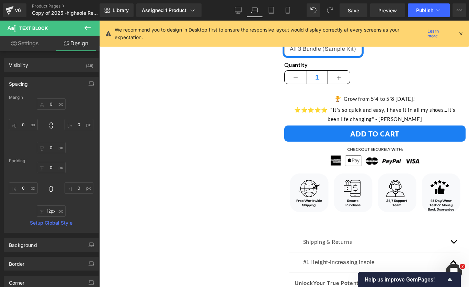
type input "0"
type input "5"
type input "0"
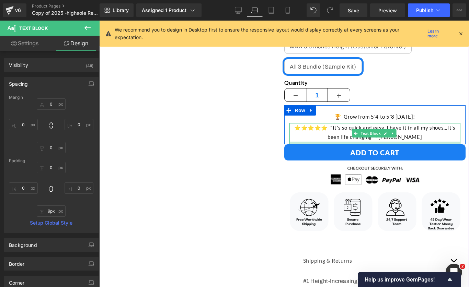
type input "10px"
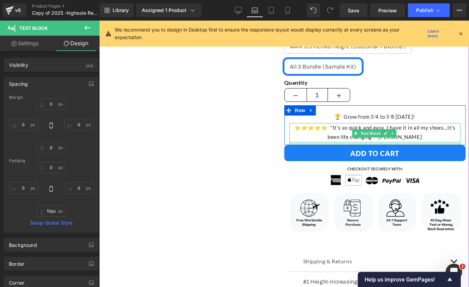
click at [416, 143] on div "🏆 Grow from 5'4 to 5'8 today! Text Block ⭐️⭐️⭐️⭐️⭐️ "It's so quick and easy, I …" at bounding box center [374, 125] width 181 height 40
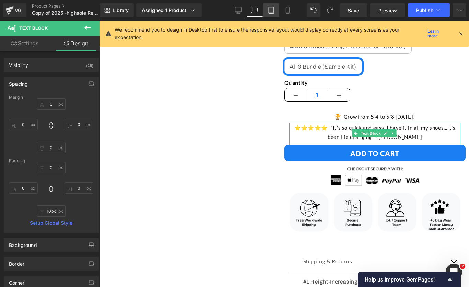
click at [271, 11] on icon at bounding box center [271, 10] width 7 height 7
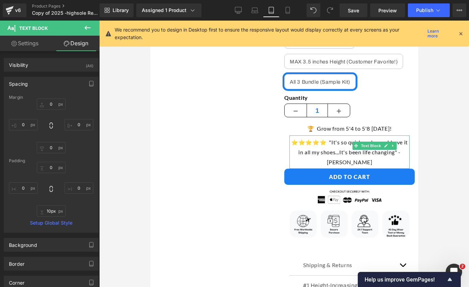
type input "0"
type input "6"
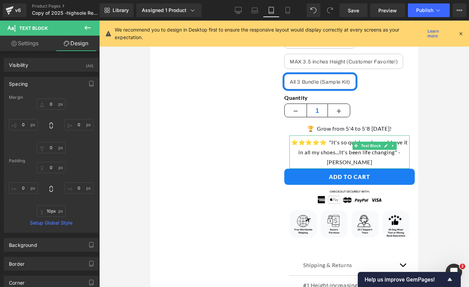
type input "0"
type input "5"
type input "0"
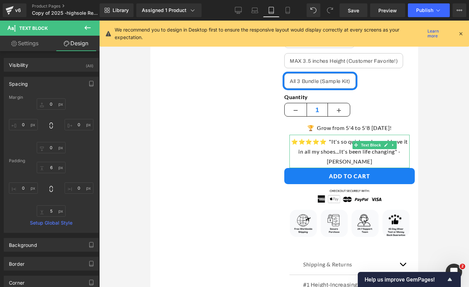
scroll to position [312, 0]
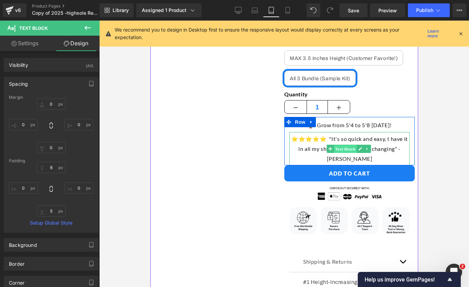
click at [341, 145] on span "Text Block" at bounding box center [344, 149] width 23 height 8
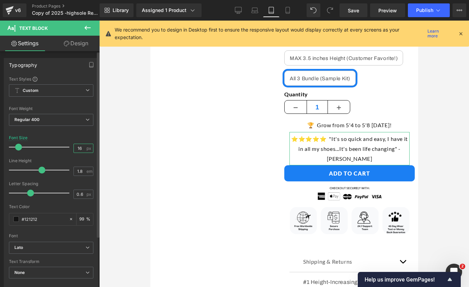
click at [82, 146] on input "16" at bounding box center [80, 148] width 12 height 9
type input "15"
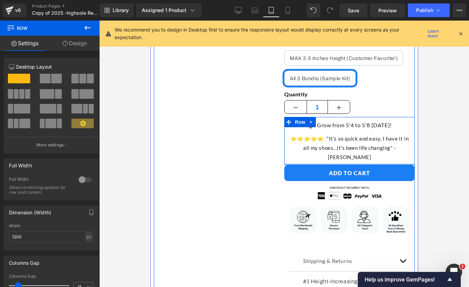
click at [343, 143] on div "🏆 Grow from 5'4 to 5'8 today! Text Block ⭐️⭐️⭐️⭐️⭐️ "It's so quick and easy, I …" at bounding box center [349, 141] width 130 height 48
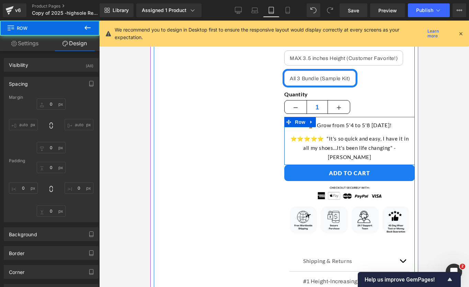
type input "0"
type input "4"
type input "0"
type input "4"
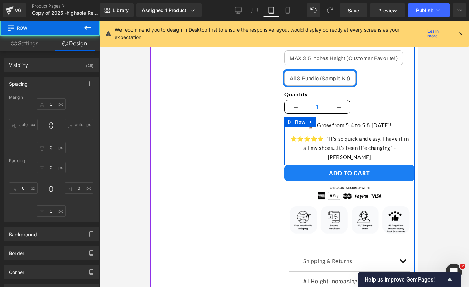
type input "0"
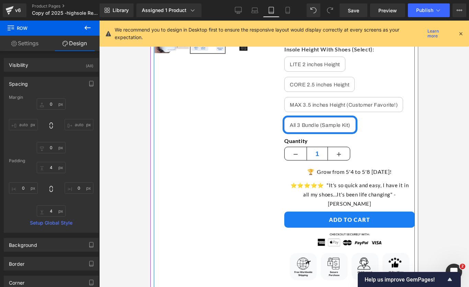
scroll to position [263, 0]
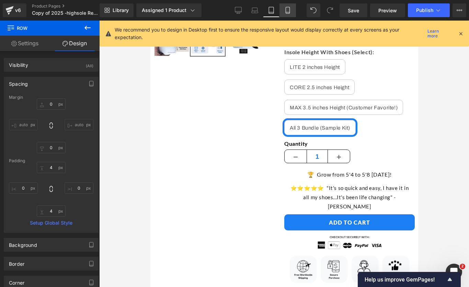
click at [289, 14] on link "Mobile" at bounding box center [287, 10] width 16 height 14
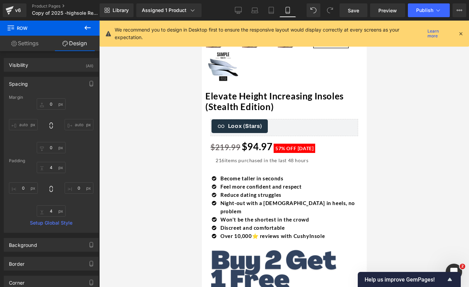
type input "0"
type input "16"
type input "0"
type input "1"
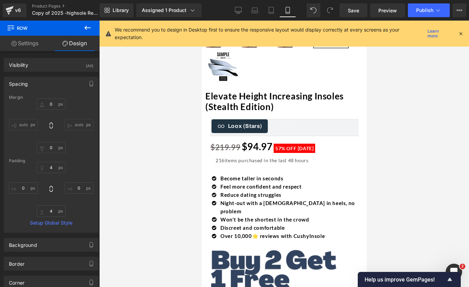
type input "0"
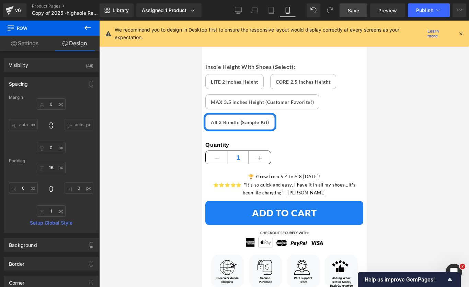
click at [352, 11] on span "Save" at bounding box center [352, 10] width 11 height 7
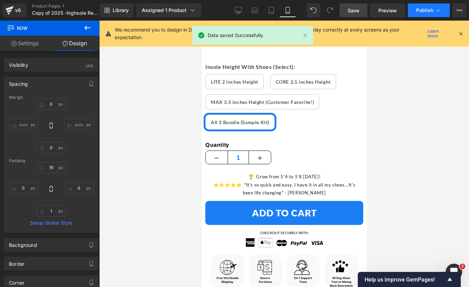
click at [425, 8] on span "Publish" at bounding box center [424, 10] width 17 height 5
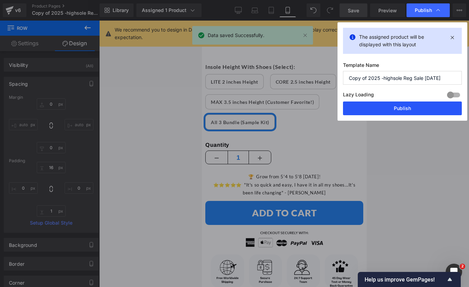
click at [400, 110] on button "Publish" at bounding box center [402, 109] width 119 height 14
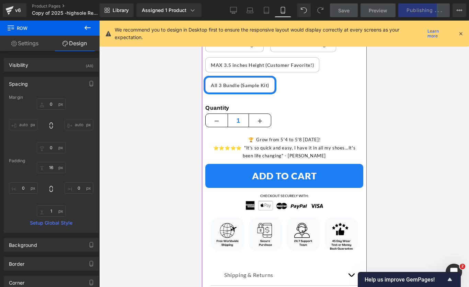
scroll to position [557, 0]
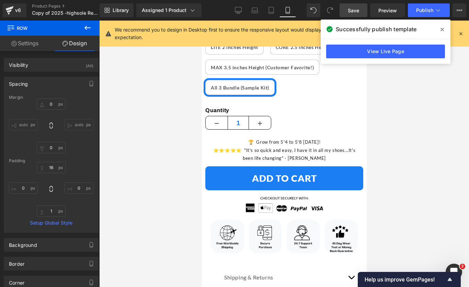
click at [444, 29] on span at bounding box center [441, 29] width 11 height 11
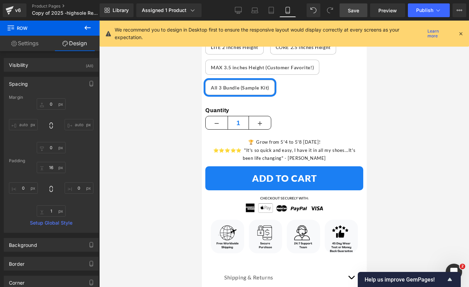
click at [461, 35] on icon at bounding box center [460, 34] width 6 height 6
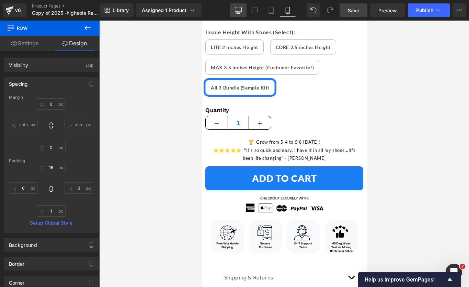
click at [238, 14] on link "Desktop" at bounding box center [238, 10] width 16 height 14
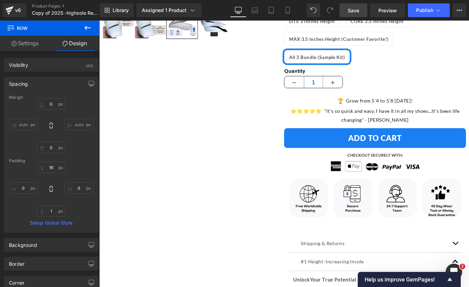
type input "0"
type input "17"
type input "0"
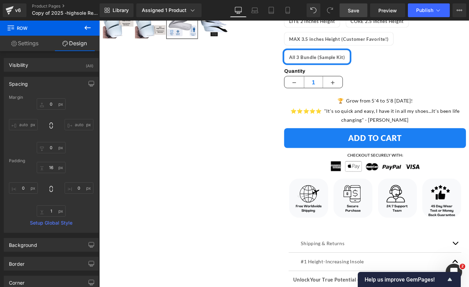
type input "0"
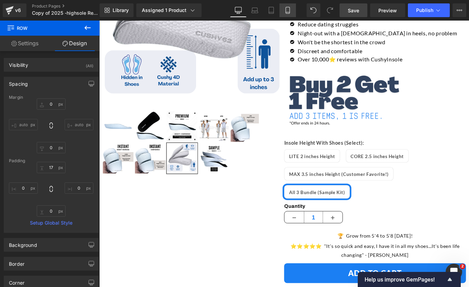
click at [289, 13] on icon at bounding box center [287, 10] width 7 height 7
type input "0"
type input "16"
type input "0"
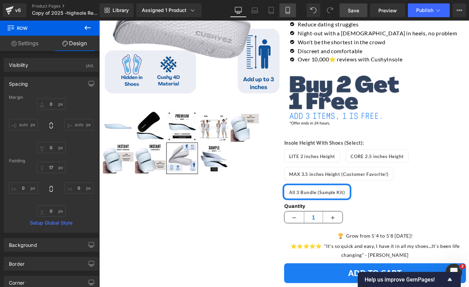
type input "1"
type input "0"
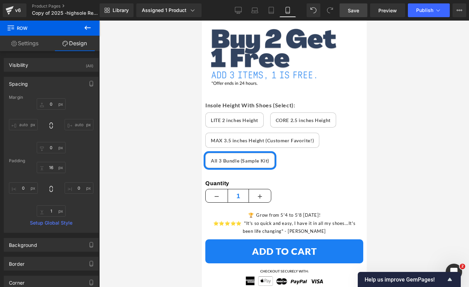
scroll to position [536, 0]
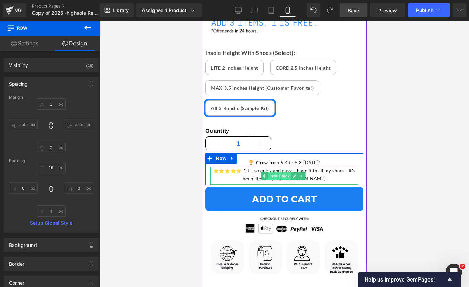
click at [281, 172] on span "Text Block" at bounding box center [279, 176] width 23 height 8
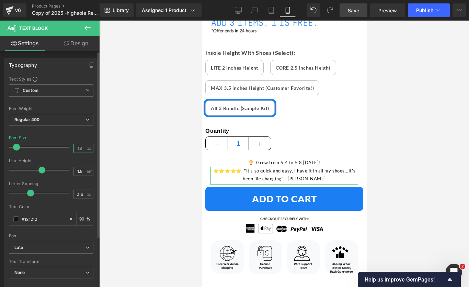
click at [80, 150] on input "13" at bounding box center [80, 148] width 12 height 9
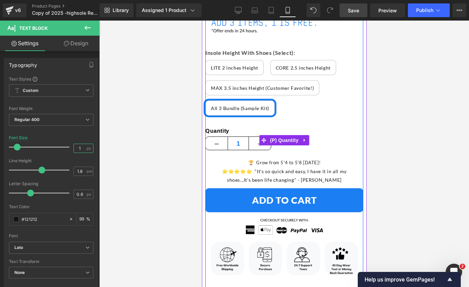
type input "15"
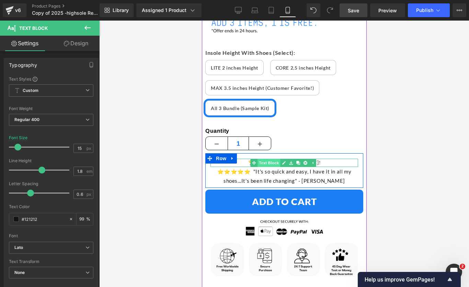
click at [270, 159] on span "Text Block" at bounding box center [268, 163] width 23 height 8
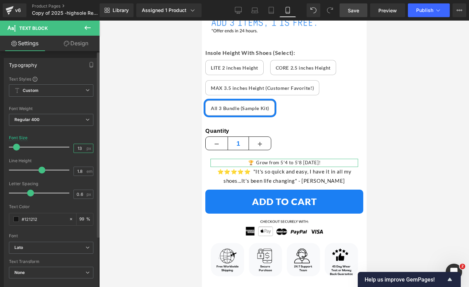
click at [81, 149] on input "13" at bounding box center [80, 148] width 12 height 9
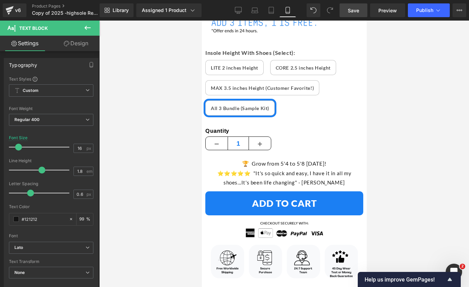
click at [415, 145] on div at bounding box center [283, 154] width 369 height 266
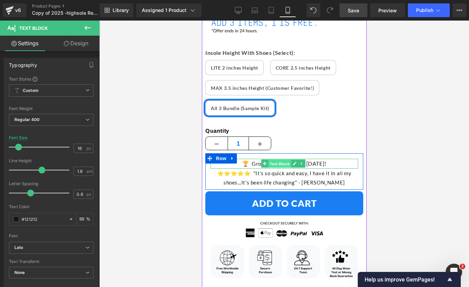
click at [282, 160] on span "Text Block" at bounding box center [279, 164] width 23 height 8
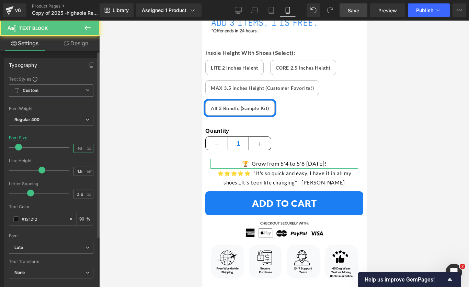
click at [81, 149] on input "16" at bounding box center [80, 148] width 12 height 9
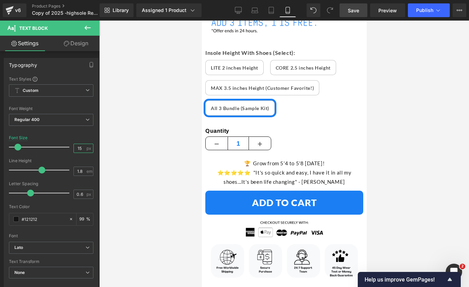
type input "15"
click at [406, 142] on div at bounding box center [283, 154] width 369 height 266
click at [354, 11] on span "Save" at bounding box center [352, 10] width 11 height 7
click at [438, 12] on icon at bounding box center [437, 10] width 7 height 7
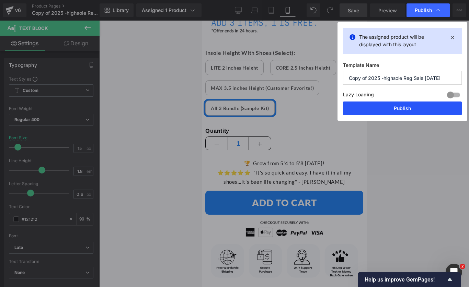
click at [400, 105] on button "Publish" at bounding box center [402, 109] width 119 height 14
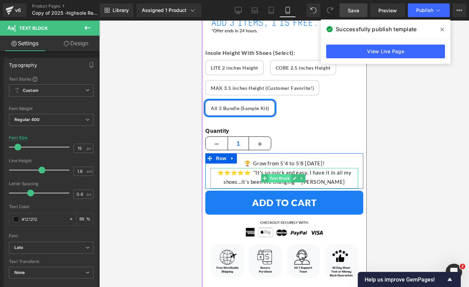
click at [277, 174] on span "Text Block" at bounding box center [279, 178] width 23 height 8
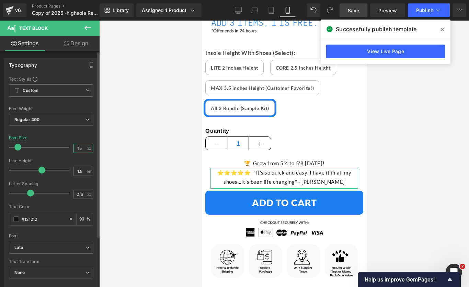
click at [82, 147] on input "15" at bounding box center [80, 148] width 12 height 9
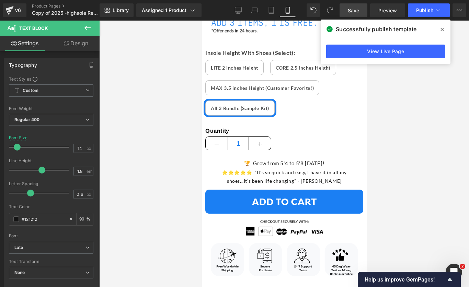
click at [352, 10] on span "Save" at bounding box center [352, 10] width 11 height 7
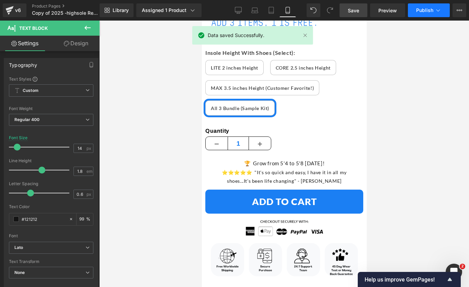
click at [427, 10] on span "Publish" at bounding box center [424, 10] width 17 height 5
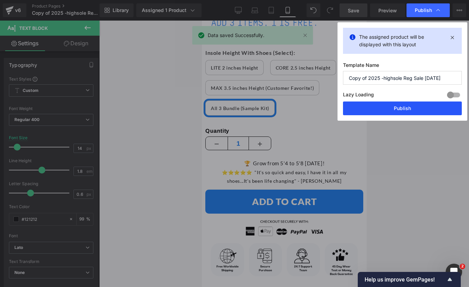
click at [394, 111] on button "Publish" at bounding box center [402, 109] width 119 height 14
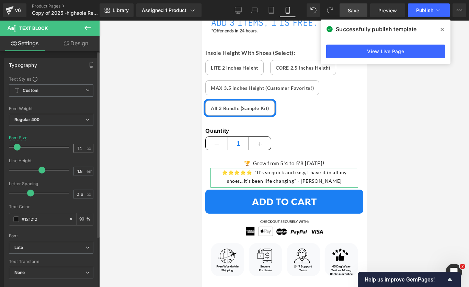
click at [86, 150] on span "px" at bounding box center [89, 148] width 6 height 4
click at [81, 149] on input "14" at bounding box center [80, 148] width 12 height 9
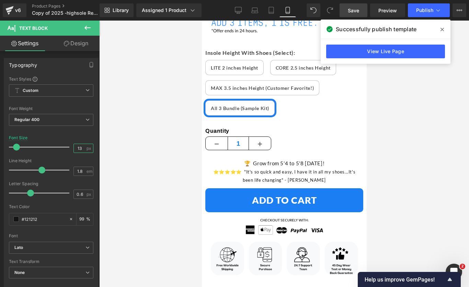
type input "13"
click at [355, 13] on span "Save" at bounding box center [352, 10] width 11 height 7
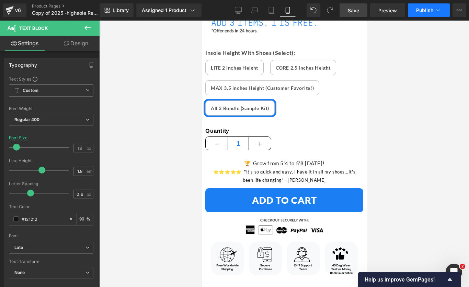
click at [427, 5] on button "Publish" at bounding box center [428, 10] width 42 height 14
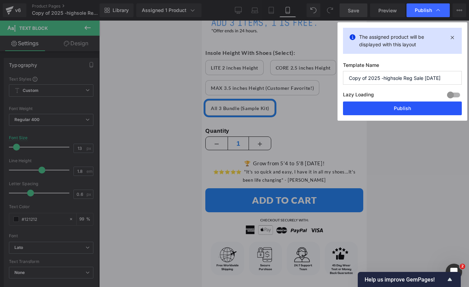
click at [415, 106] on button "Publish" at bounding box center [402, 109] width 119 height 14
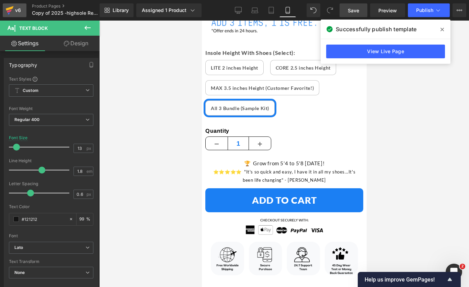
click at [19, 13] on div "v6" at bounding box center [18, 10] width 9 height 9
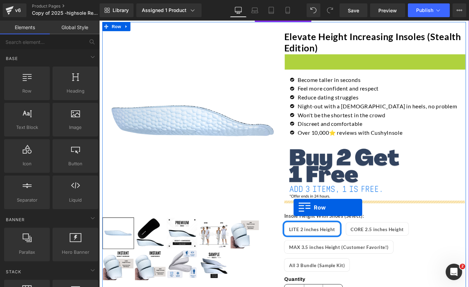
drag, startPoint x: 308, startPoint y: 64, endPoint x: 317, endPoint y: 230, distance: 166.6
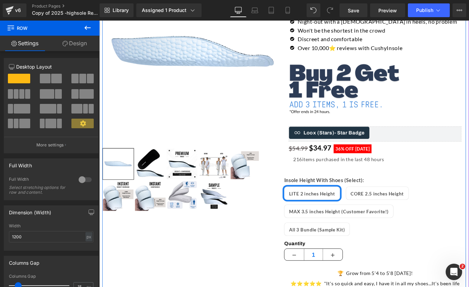
scroll to position [128, 0]
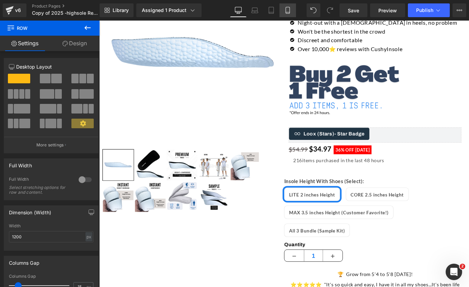
click at [288, 10] on icon at bounding box center [287, 10] width 7 height 7
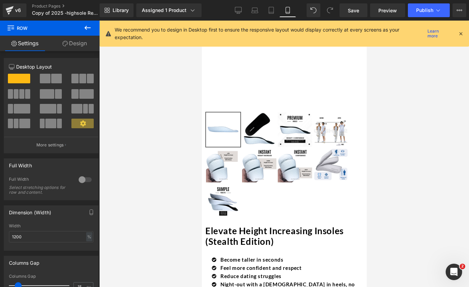
scroll to position [356, 0]
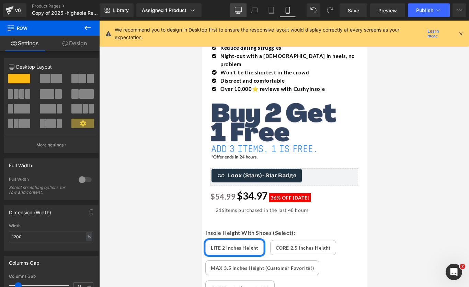
click at [238, 9] on icon at bounding box center [238, 10] width 7 height 7
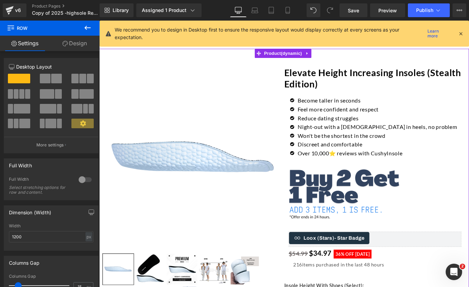
scroll to position [16, 0]
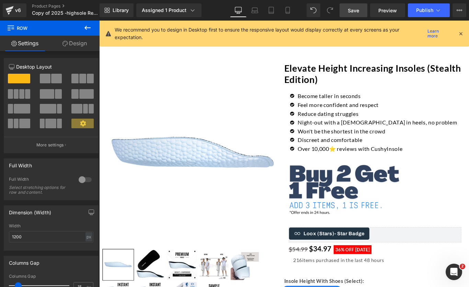
click at [349, 11] on span "Save" at bounding box center [352, 10] width 11 height 7
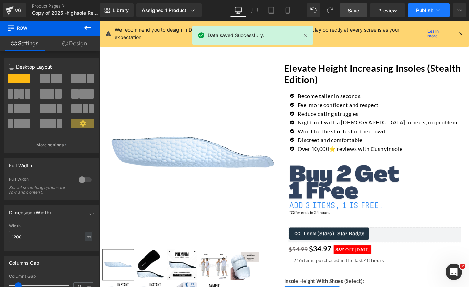
click at [425, 13] on button "Publish" at bounding box center [428, 10] width 42 height 14
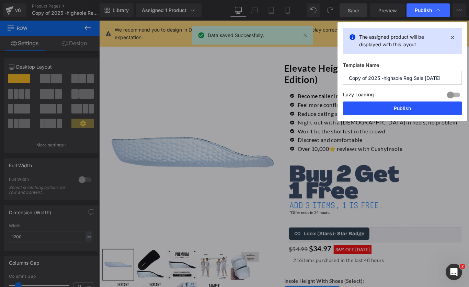
click at [395, 109] on button "Publish" at bounding box center [402, 109] width 119 height 14
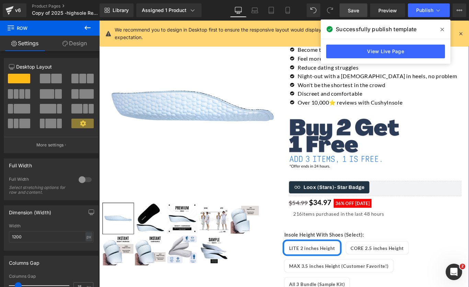
scroll to position [69, 0]
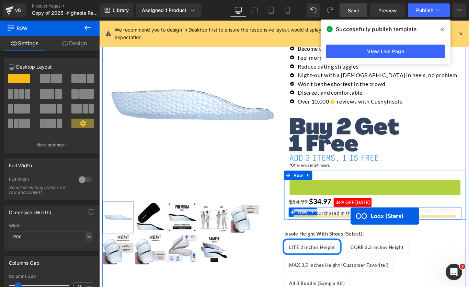
drag, startPoint x: 386, startPoint y: 205, endPoint x: 381, endPoint y: 240, distance: 35.7
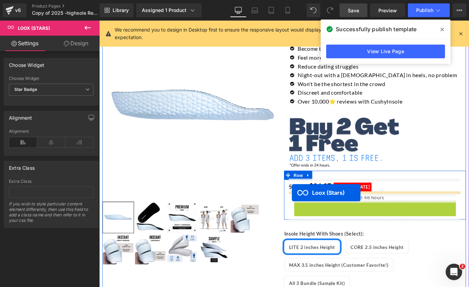
drag, startPoint x: 386, startPoint y: 229, endPoint x: 315, endPoint y: 214, distance: 72.5
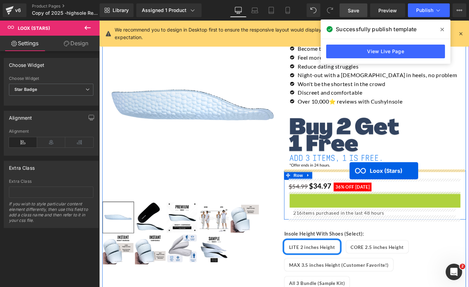
drag, startPoint x: 387, startPoint y: 218, endPoint x: 380, endPoint y: 189, distance: 29.9
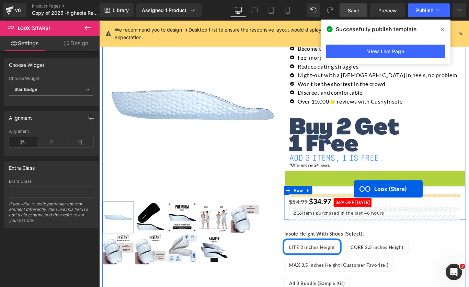
drag, startPoint x: 386, startPoint y: 192, endPoint x: 385, endPoint y: 210, distance: 17.8
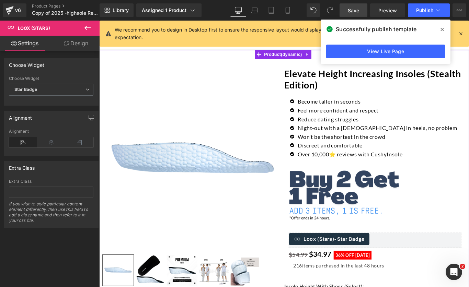
scroll to position [0, 0]
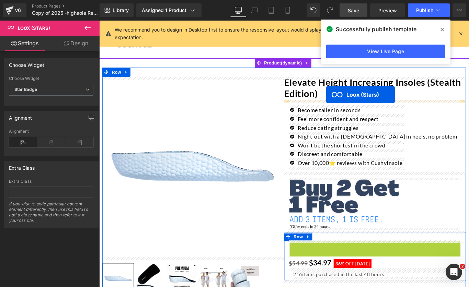
drag, startPoint x: 385, startPoint y: 274, endPoint x: 354, endPoint y: 104, distance: 172.6
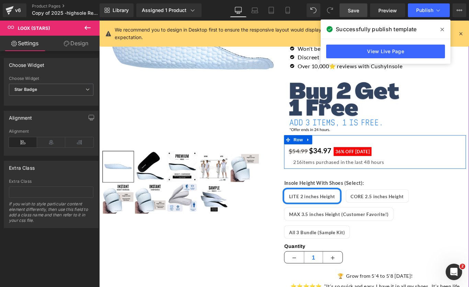
scroll to position [133, 0]
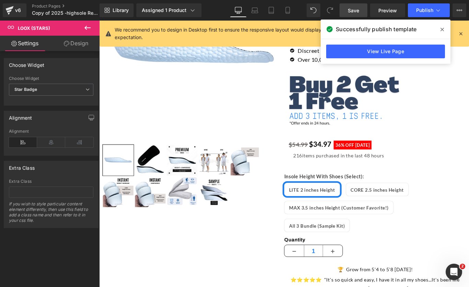
click at [361, 9] on link "Save" at bounding box center [353, 10] width 28 height 14
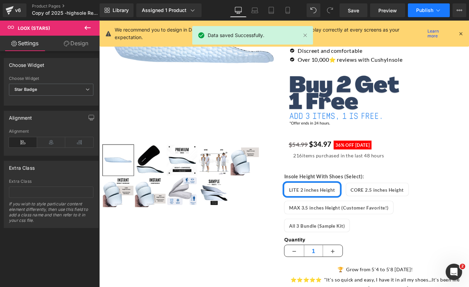
click at [432, 14] on button "Publish" at bounding box center [428, 10] width 42 height 14
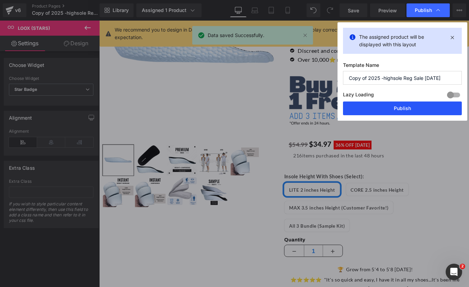
click at [389, 108] on button "Publish" at bounding box center [402, 109] width 119 height 14
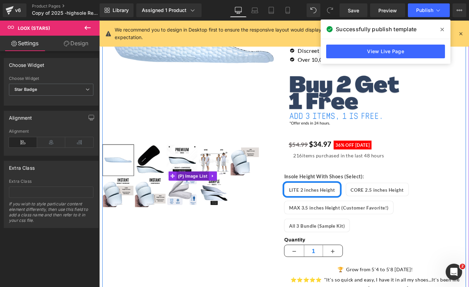
click at [209, 194] on span "(P) Image List" at bounding box center [204, 195] width 36 height 10
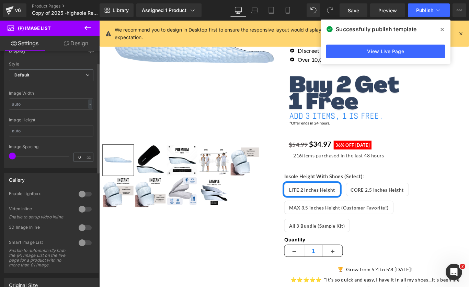
scroll to position [0, 0]
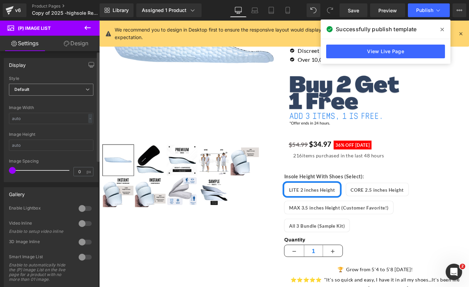
click at [85, 88] on icon at bounding box center [87, 89] width 4 height 4
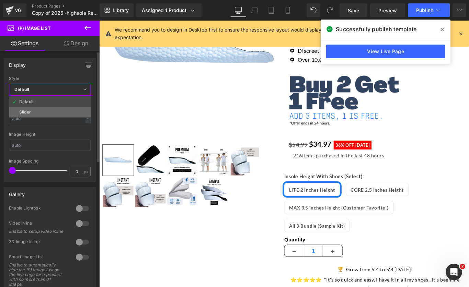
click at [69, 110] on li "Slider" at bounding box center [50, 112] width 82 height 10
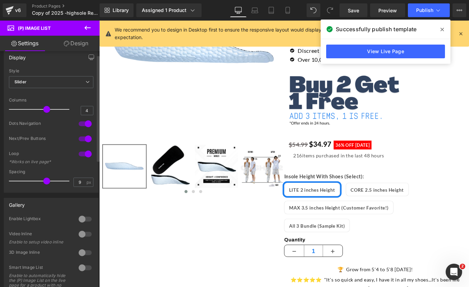
scroll to position [8, 0]
click at [360, 10] on link "Save" at bounding box center [353, 10] width 28 height 14
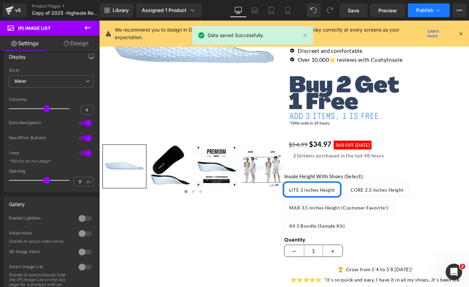
click at [430, 13] on span "Publish" at bounding box center [424, 10] width 17 height 5
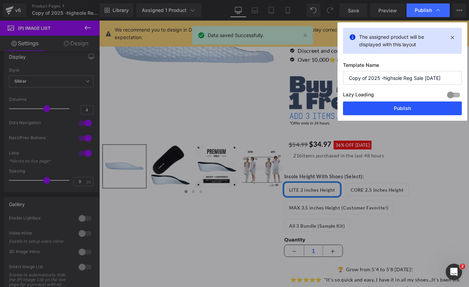
click at [411, 108] on button "Publish" at bounding box center [402, 109] width 119 height 14
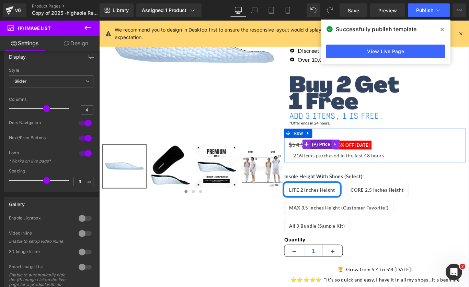
click at [350, 157] on span "(P) Price" at bounding box center [348, 159] width 24 height 10
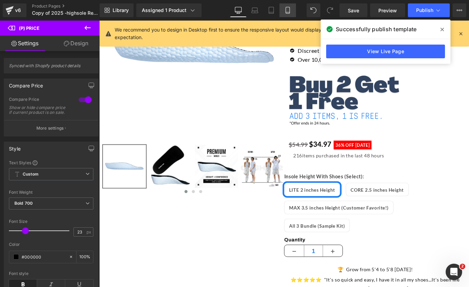
click at [288, 10] on icon at bounding box center [287, 10] width 7 height 7
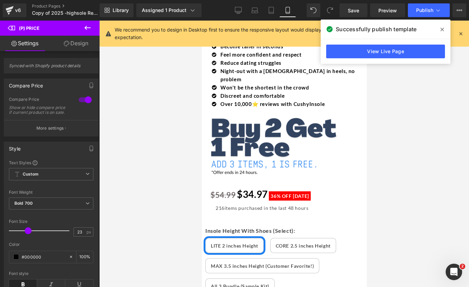
scroll to position [310, 0]
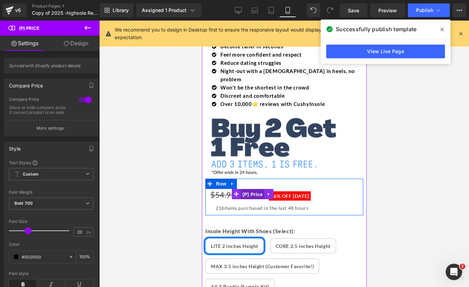
click at [260, 189] on span "(P) Price" at bounding box center [252, 194] width 24 height 10
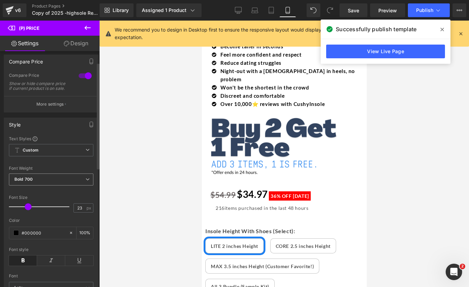
scroll to position [25, 0]
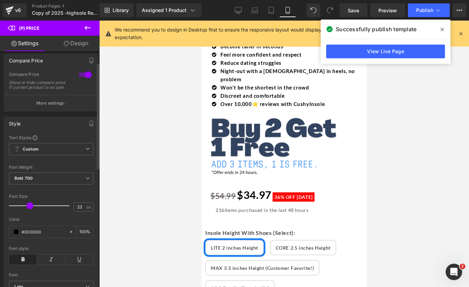
click at [28, 209] on span at bounding box center [29, 205] width 7 height 7
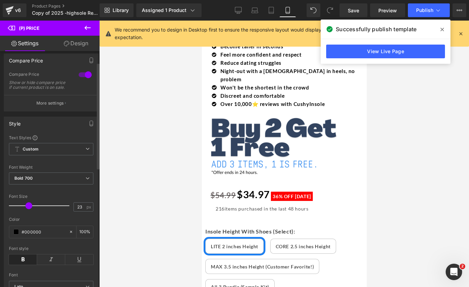
click at [28, 209] on span at bounding box center [28, 205] width 7 height 7
click at [356, 8] on span "Save" at bounding box center [352, 10] width 11 height 7
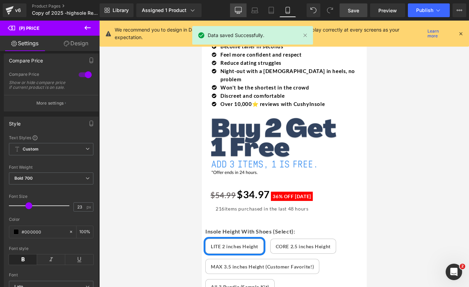
click at [237, 8] on icon at bounding box center [238, 10] width 7 height 7
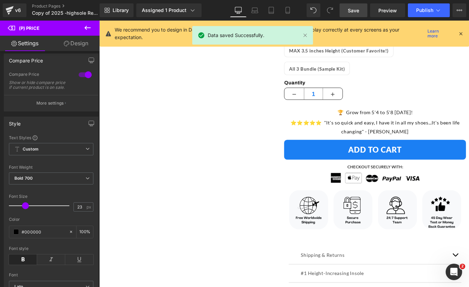
scroll to position [133, 0]
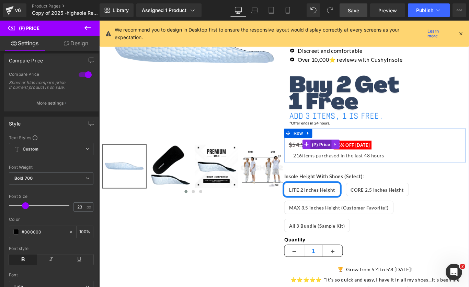
click at [345, 160] on span "(P) Price" at bounding box center [348, 160] width 24 height 10
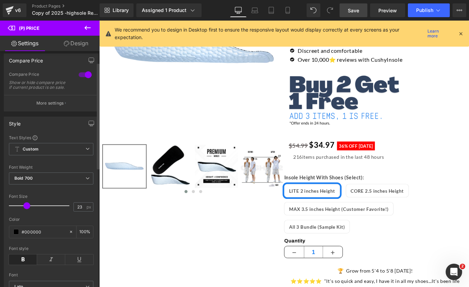
click at [26, 209] on span at bounding box center [26, 205] width 7 height 7
click at [256, 15] on link "Laptop" at bounding box center [254, 10] width 16 height 14
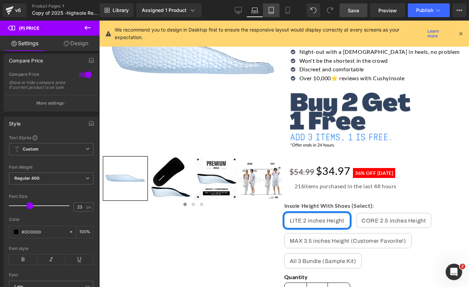
click at [269, 13] on icon at bounding box center [271, 10] width 5 height 7
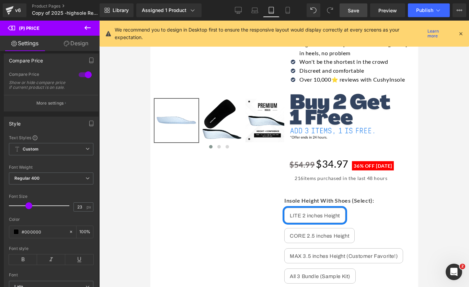
scroll to position [85, 0]
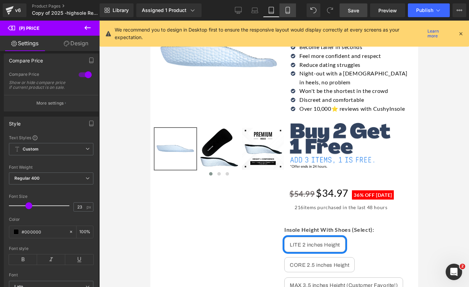
click at [285, 11] on icon at bounding box center [287, 10] width 7 height 7
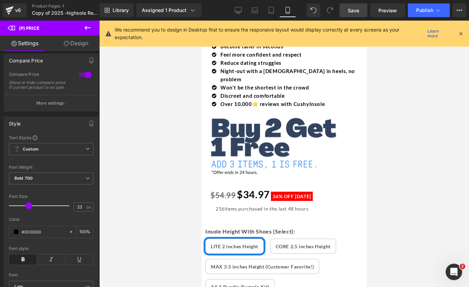
scroll to position [310, 0]
click at [424, 12] on span "Publish" at bounding box center [424, 10] width 17 height 5
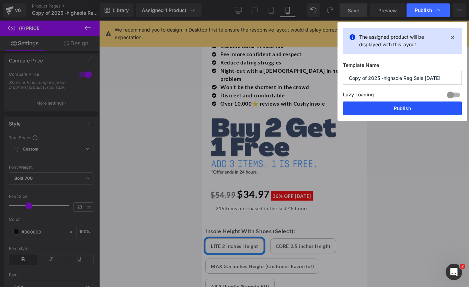
click at [391, 108] on button "Publish" at bounding box center [402, 109] width 119 height 14
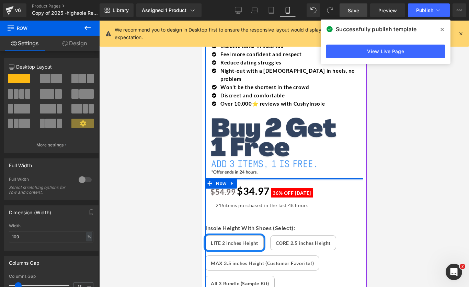
click at [259, 178] on div at bounding box center [284, 179] width 158 height 2
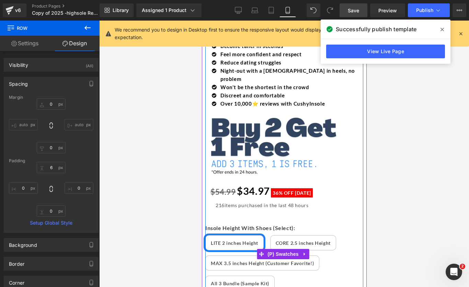
click at [263, 212] on div "Insole Height With Shoes (Select): LITE 2 inches Height CORE 2.5 inches Height …" at bounding box center [284, 254] width 158 height 84
click at [278, 249] on span "(P) Swatches" at bounding box center [282, 254] width 35 height 10
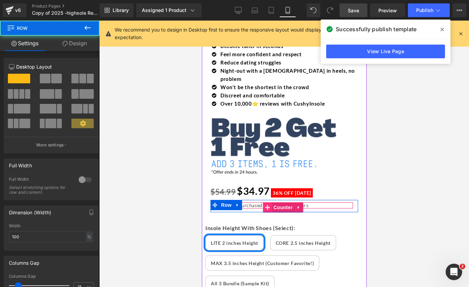
drag, startPoint x: 268, startPoint y: 199, endPoint x: 268, endPoint y: 192, distance: 7.2
click at [268, 192] on div "$54.99 $34.97 36% OFF TODAY (P) Price 216 items purchased in the last 48 hours …" at bounding box center [284, 195] width 158 height 34
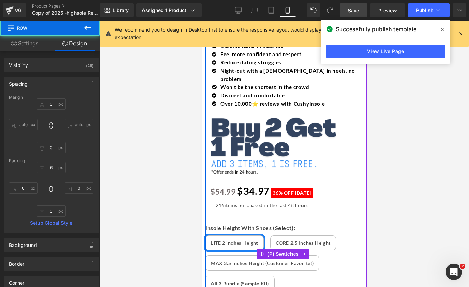
click at [244, 212] on div "Insole Height With Shoes (Select): LITE 2 inches Height CORE 2.5 inches Height …" at bounding box center [284, 254] width 158 height 84
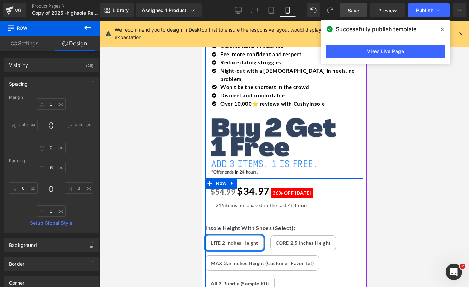
drag, startPoint x: 259, startPoint y: 200, endPoint x: 258, endPoint y: 194, distance: 6.2
click at [258, 194] on div "$54.99 $34.97 36% OFF TODAY (P) Price 216 items purchased in the last 48 hours …" at bounding box center [284, 195] width 158 height 34
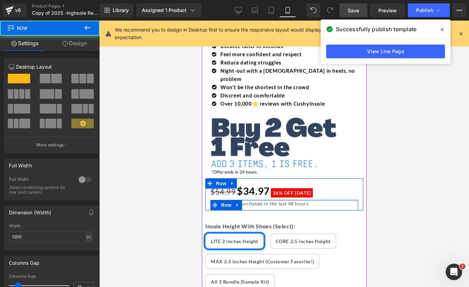
click at [253, 186] on div "$54.99 $34.97 36% OFF TODAY (P) Price 216 items purchased in the last 48 hours …" at bounding box center [284, 195] width 158 height 30
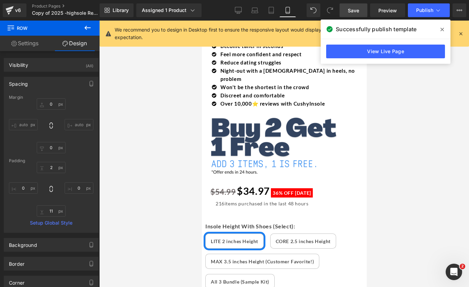
click at [356, 13] on span "Save" at bounding box center [352, 10] width 11 height 7
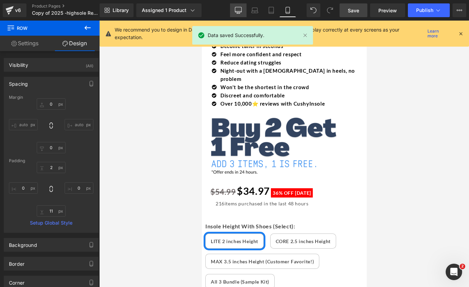
click at [242, 9] on link "Desktop" at bounding box center [238, 10] width 16 height 14
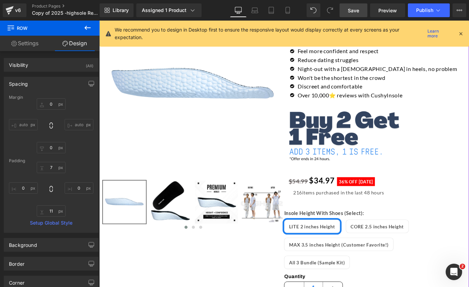
scroll to position [96, 0]
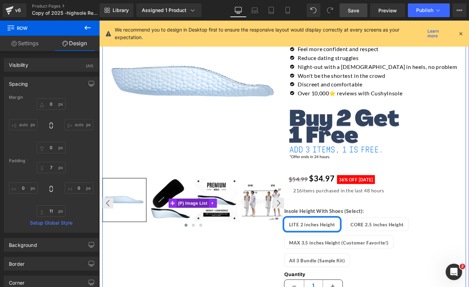
click at [212, 226] on span "(P) Image List" at bounding box center [204, 226] width 36 height 10
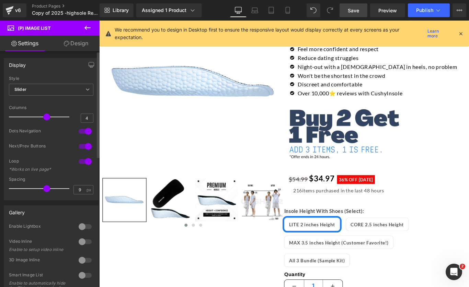
drag, startPoint x: 45, startPoint y: 118, endPoint x: 40, endPoint y: 119, distance: 4.1
click at [40, 119] on div at bounding box center [40, 117] width 57 height 14
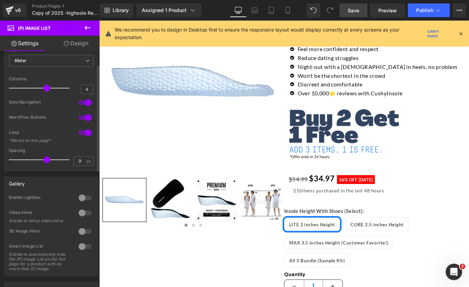
scroll to position [29, 0]
drag, startPoint x: 42, startPoint y: 159, endPoint x: 49, endPoint y: 158, distance: 6.9
click at [51, 158] on span at bounding box center [54, 159] width 7 height 7
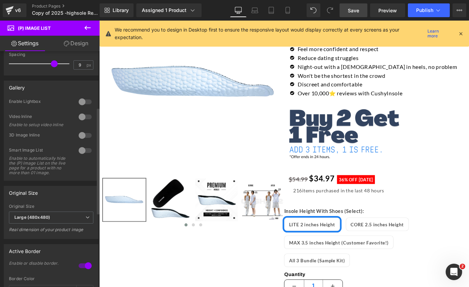
scroll to position [128, 0]
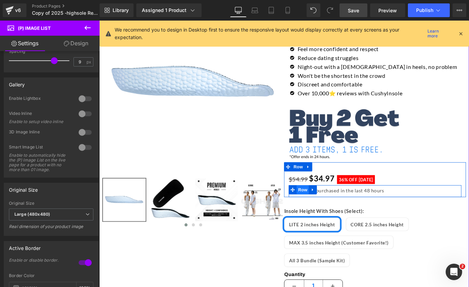
click at [327, 210] on span "Row" at bounding box center [328, 210] width 14 height 10
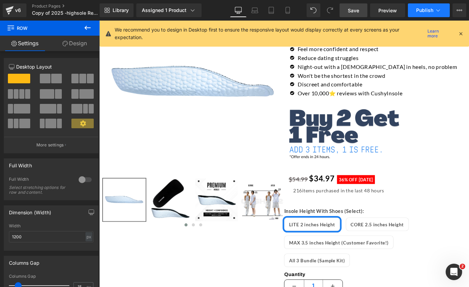
click at [436, 8] on icon at bounding box center [437, 10] width 7 height 7
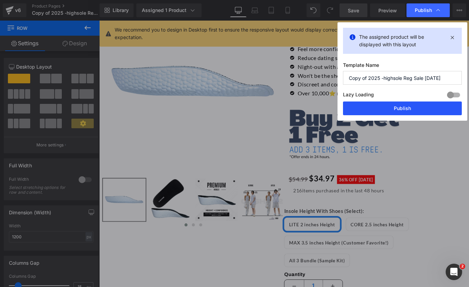
click at [402, 107] on button "Publish" at bounding box center [402, 109] width 119 height 14
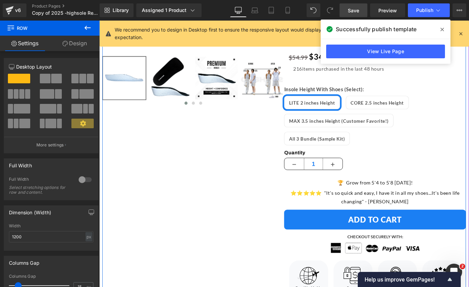
scroll to position [238, 0]
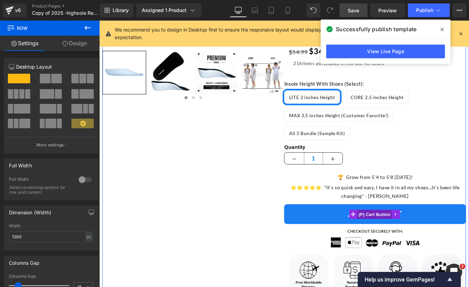
click at [400, 235] on span "(P) Cart Button" at bounding box center [408, 239] width 39 height 10
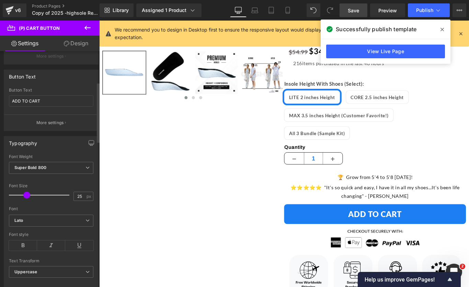
scroll to position [126, 0]
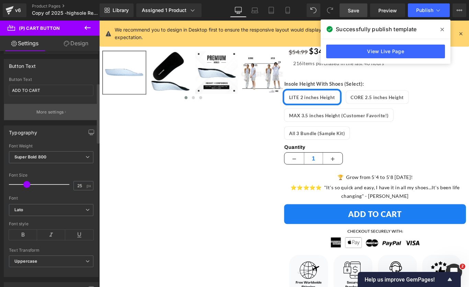
click at [63, 114] on button "More settings" at bounding box center [51, 112] width 94 height 16
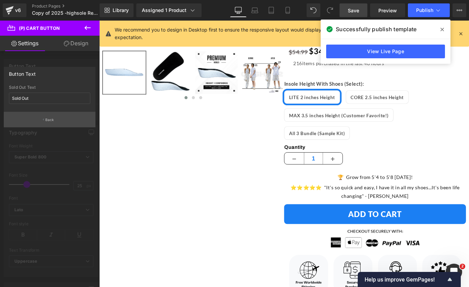
click at [54, 121] on p "Back" at bounding box center [49, 119] width 9 height 5
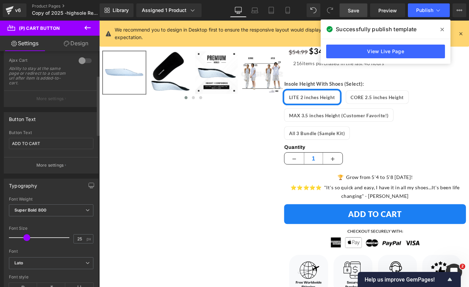
scroll to position [0, 0]
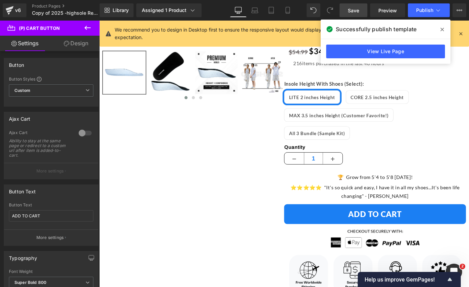
click at [441, 31] on icon at bounding box center [441, 29] width 3 height 5
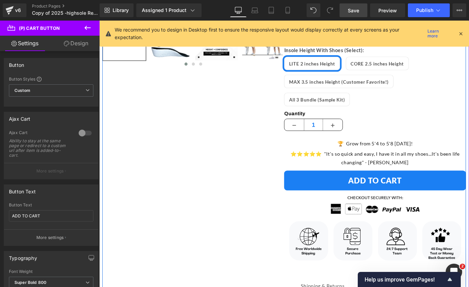
scroll to position [261, 0]
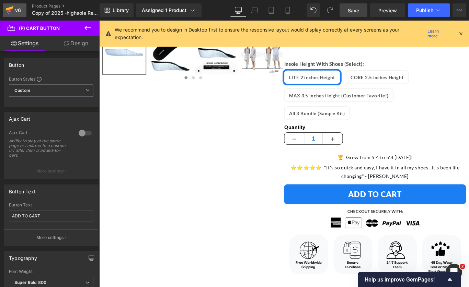
click at [14, 9] on div "v6" at bounding box center [18, 10] width 9 height 9
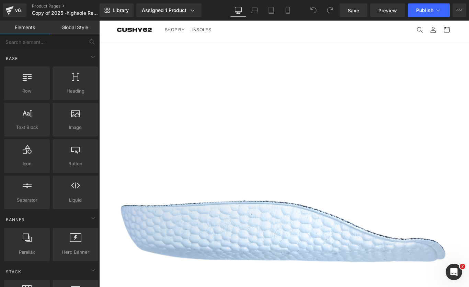
scroll to position [46, 0]
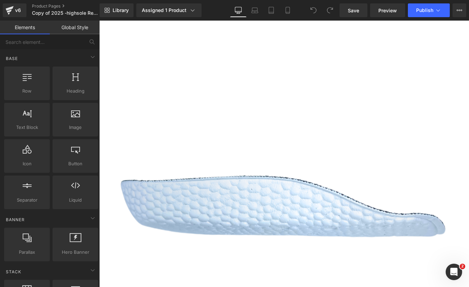
click at [99, 21] on icon at bounding box center [99, 21] width 0 height 0
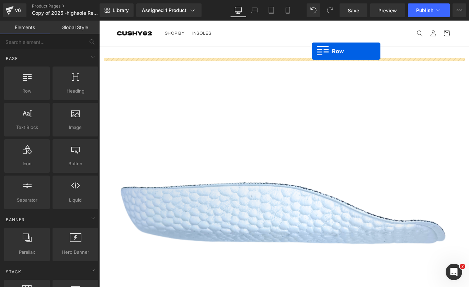
scroll to position [0, 0]
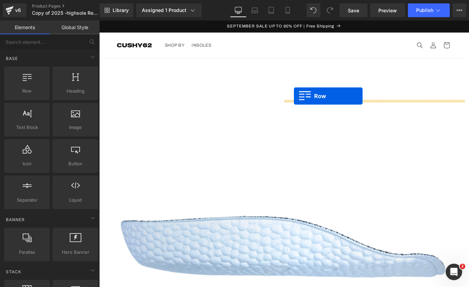
drag, startPoint x: 309, startPoint y: 178, endPoint x: 317, endPoint y: 105, distance: 73.2
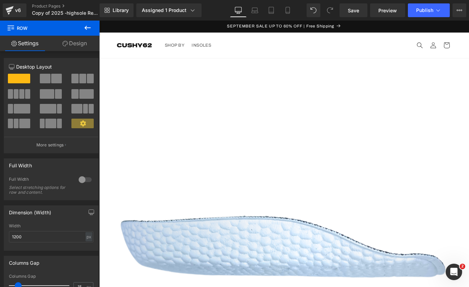
drag, startPoint x: 363, startPoint y: 115, endPoint x: 364, endPoint y: 98, distance: 17.2
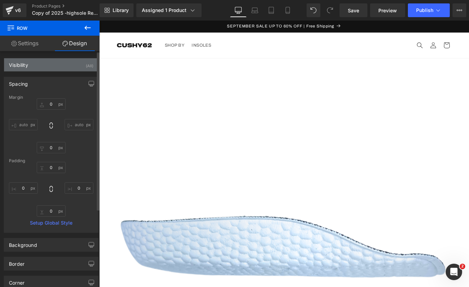
click at [48, 66] on div "Visibility (All)" at bounding box center [51, 64] width 94 height 13
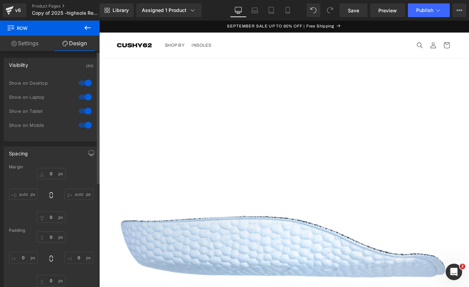
click at [85, 125] on div at bounding box center [85, 125] width 16 height 11
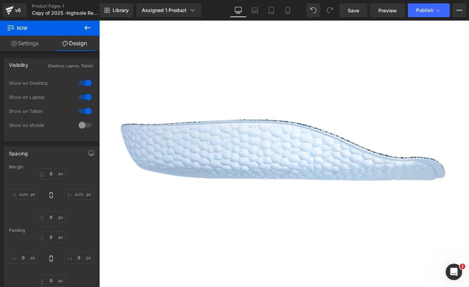
scroll to position [170, 0]
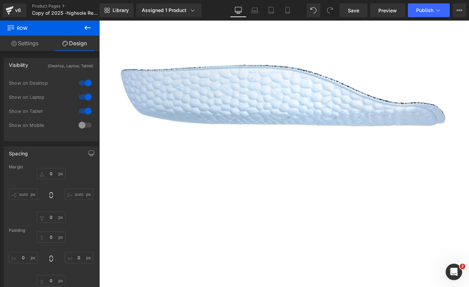
click at [99, 21] on span "Row" at bounding box center [99, 21] width 0 height 0
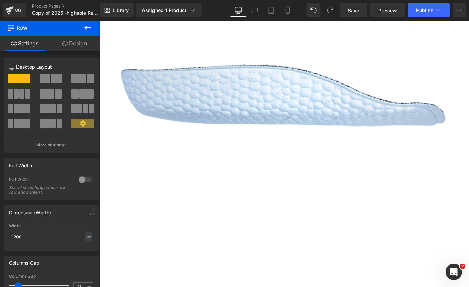
click at [87, 47] on link "Design" at bounding box center [75, 43] width 50 height 15
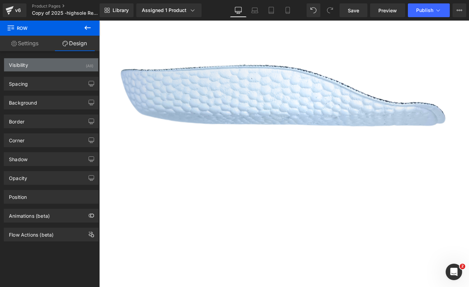
click at [56, 61] on div "Visibility (All)" at bounding box center [51, 64] width 94 height 13
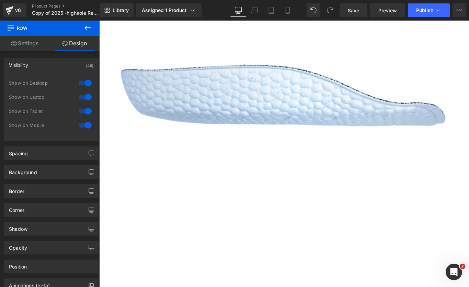
click at [84, 87] on div at bounding box center [85, 83] width 16 height 11
click at [84, 95] on div at bounding box center [85, 97] width 16 height 11
click at [85, 106] on div at bounding box center [85, 111] width 16 height 11
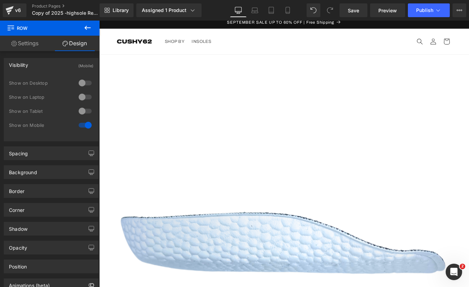
scroll to position [0, 0]
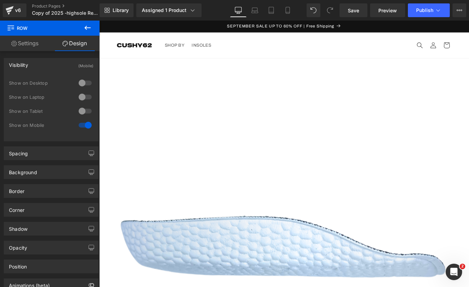
click at [99, 21] on span "(P) Price" at bounding box center [99, 21] width 0 height 0
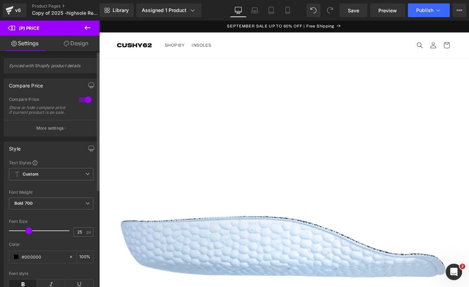
click at [29, 234] on span at bounding box center [28, 230] width 7 height 7
click at [253, 12] on icon at bounding box center [254, 10] width 7 height 7
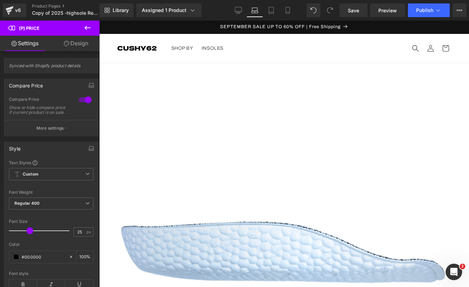
scroll to position [8, 0]
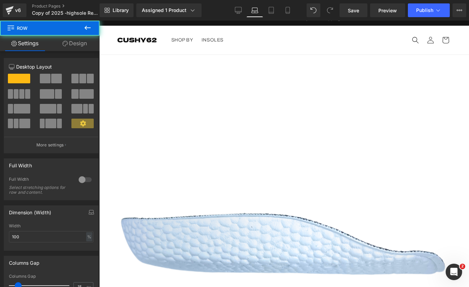
drag, startPoint x: 362, startPoint y: 104, endPoint x: 362, endPoint y: 91, distance: 13.4
